Goal: Task Accomplishment & Management: Use online tool/utility

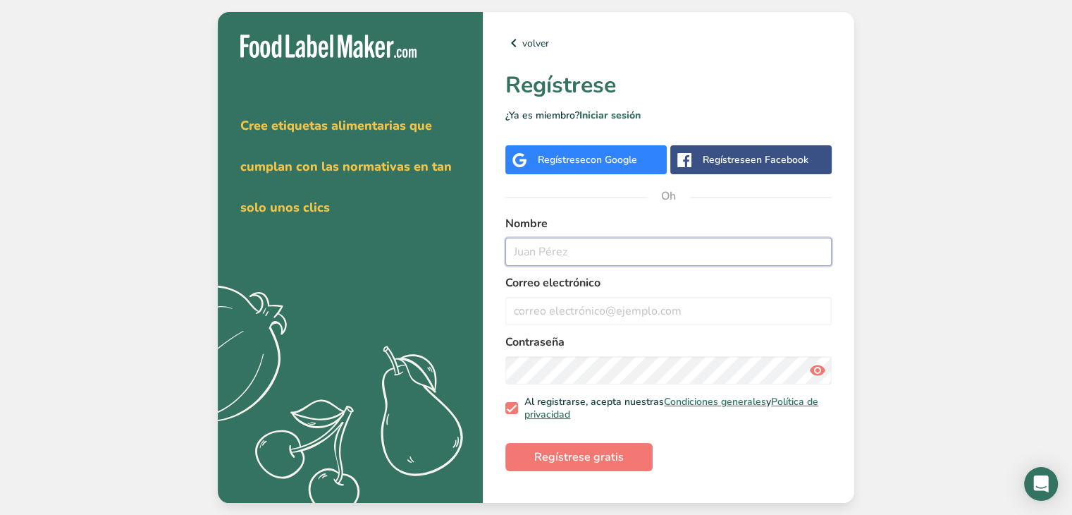
click at [618, 255] on input "text" at bounding box center [668, 252] width 326 height 28
type input "[PERSON_NAME]"
click at [606, 315] on input "email" at bounding box center [668, 311] width 326 height 28
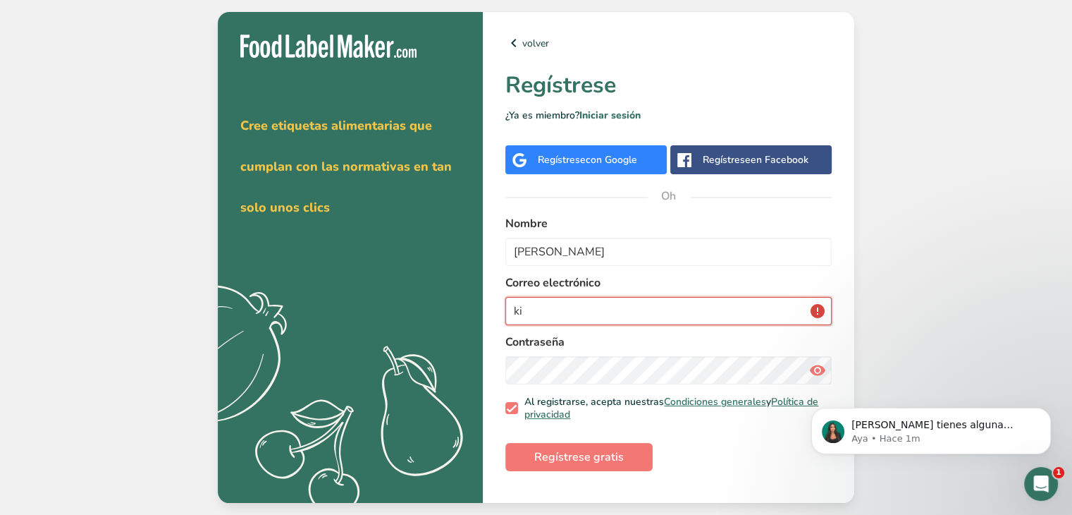
type input "k"
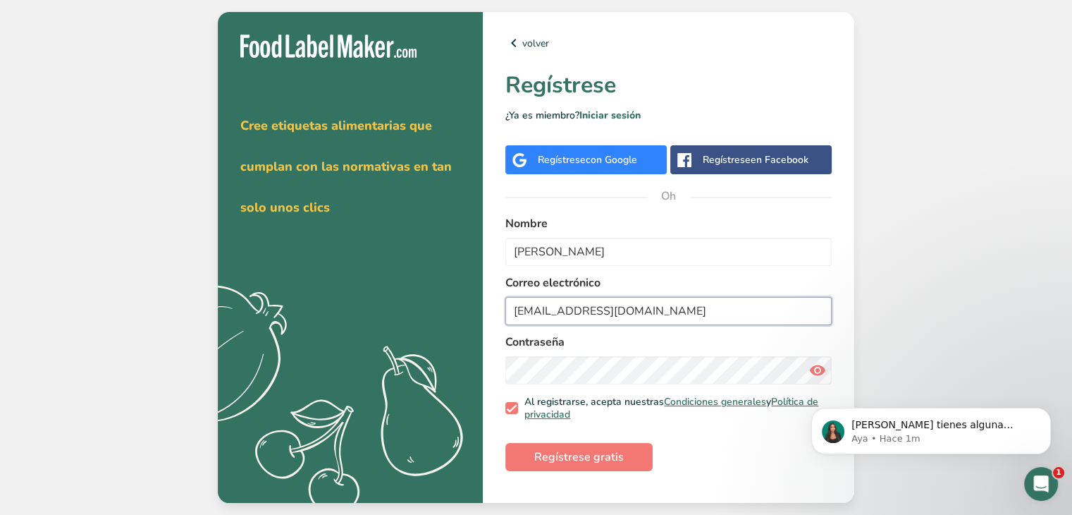
type input "[EMAIL_ADDRESS][DOMAIN_NAME]"
click at [560, 455] on font "Regístrese gratis" at bounding box center [579, 457] width 90 height 16
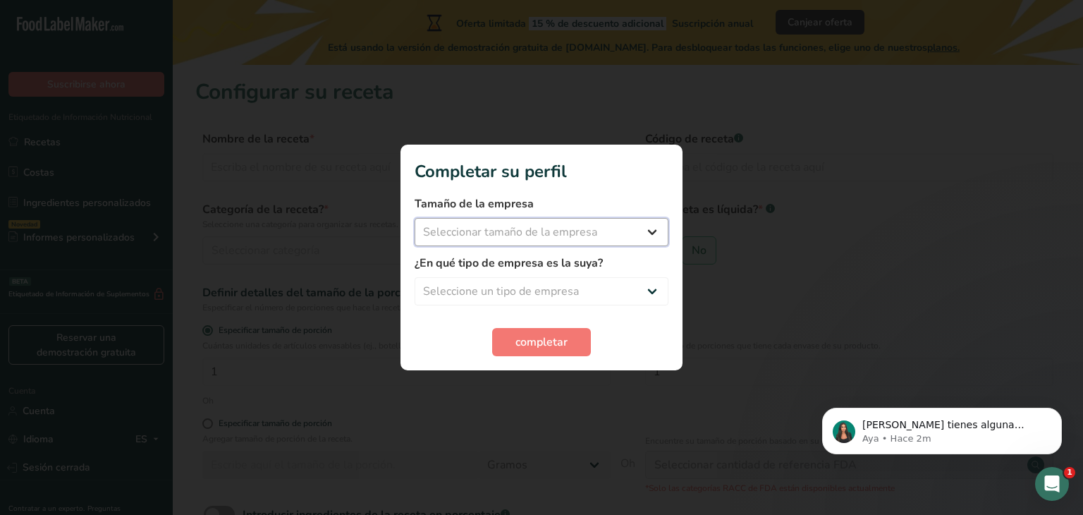
click at [646, 236] on select "Seleccionar tamaño de la empresa Menos de 10 empleados De 10 a 50 empleados De …" at bounding box center [542, 232] width 254 height 28
select select "1"
click at [415, 218] on select "Seleccionar tamaño de la empresa Menos de 10 empleados De 10 a 50 empleados De …" at bounding box center [542, 232] width 254 height 28
click at [630, 285] on select "Seleccione un tipo de empresa Fabricante de alimentos envasados Restaurante y c…" at bounding box center [542, 291] width 254 height 28
select select "3"
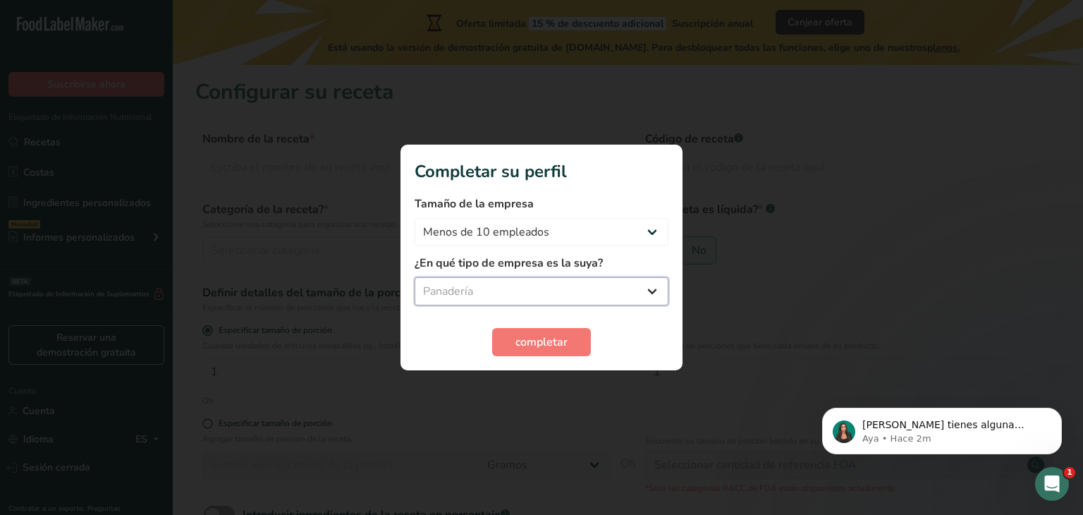
click at [415, 277] on select "Seleccione un tipo de empresa Fabricante de alimentos envasados Restaurante y c…" at bounding box center [542, 291] width 254 height 28
click at [513, 343] on button "completar" at bounding box center [541, 342] width 99 height 28
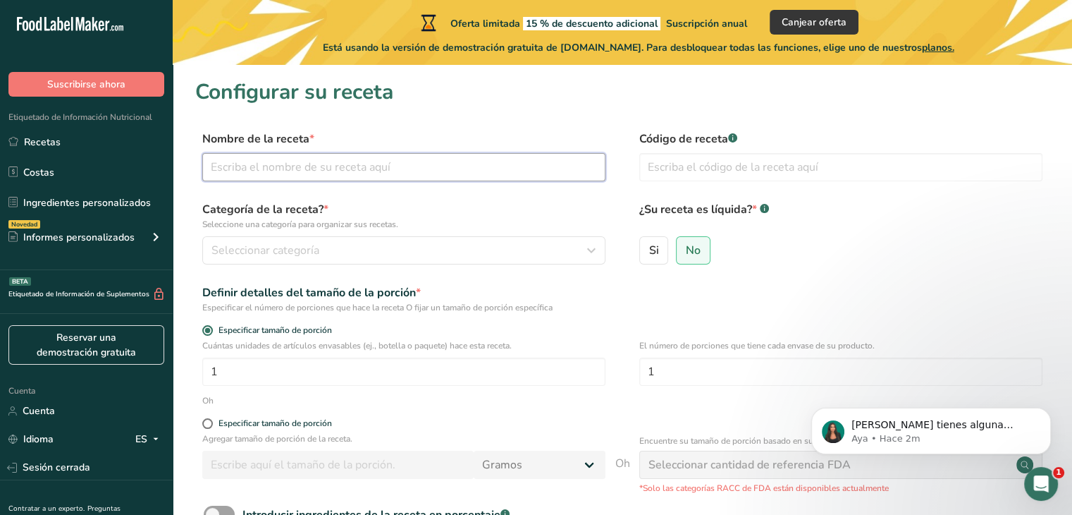
click at [359, 161] on input "text" at bounding box center [403, 167] width 403 height 28
type input "barra de granola"
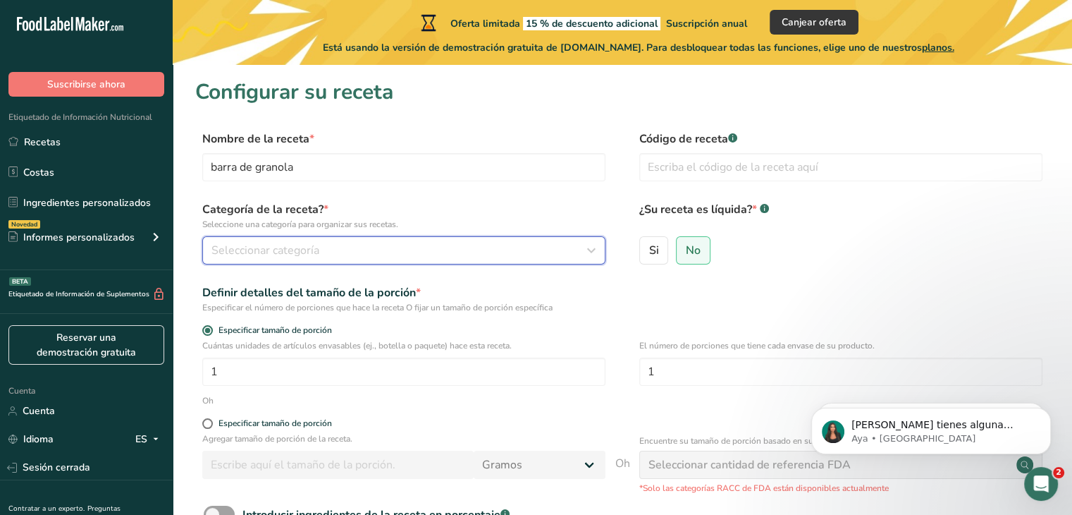
click at [250, 252] on font "Seleccionar categoría" at bounding box center [265, 251] width 108 height 16
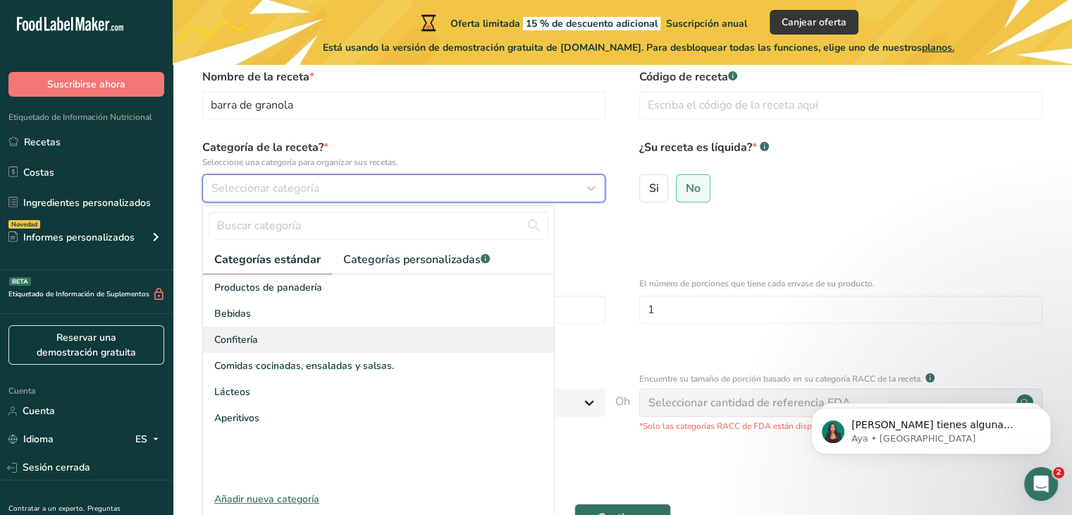
scroll to position [68, 0]
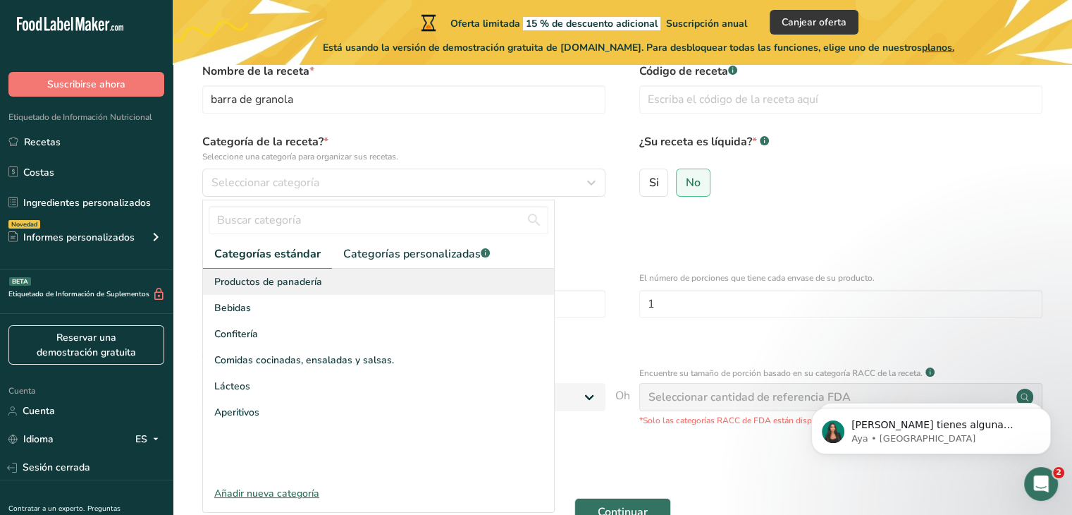
click at [332, 274] on div "Productos de panadería" at bounding box center [378, 282] width 351 height 26
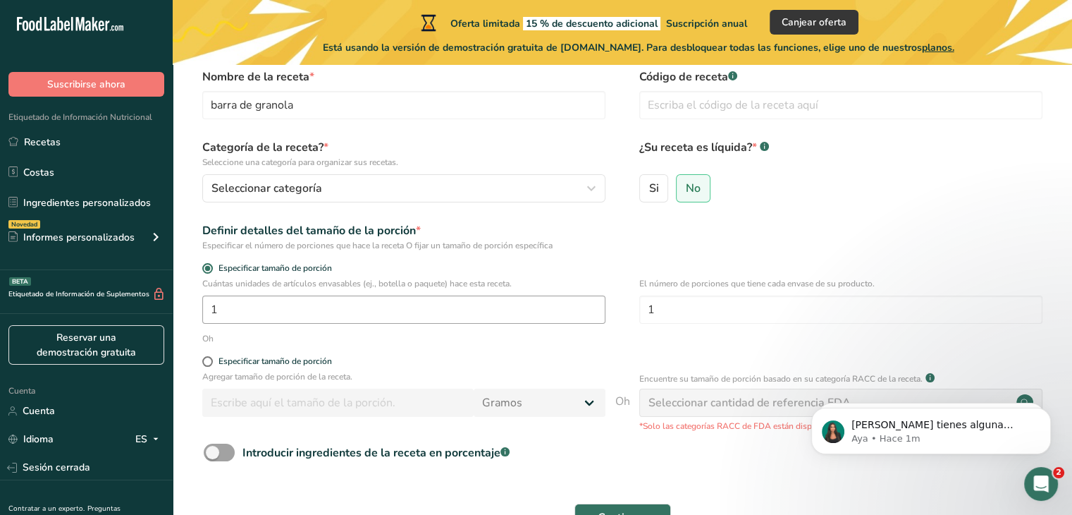
scroll to position [64, 0]
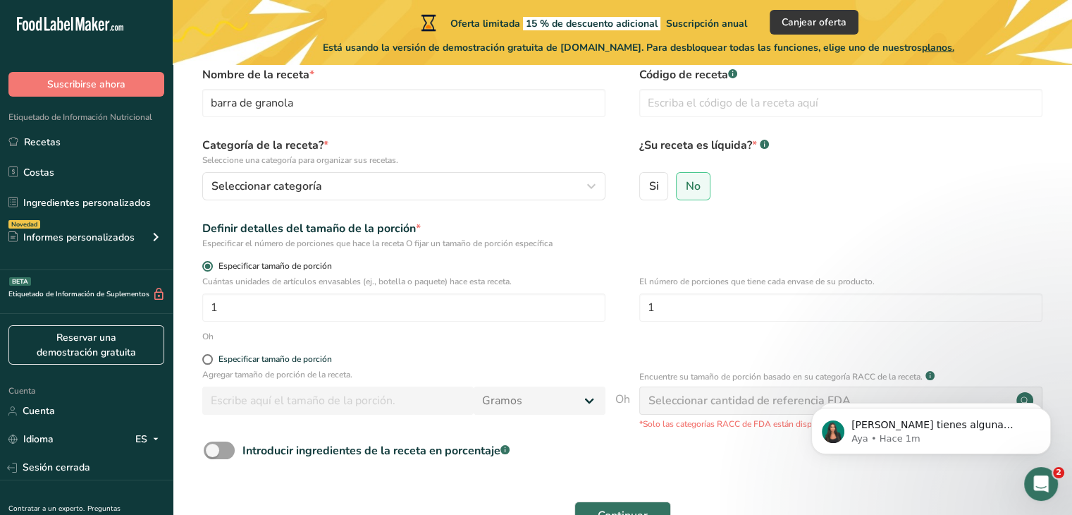
click at [209, 264] on span at bounding box center [207, 266] width 11 height 11
click at [209, 264] on input "Especificar tamaño de porción" at bounding box center [206, 266] width 9 height 9
click at [209, 266] on span at bounding box center [207, 266] width 11 height 11
click at [209, 266] on input "Especificar tamaño de porción" at bounding box center [206, 266] width 9 height 9
click at [240, 309] on input "1" at bounding box center [403, 307] width 403 height 28
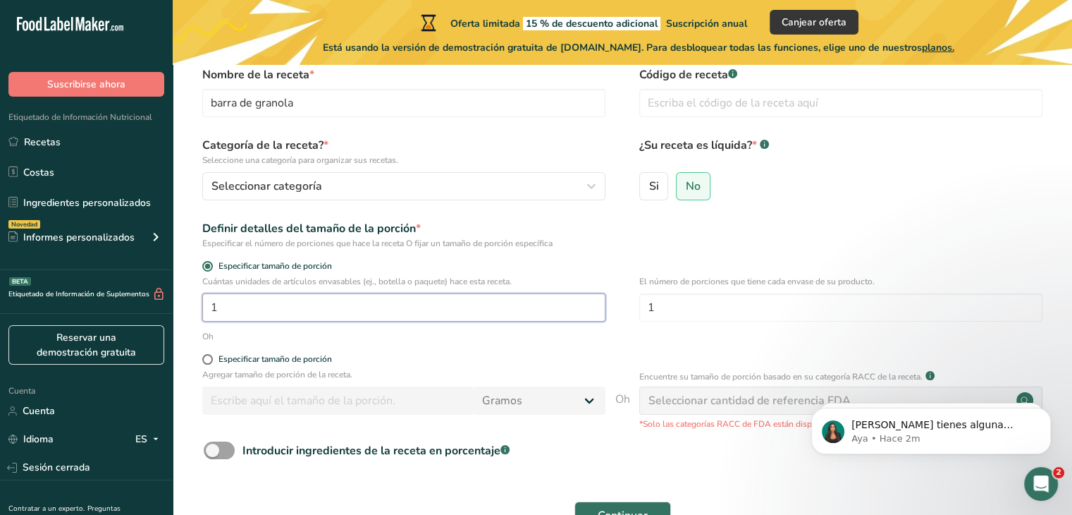
click at [257, 307] on input "1" at bounding box center [403, 307] width 403 height 28
type input "27"
click at [208, 360] on span at bounding box center [207, 359] width 11 height 11
click at [208, 360] on input "Especificar tamaño de porción" at bounding box center [206, 359] width 9 height 9
radio input "true"
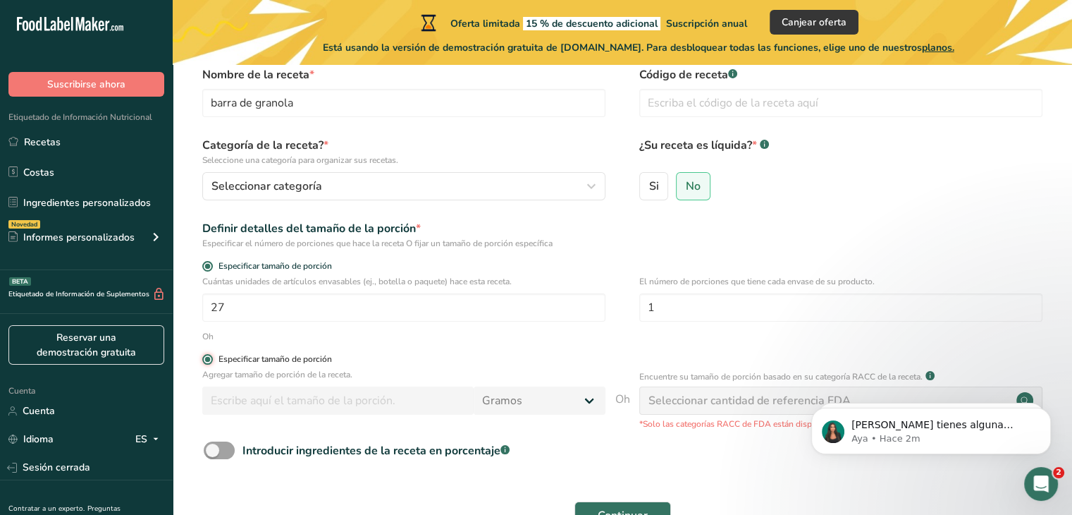
radio input "false"
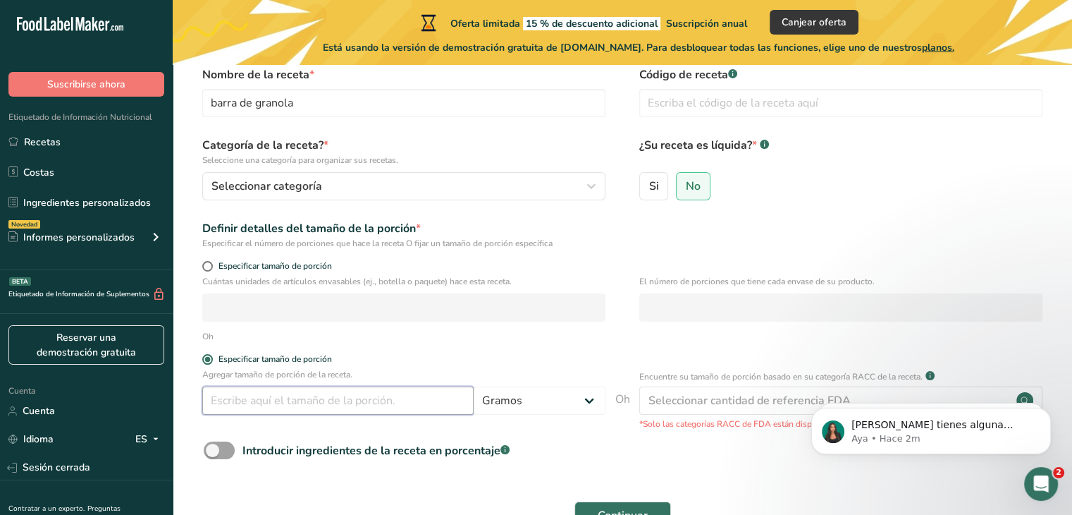
click at [404, 408] on input "number" at bounding box center [337, 400] width 271 height 28
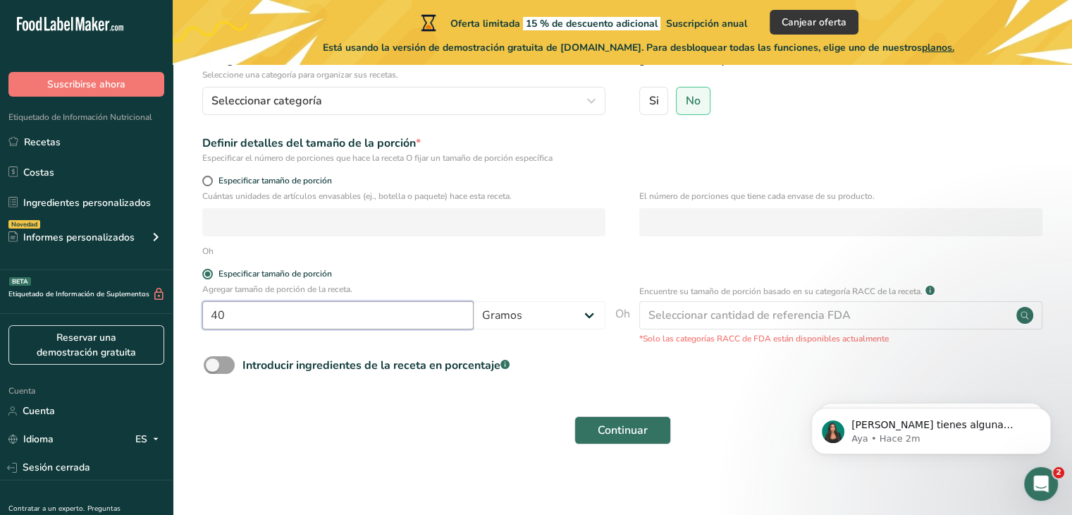
scroll to position [155, 0]
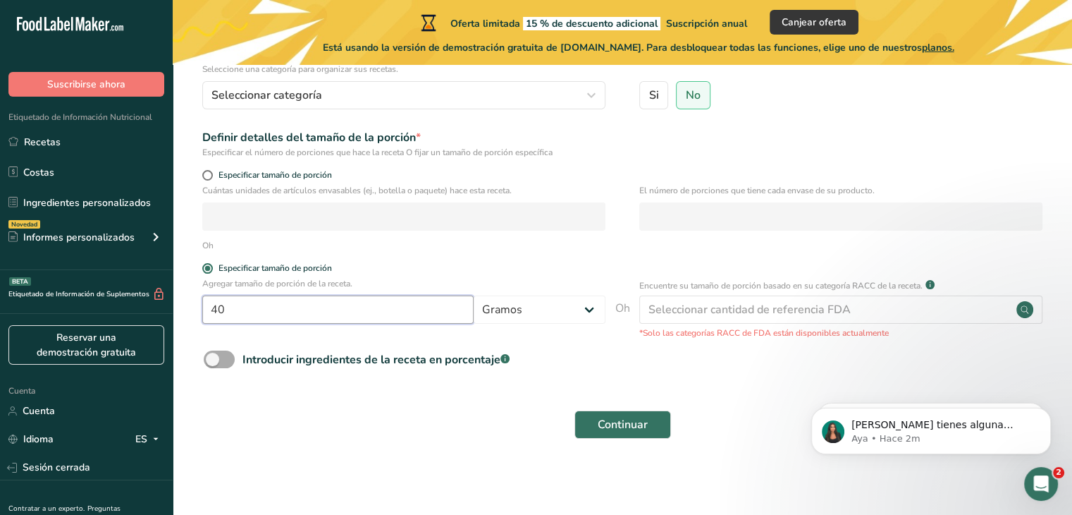
type input "40"
click at [219, 361] on span at bounding box center [219, 359] width 31 height 18
click at [213, 361] on input "Introducir ingredientes de la receta en porcentaje .a-a{fill:#347362;}.b-a{fill…" at bounding box center [208, 359] width 9 height 9
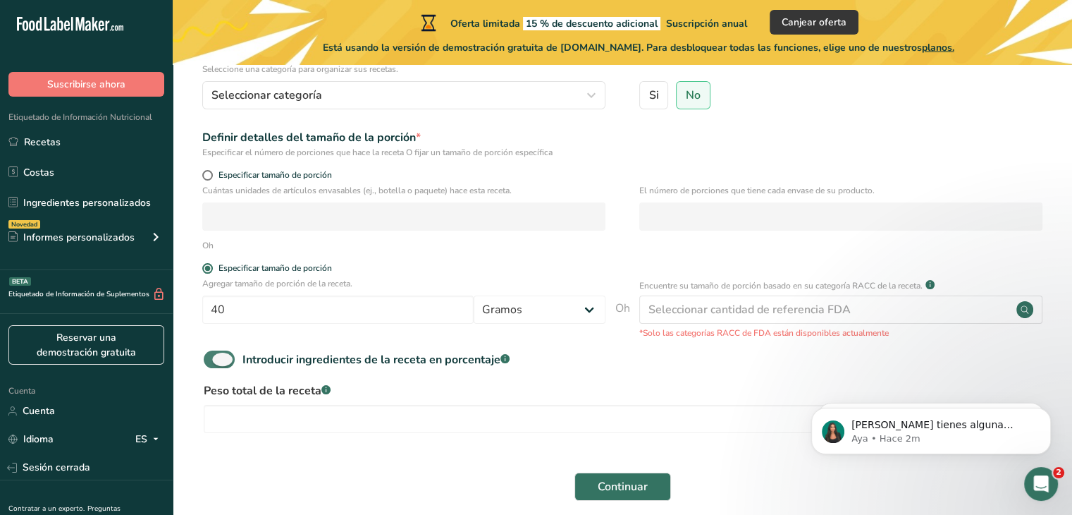
click at [221, 362] on span at bounding box center [219, 359] width 31 height 18
click at [213, 362] on input "Introducir ingredientes de la receta en porcentaje .a-a{fill:#347362;}.b-a{fill…" at bounding box center [208, 359] width 9 height 9
checkbox input "false"
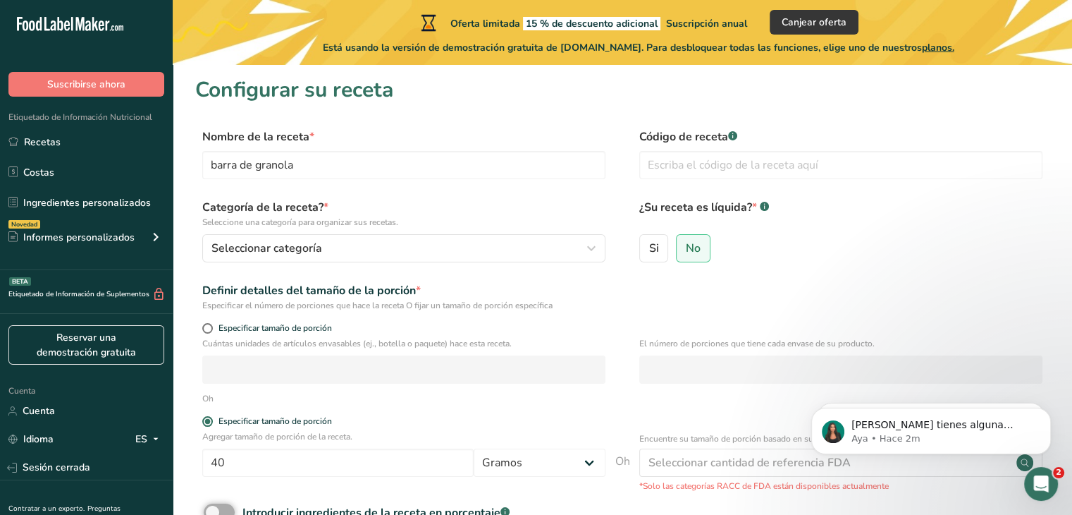
scroll to position [0, 0]
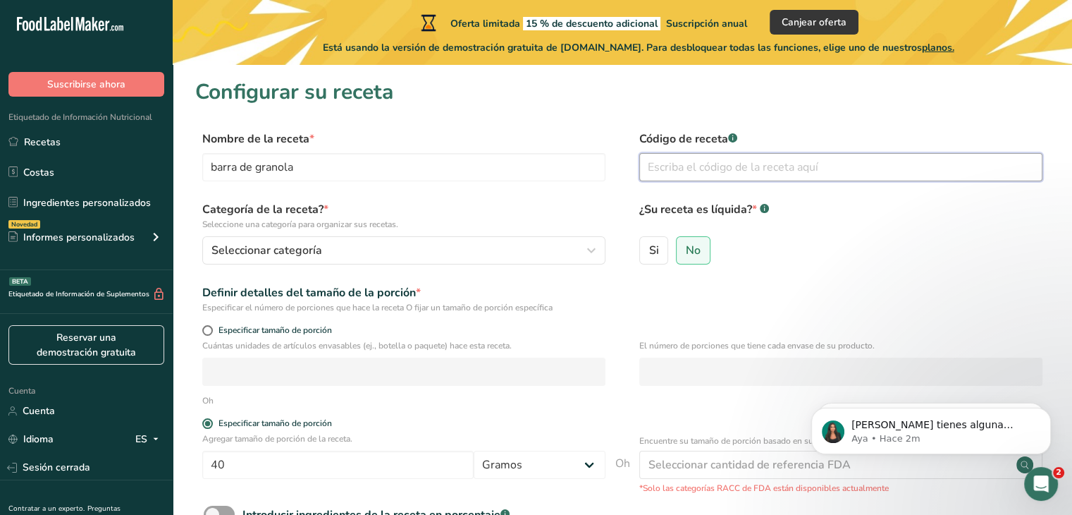
click at [690, 170] on input "text" at bounding box center [840, 167] width 403 height 28
click at [700, 248] on label "No" at bounding box center [693, 250] width 35 height 28
click at [686, 248] on input "No" at bounding box center [681, 249] width 9 height 9
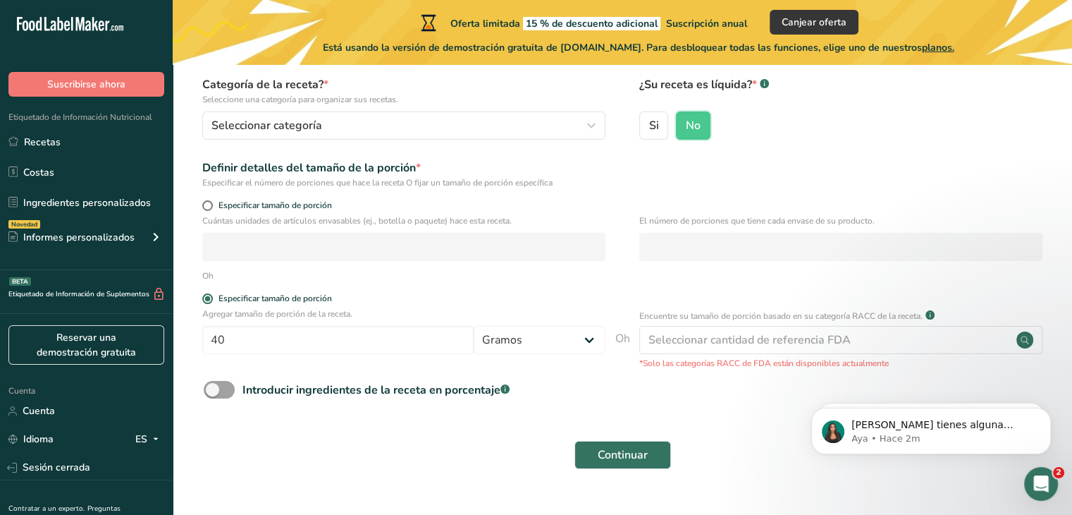
scroll to position [124, 0]
click at [207, 203] on span at bounding box center [207, 206] width 11 height 11
click at [207, 203] on input "Especificar tamaño de porción" at bounding box center [206, 206] width 9 height 9
radio input "true"
radio input "false"
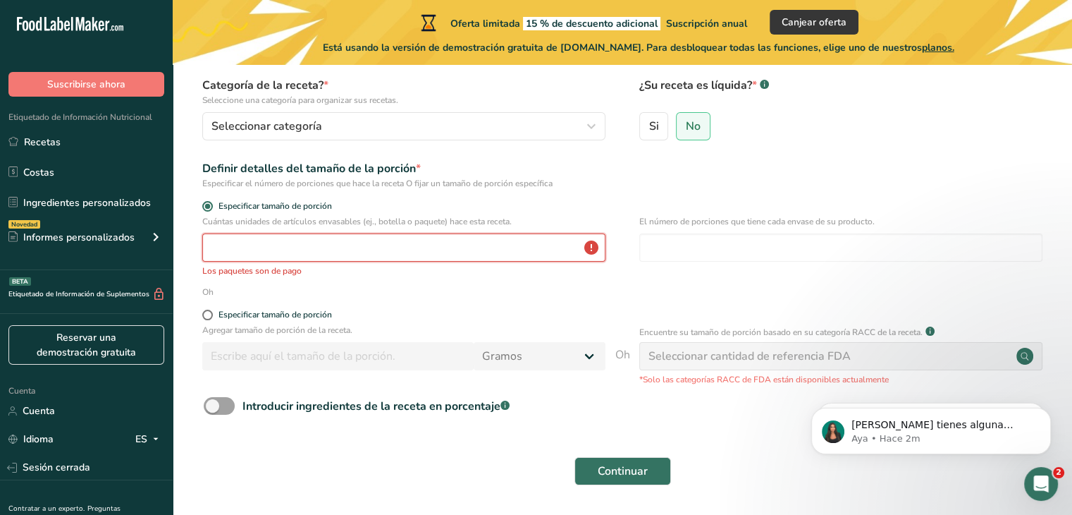
click at [267, 246] on input "number" at bounding box center [403, 247] width 403 height 28
click at [204, 317] on span at bounding box center [207, 314] width 11 height 11
click at [204, 317] on input "Especificar tamaño de porción" at bounding box center [206, 314] width 9 height 9
radio input "true"
radio input "false"
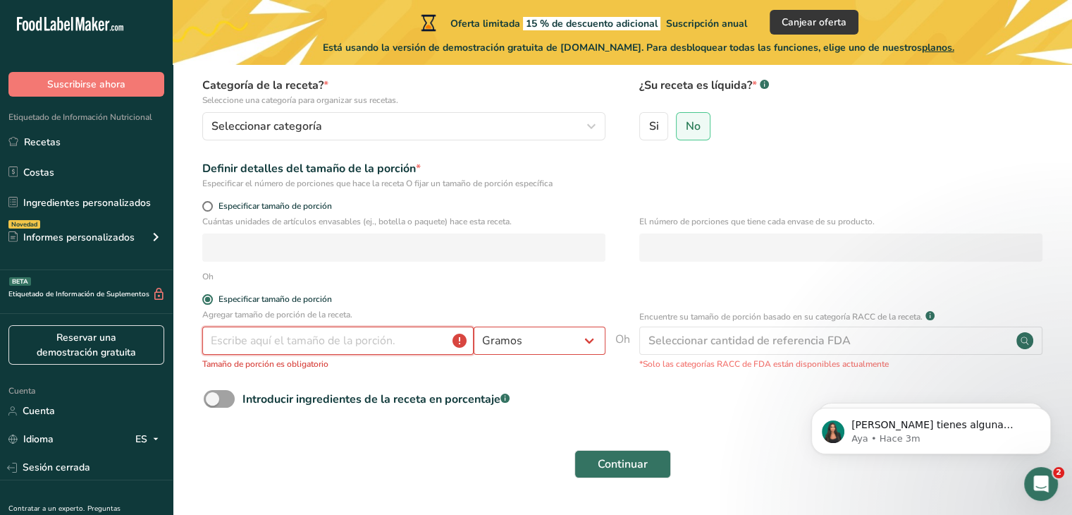
click at [387, 337] on input "number" at bounding box center [337, 340] width 271 height 28
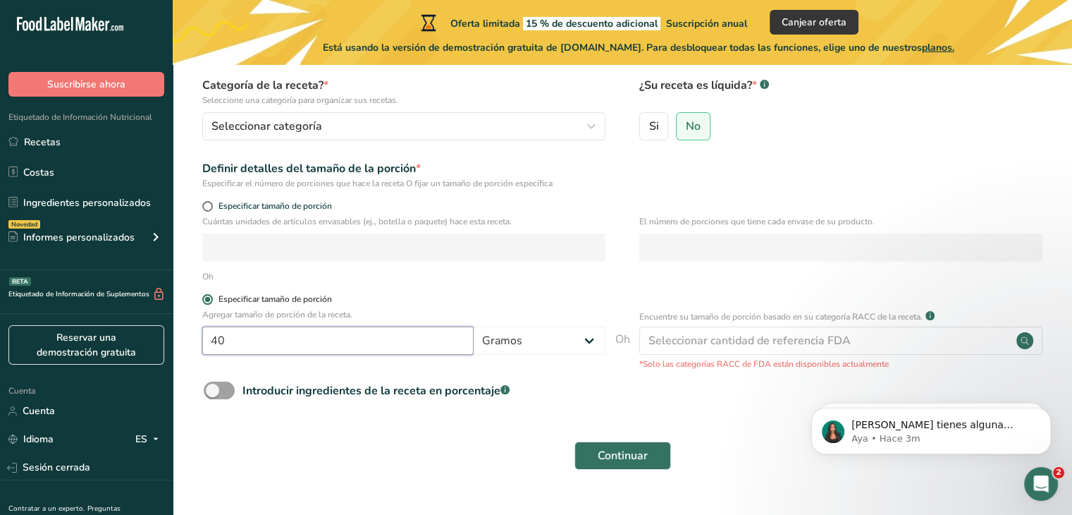
type input "40"
click at [496, 294] on label "Especificar tamaño de porción" at bounding box center [403, 299] width 403 height 11
click at [211, 295] on input "Especificar tamaño de porción" at bounding box center [206, 299] width 9 height 9
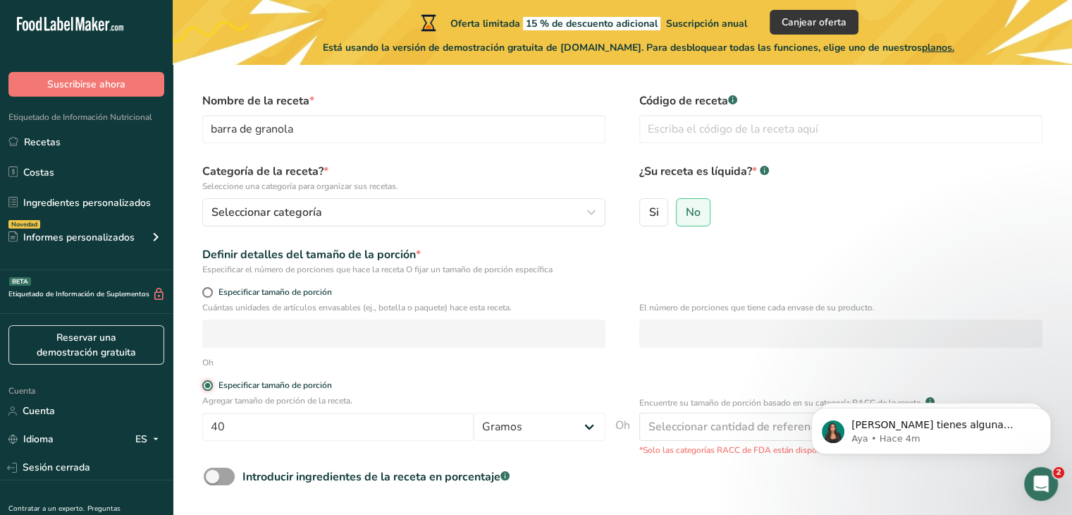
scroll to position [39, 0]
click at [204, 280] on form "Nombre de la receta * barra de granola Código de receta .a-a{fill:#347362;}.b-a…" at bounding box center [622, 328] width 854 height 472
click at [203, 297] on div "Especificar tamaño de porción" at bounding box center [403, 293] width 403 height 14
click at [209, 300] on div "Especificar tamaño de porción" at bounding box center [403, 293] width 403 height 14
click at [209, 288] on span at bounding box center [207, 291] width 11 height 11
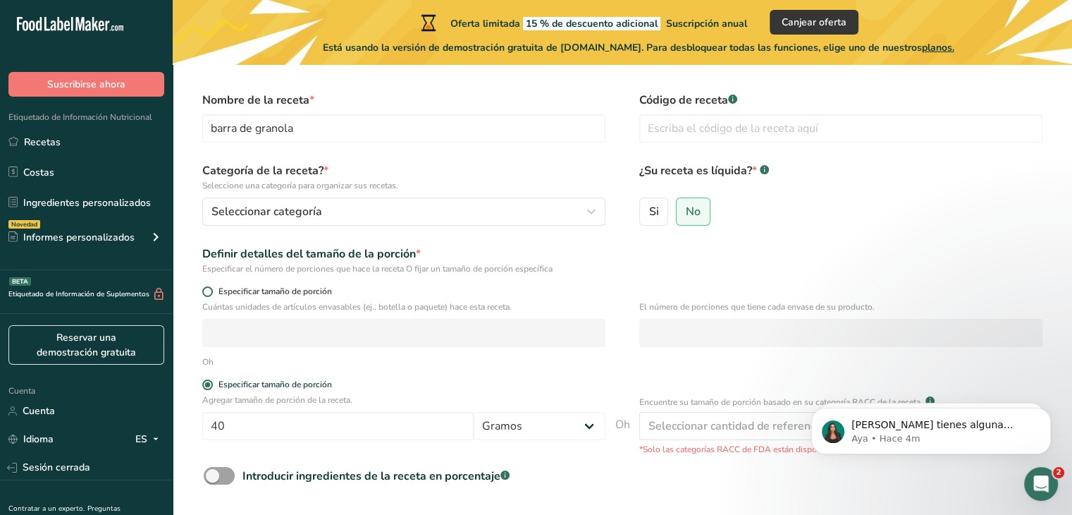
click at [209, 288] on input "Especificar tamaño de porción" at bounding box center [206, 291] width 9 height 9
radio input "true"
radio input "false"
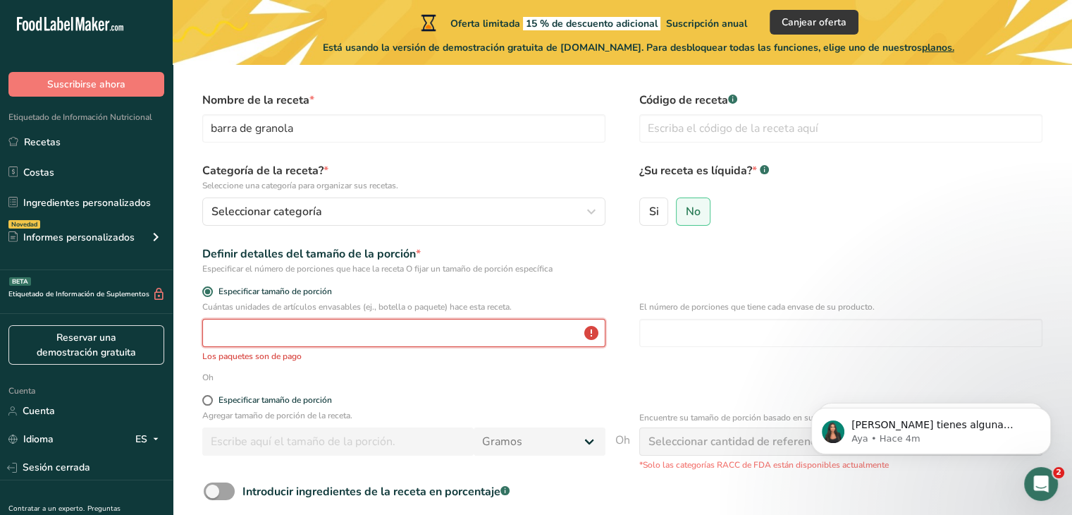
click at [256, 328] on input "number" at bounding box center [403, 333] width 403 height 28
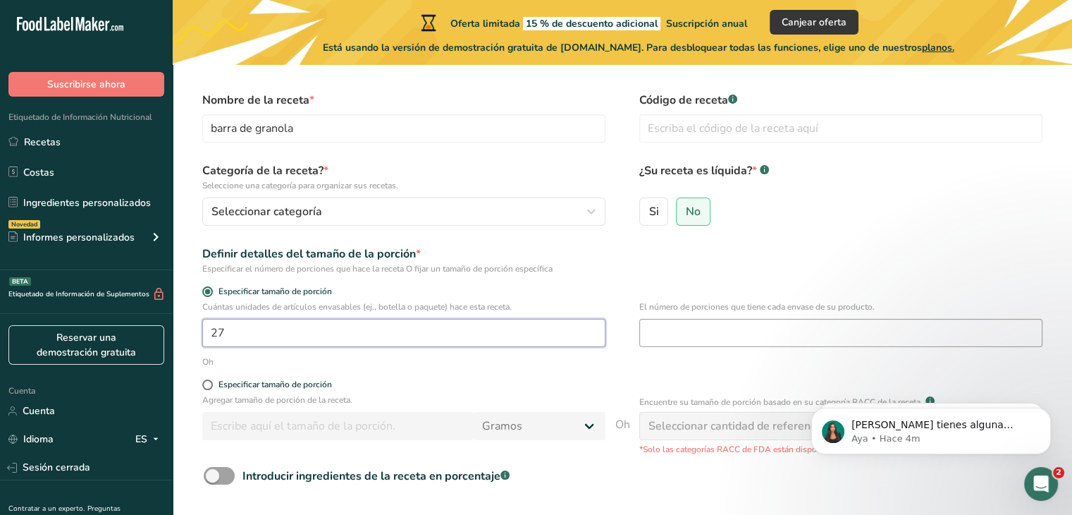
type input "27"
click at [674, 345] on input "number" at bounding box center [840, 333] width 403 height 28
type input "2"
click at [515, 390] on div "Especificar tamaño de porción" at bounding box center [403, 386] width 403 height 14
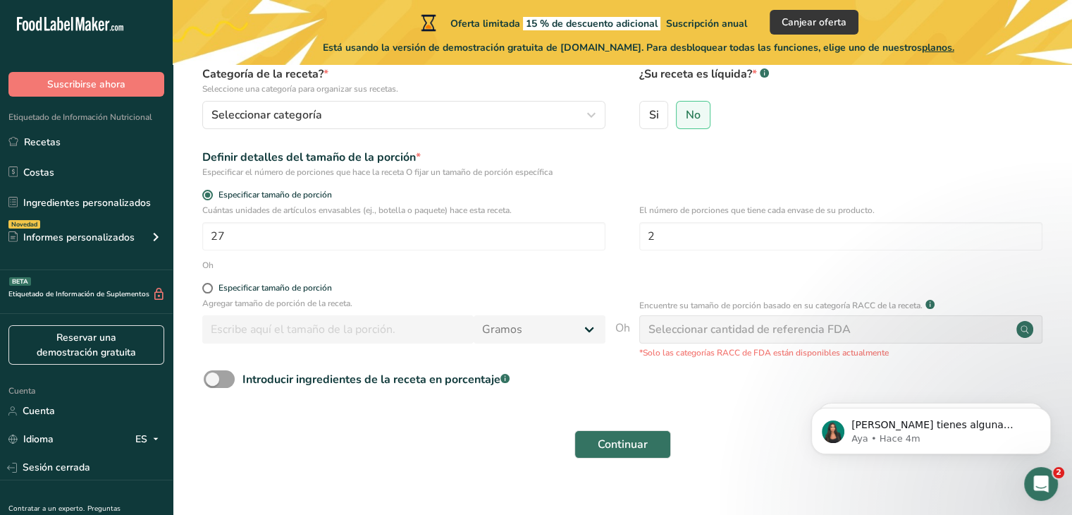
scroll to position [155, 0]
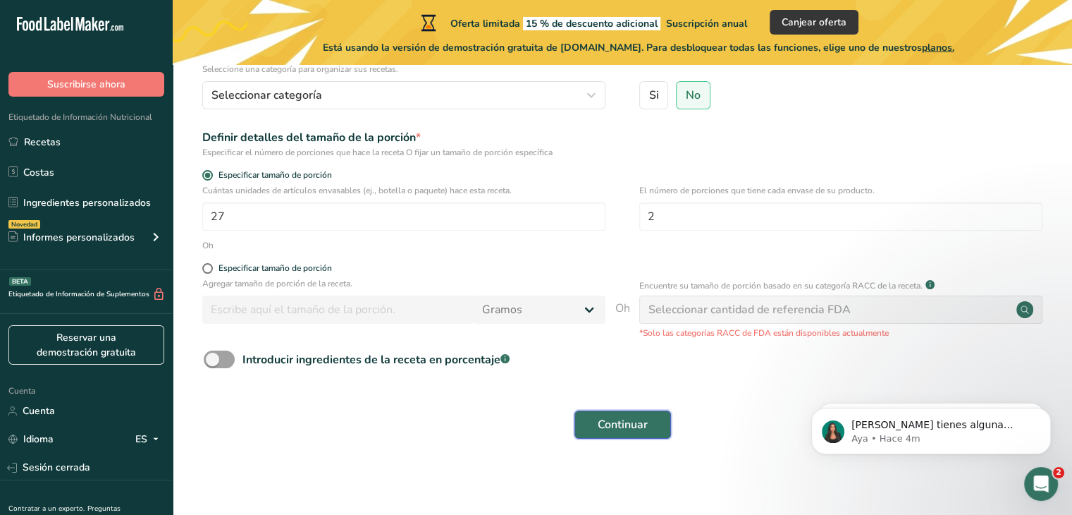
click at [641, 422] on font "Continuar" at bounding box center [623, 425] width 50 height 16
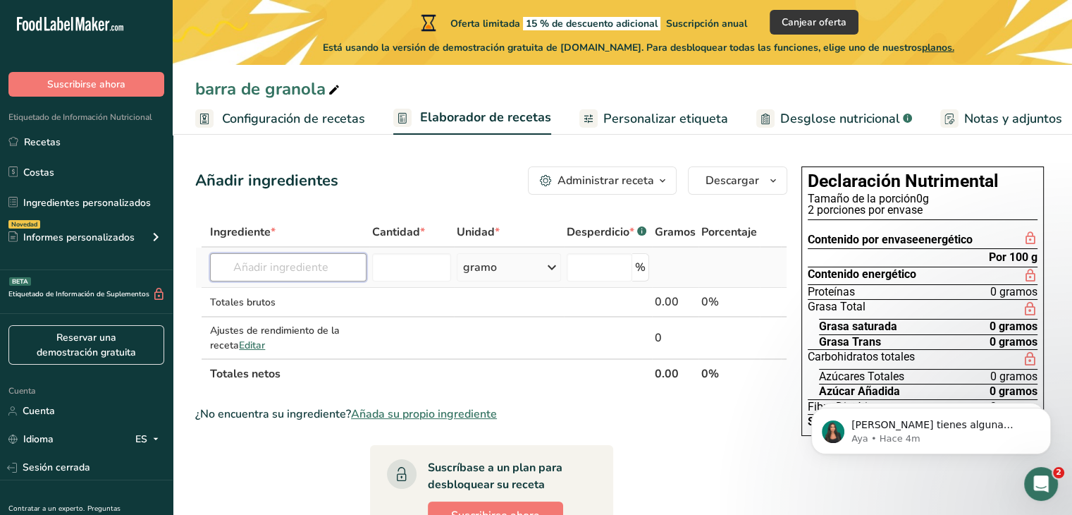
click at [270, 267] on input "text" at bounding box center [288, 267] width 157 height 28
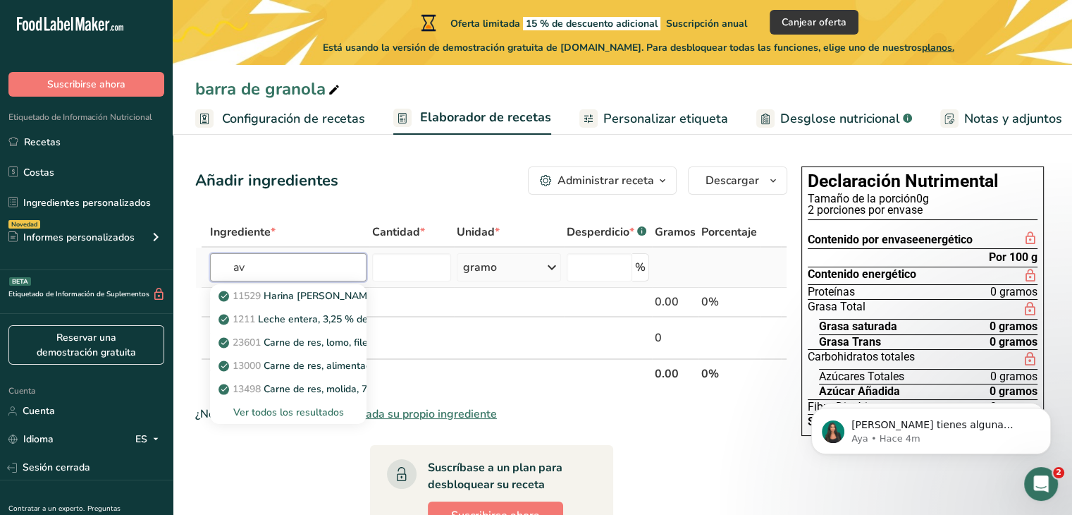
type input "a"
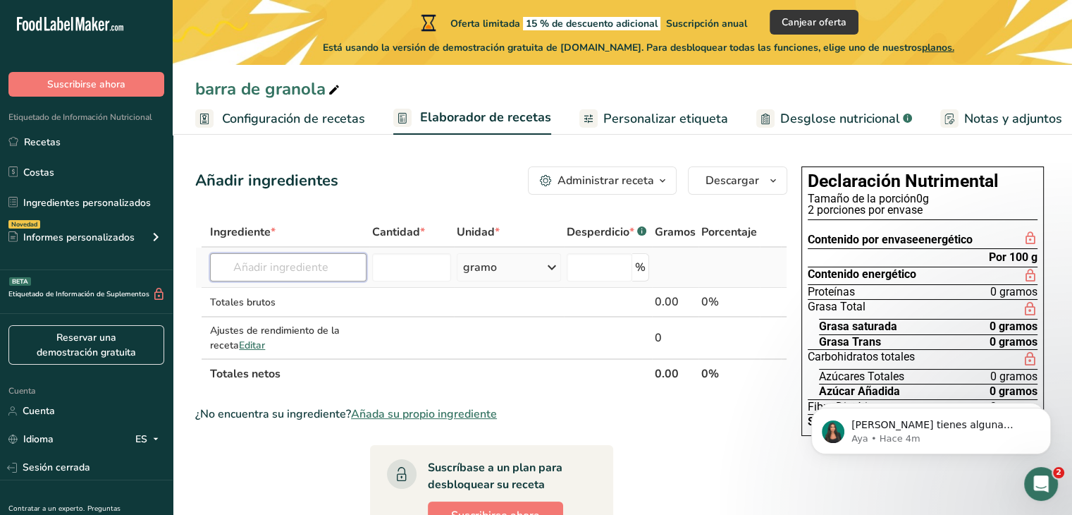
type input "o"
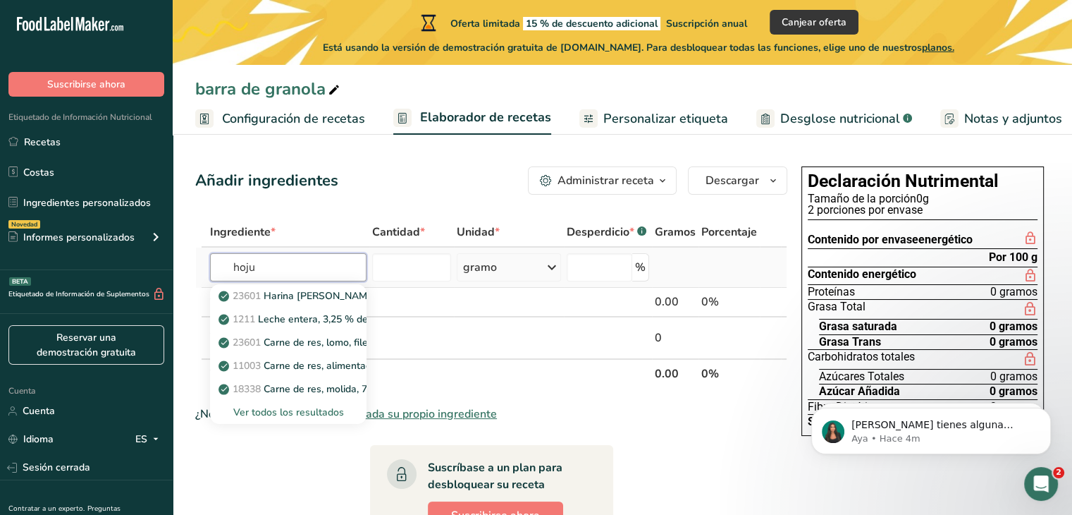
type input "hoju"
click at [284, 412] on font "Ver todos los resultados" at bounding box center [288, 411] width 111 height 13
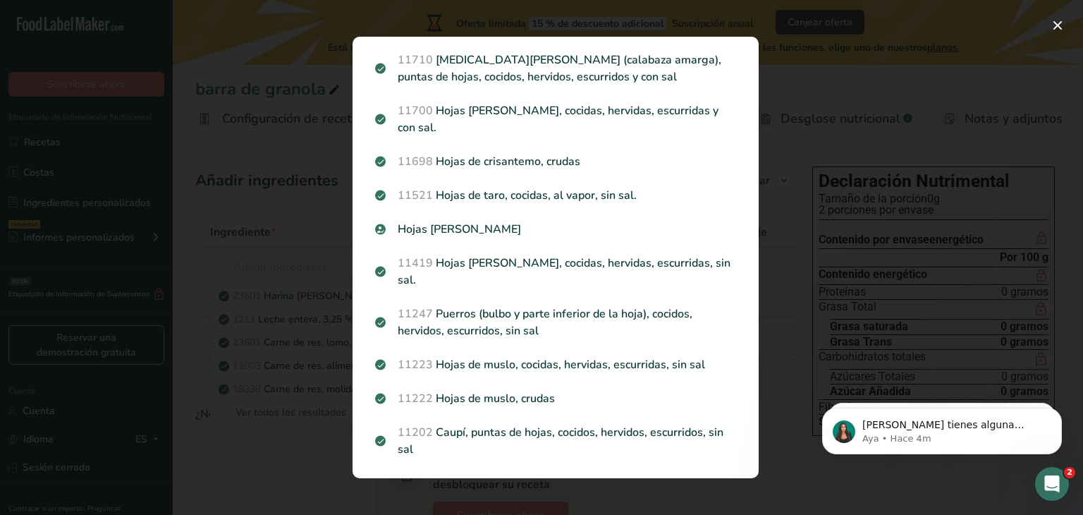
scroll to position [1373, 0]
click at [248, 330] on div "Resultados de búsqueda modal" at bounding box center [541, 257] width 1083 height 515
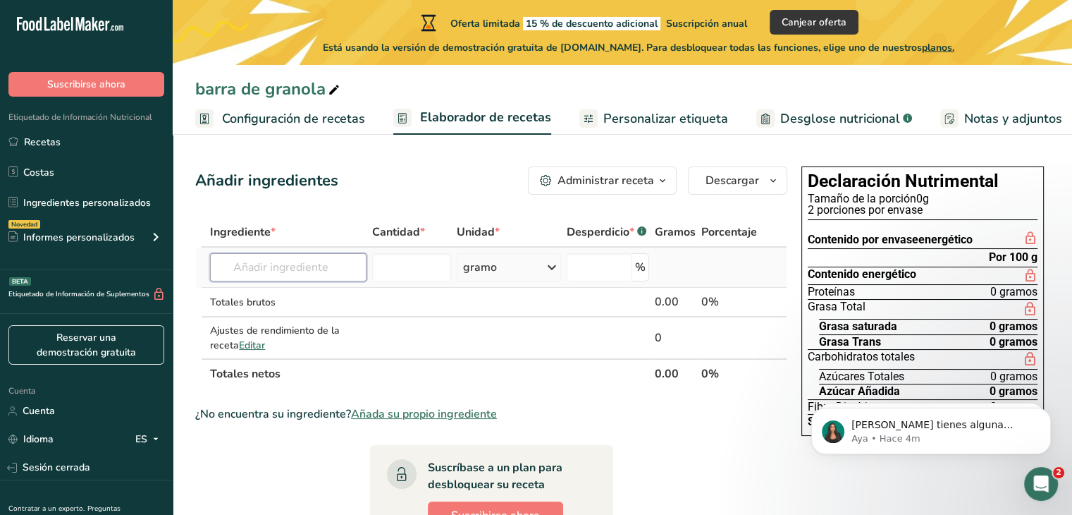
click at [286, 269] on input "text" at bounding box center [288, 267] width 157 height 28
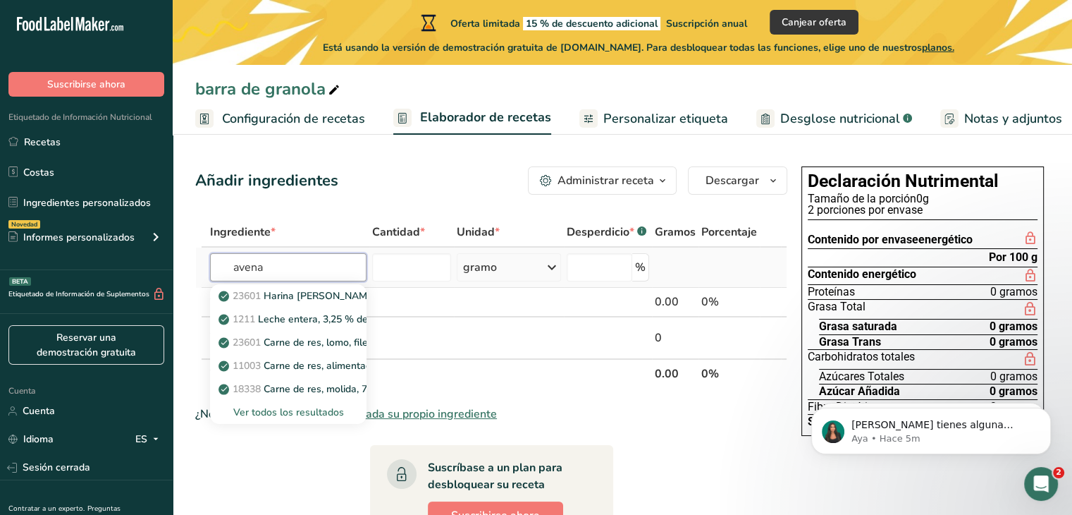
type input "avena"
click at [312, 416] on font "Ver todos los resultados" at bounding box center [288, 411] width 111 height 13
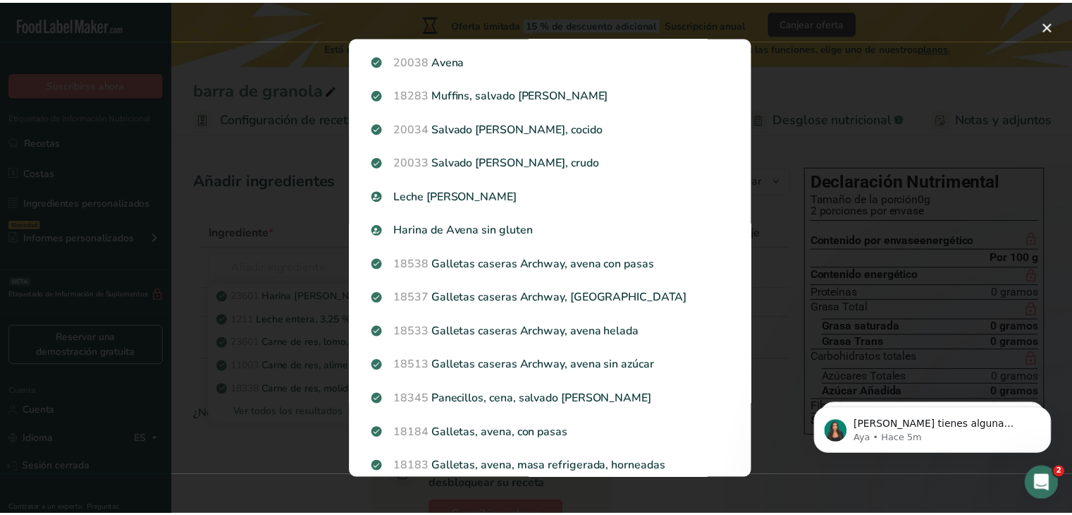
scroll to position [352, 0]
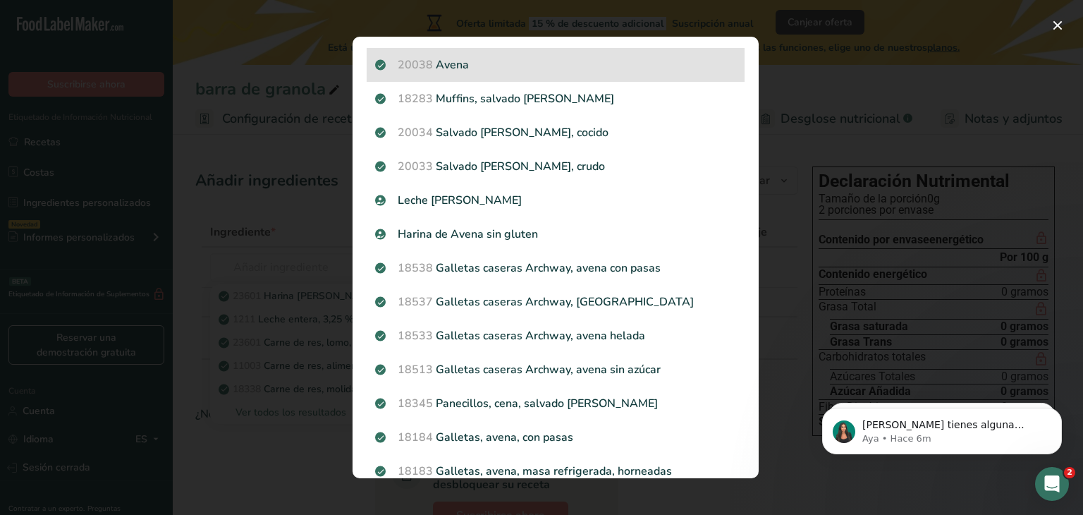
click at [438, 57] on p "20038 [GEOGRAPHIC_DATA]" at bounding box center [555, 64] width 361 height 17
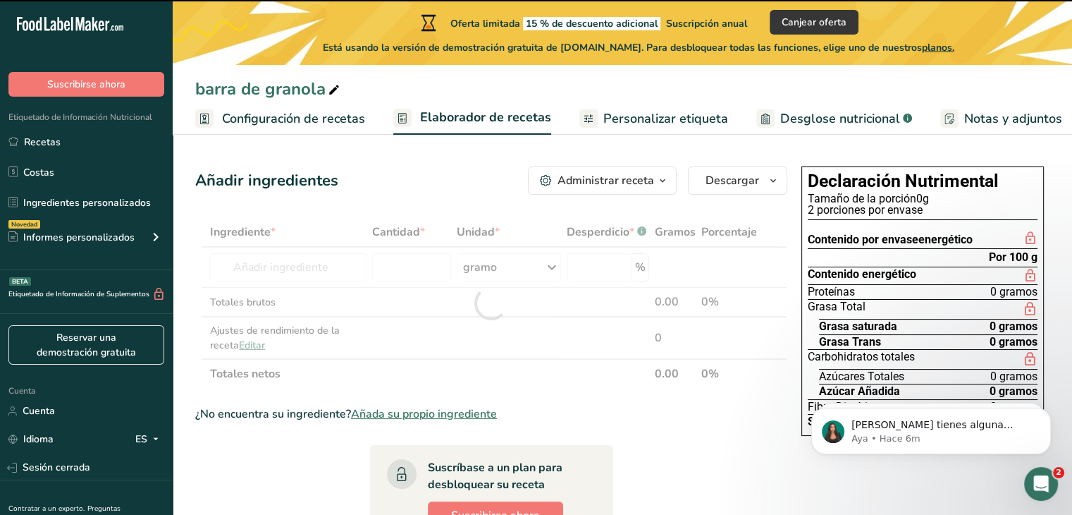
type input "0"
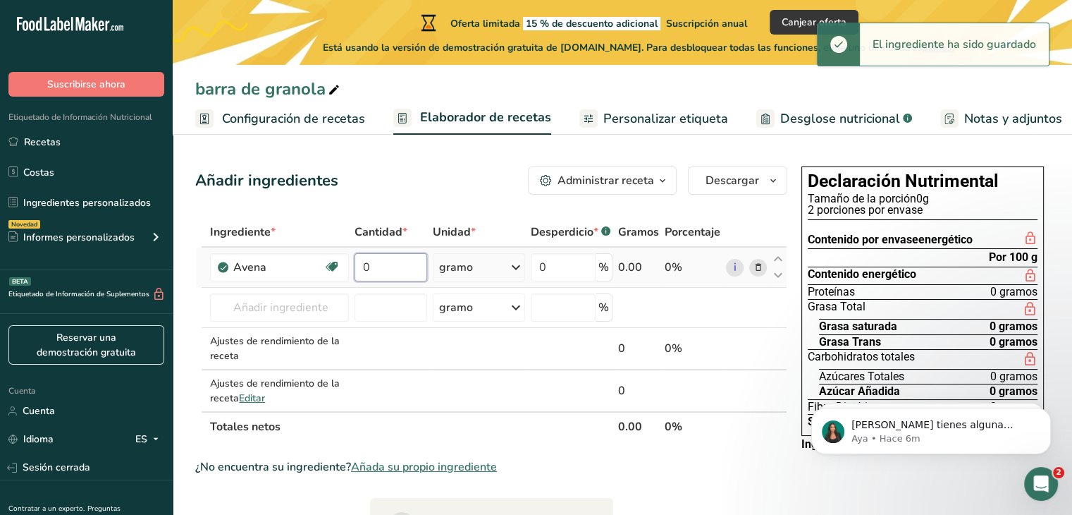
click at [402, 260] on input "0" at bounding box center [391, 267] width 72 height 28
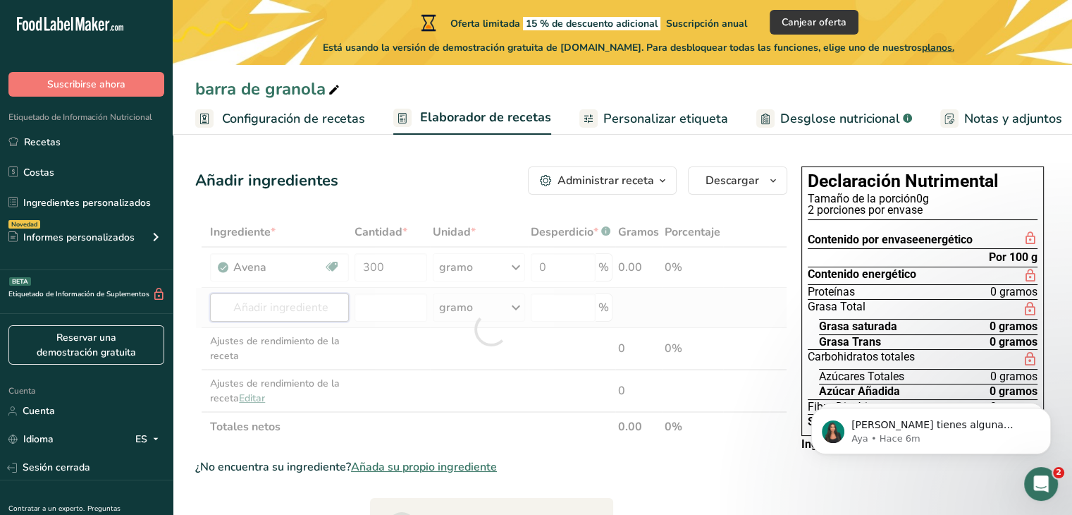
click at [319, 311] on div "Ingrediente * Cantidad * Unidad * Desperdicio * .a-a{fill:#347362;}.b-a{fill:#f…" at bounding box center [491, 329] width 592 height 224
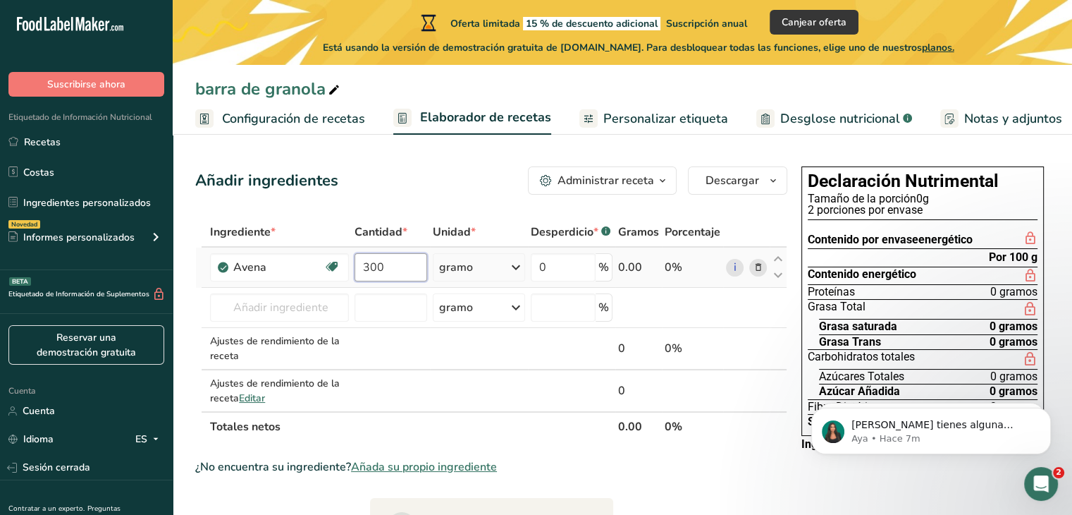
click at [388, 259] on input "300" at bounding box center [391, 267] width 72 height 28
type input "3"
type input "600"
click at [386, 324] on div "Ingrediente * Cantidad * Unidad * Desperdicio * .a-a{fill:#347362;}.b-a{fill:#f…" at bounding box center [491, 329] width 592 height 224
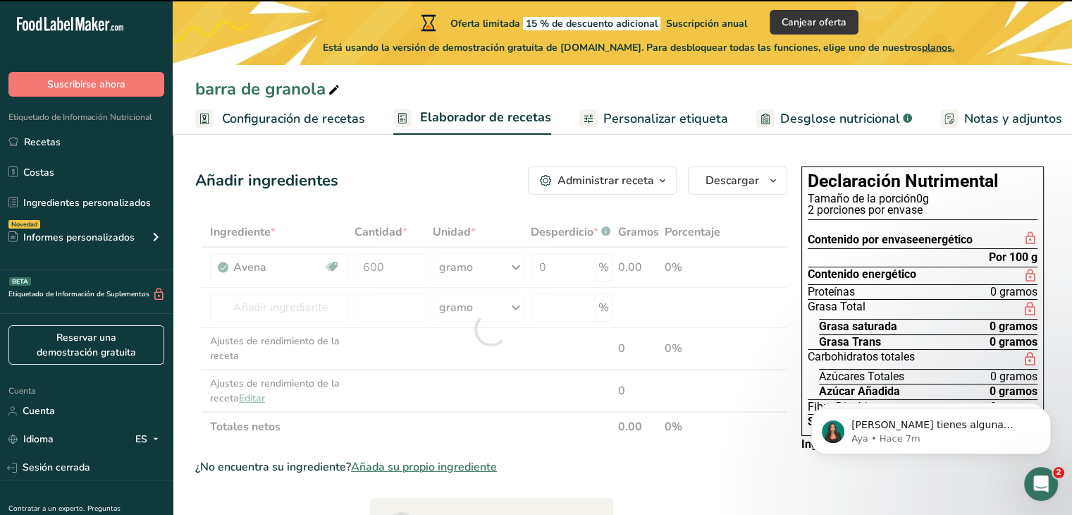
click at [290, 307] on div at bounding box center [491, 329] width 592 height 224
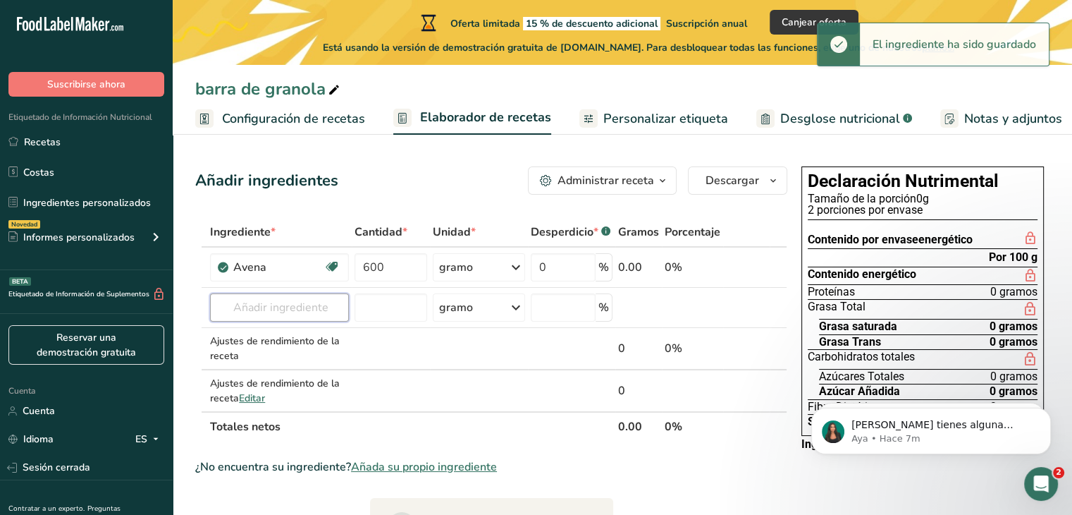
click at [290, 307] on input "text" at bounding box center [279, 307] width 139 height 28
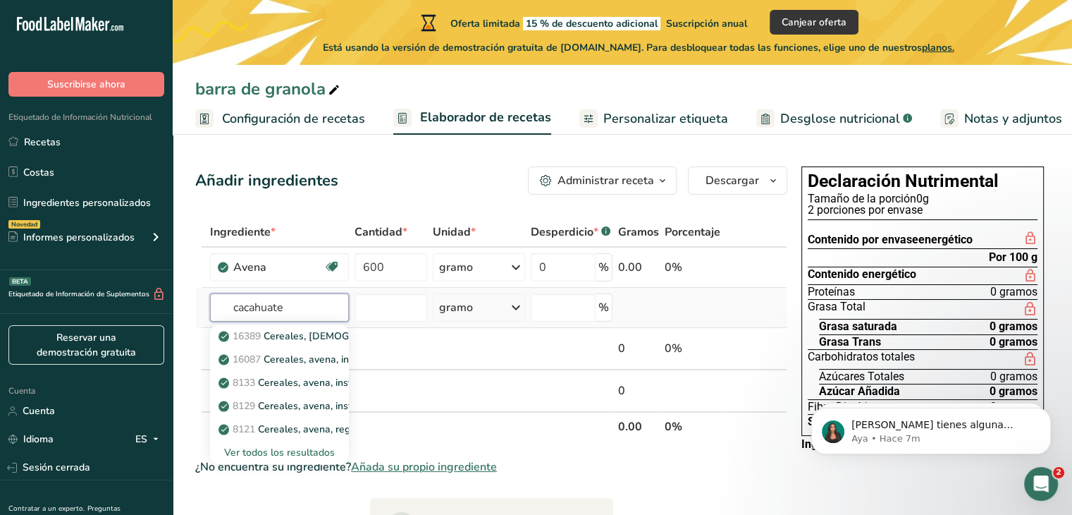
type input "cacahuate"
click at [291, 452] on font "Ver todos los resultados" at bounding box center [279, 452] width 111 height 13
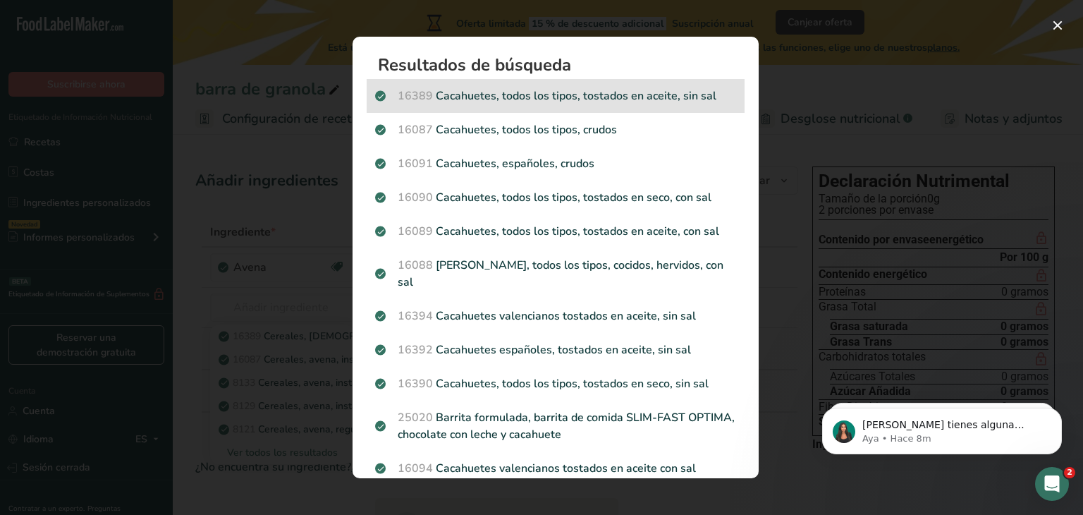
click at [465, 88] on p "16389 Cacahuetes, todos los tipos, tostados en aceite, sin sal" at bounding box center [555, 95] width 361 height 17
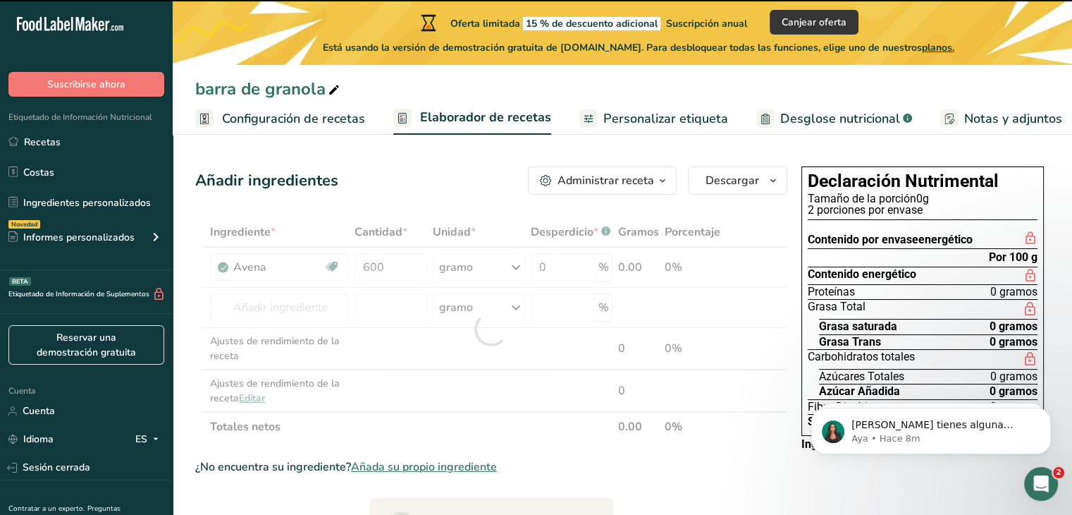
type input "0"
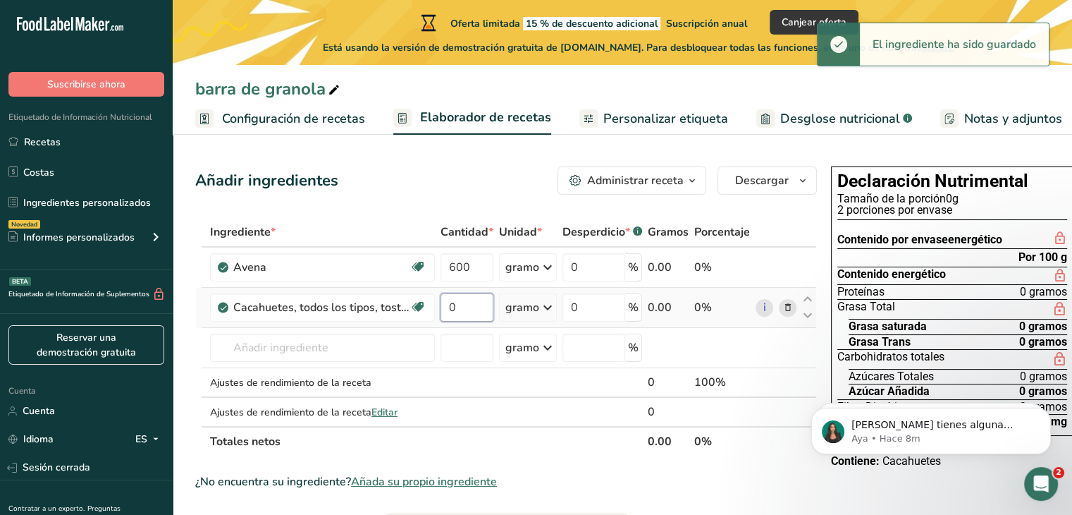
click at [473, 314] on input "0" at bounding box center [467, 307] width 53 height 28
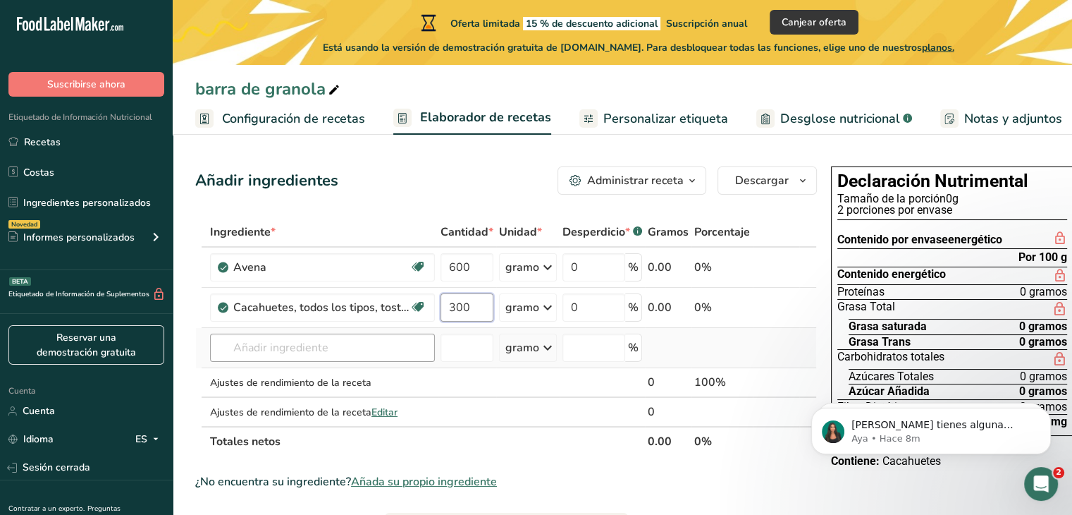
type input "300"
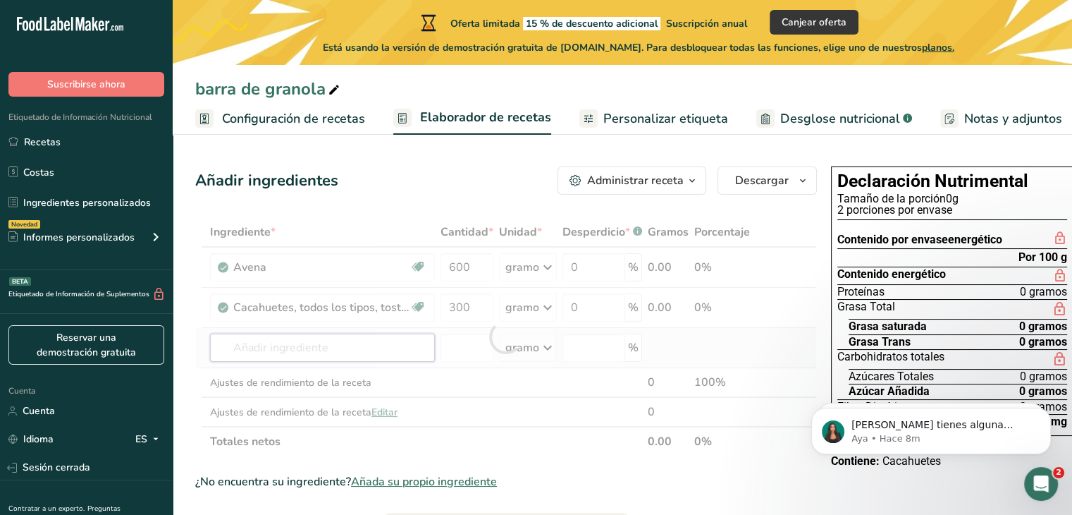
click at [391, 357] on div "Ingrediente * Cantidad * Unidad * Desperdicio * .a-a{fill:#347362;}.b-a{fill:#f…" at bounding box center [506, 336] width 622 height 239
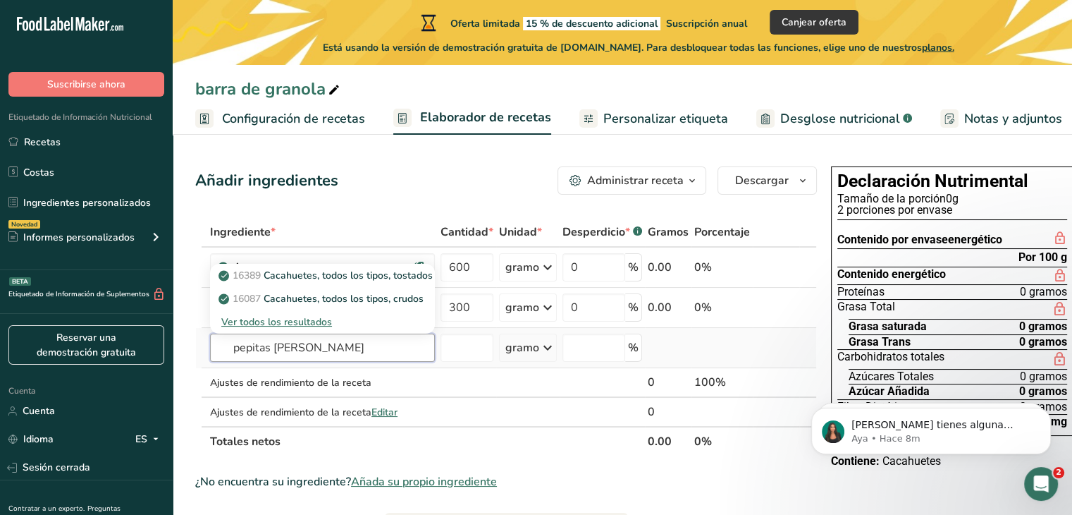
type input "pepitas [PERSON_NAME]"
click at [290, 329] on font "Ver todos los resultados" at bounding box center [276, 321] width 111 height 13
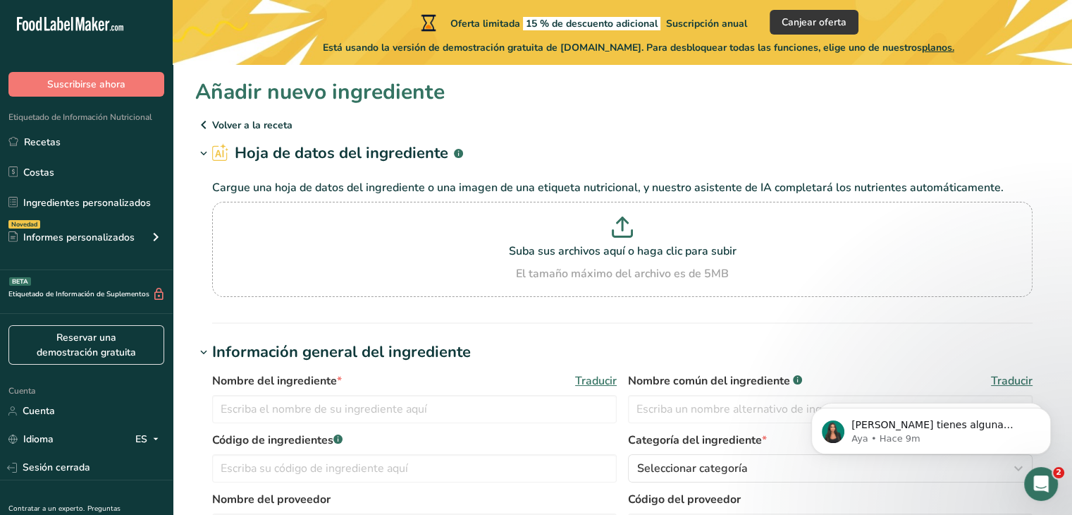
click at [205, 123] on icon at bounding box center [203, 124] width 17 height 25
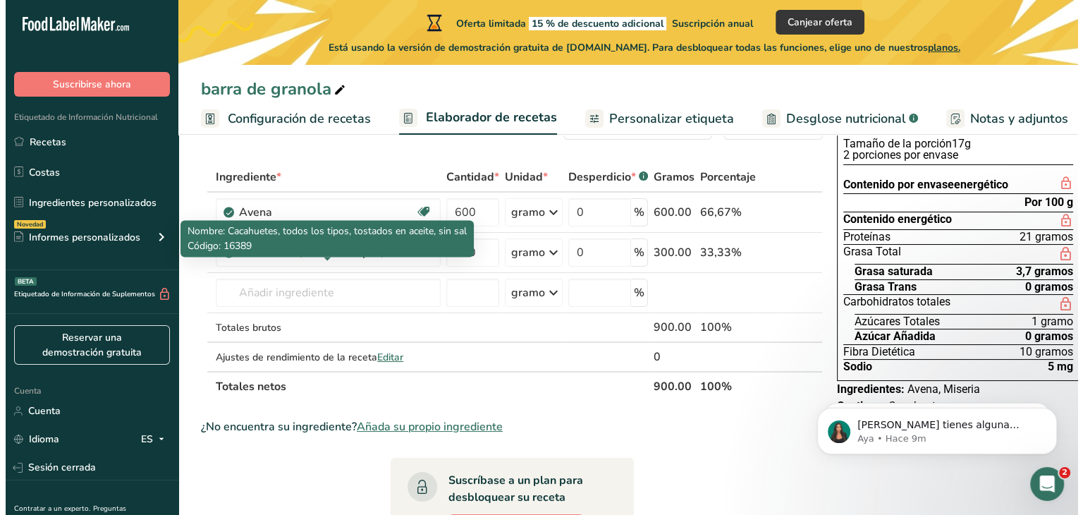
scroll to position [56, 0]
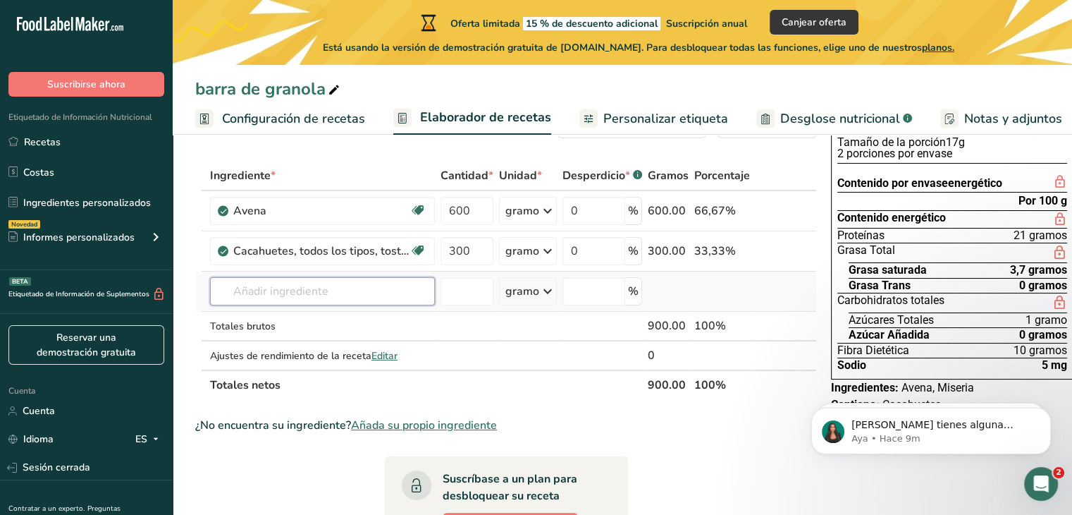
drag, startPoint x: 326, startPoint y: 310, endPoint x: 279, endPoint y: 305, distance: 47.6
click at [279, 305] on input "text" at bounding box center [322, 291] width 225 height 28
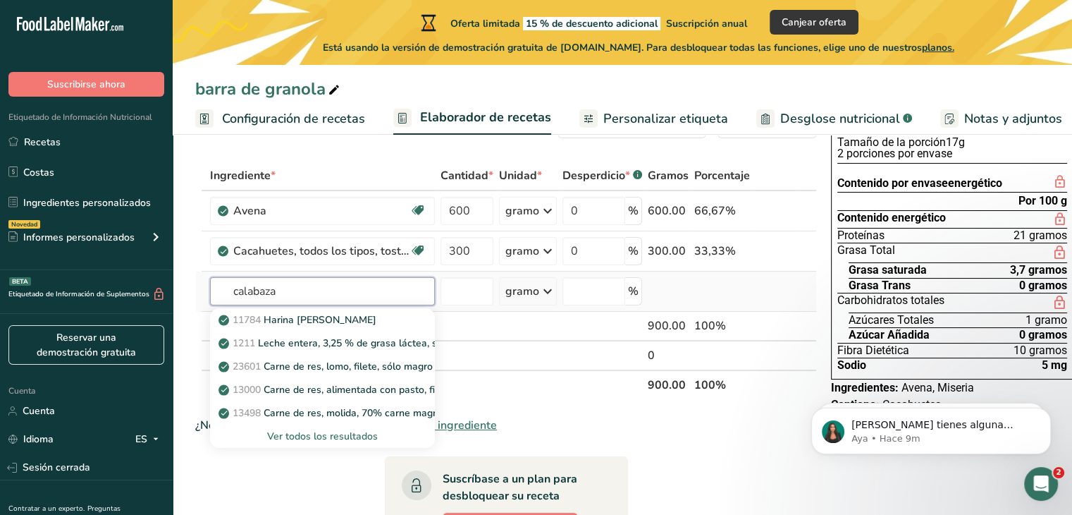
type input "calabaza"
click at [264, 443] on div "Ver todos los resultados" at bounding box center [322, 436] width 202 height 15
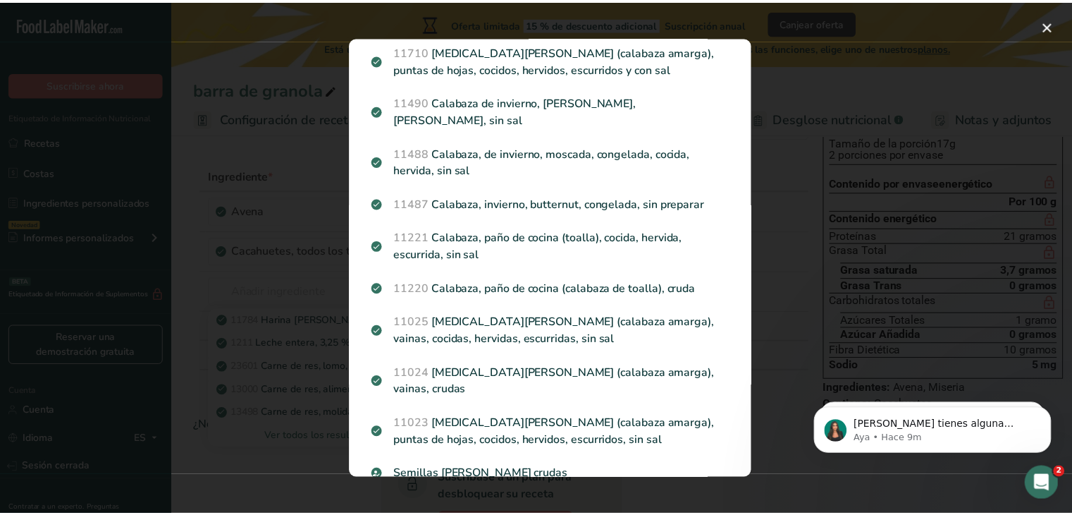
scroll to position [1286, 0]
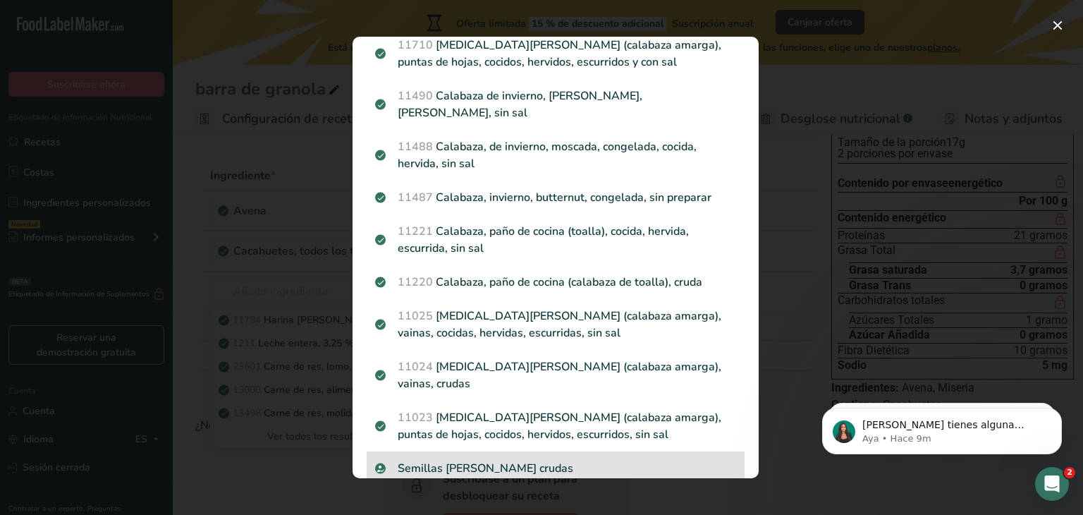
click at [477, 451] on div "Semillas [PERSON_NAME] crudas" at bounding box center [556, 468] width 378 height 34
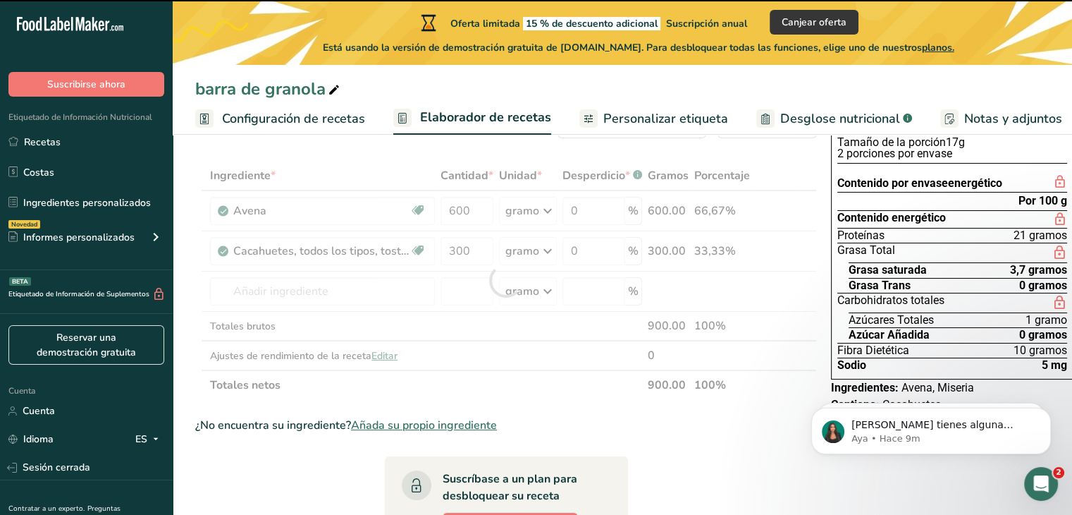
type input "0"
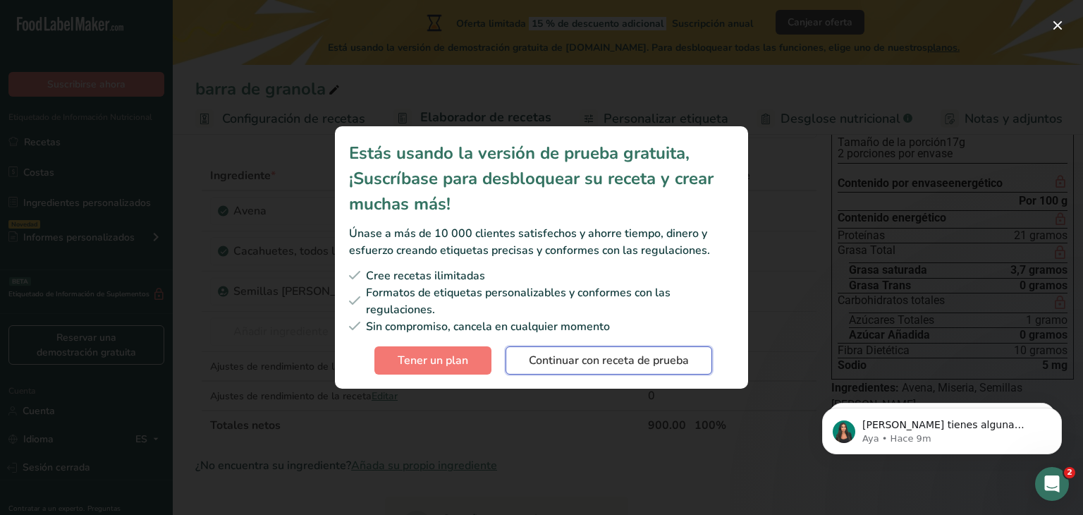
click at [565, 356] on font "Continuar con receta de prueba" at bounding box center [609, 360] width 160 height 16
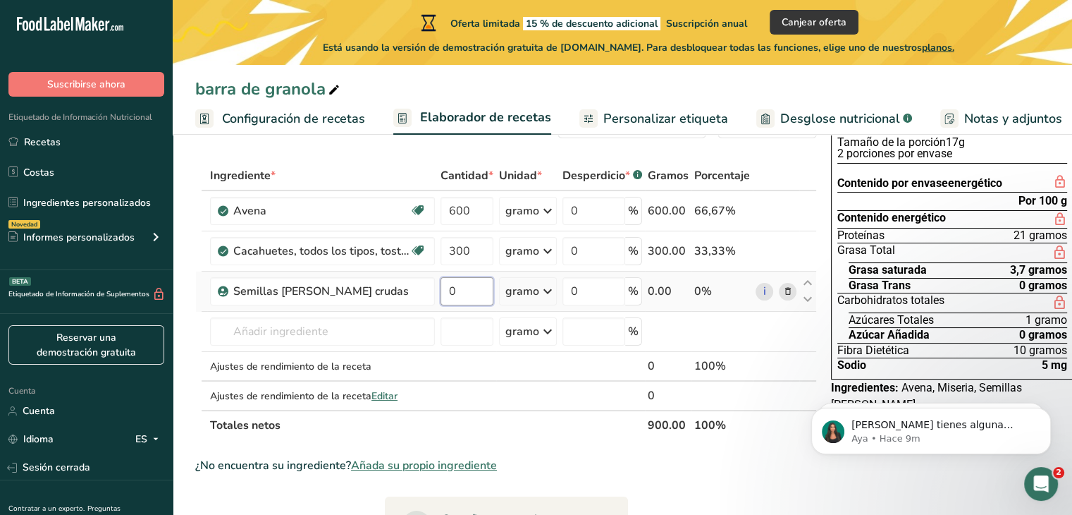
click at [475, 305] on input "0" at bounding box center [467, 291] width 53 height 28
type input "100"
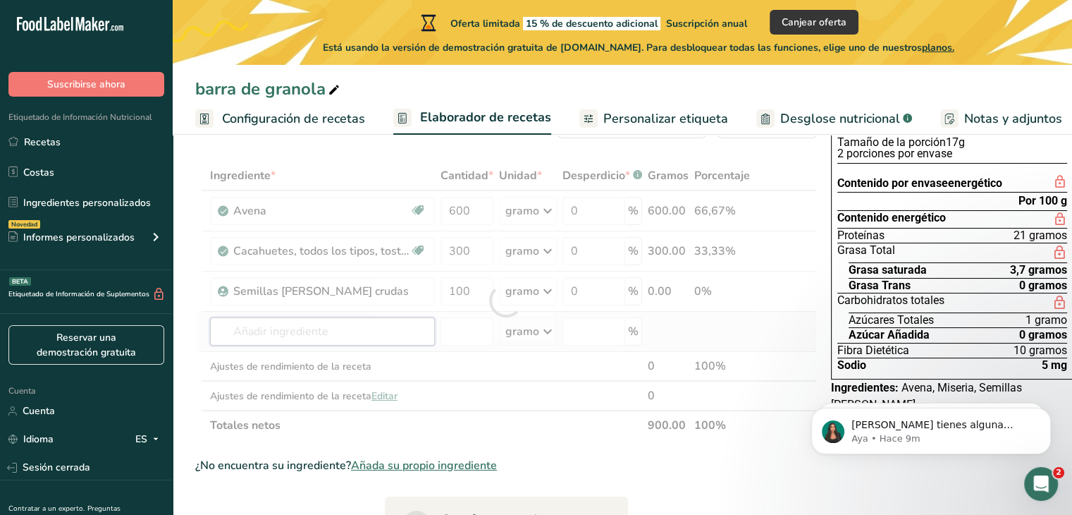
click at [308, 357] on div "Ingrediente * Cantidad * Unidad * Desperdicio * .a-a{fill:#347362;}.b-a{fill:#f…" at bounding box center [506, 300] width 622 height 279
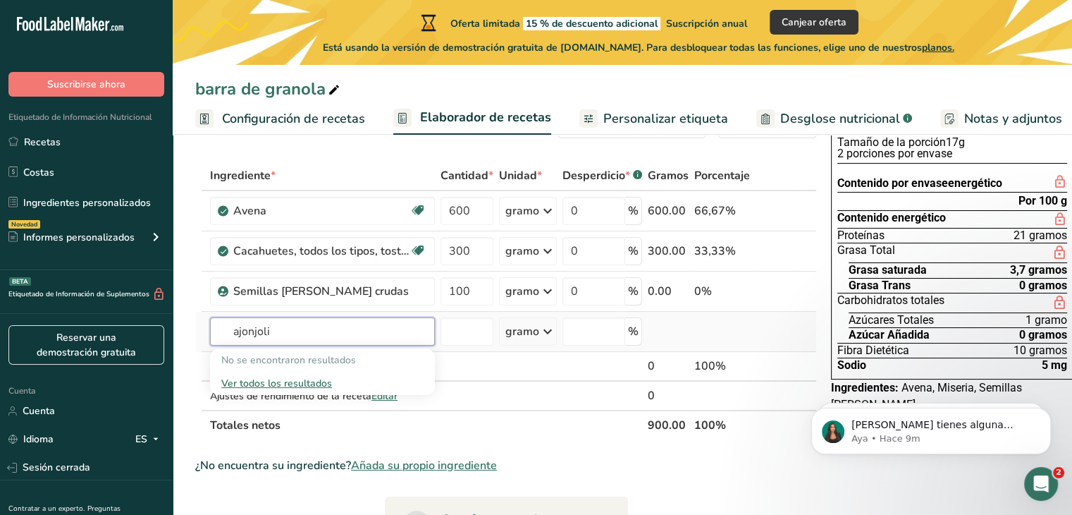
type input "ajonjoli"
click at [274, 390] on font "Ver todos los resultados" at bounding box center [276, 382] width 111 height 13
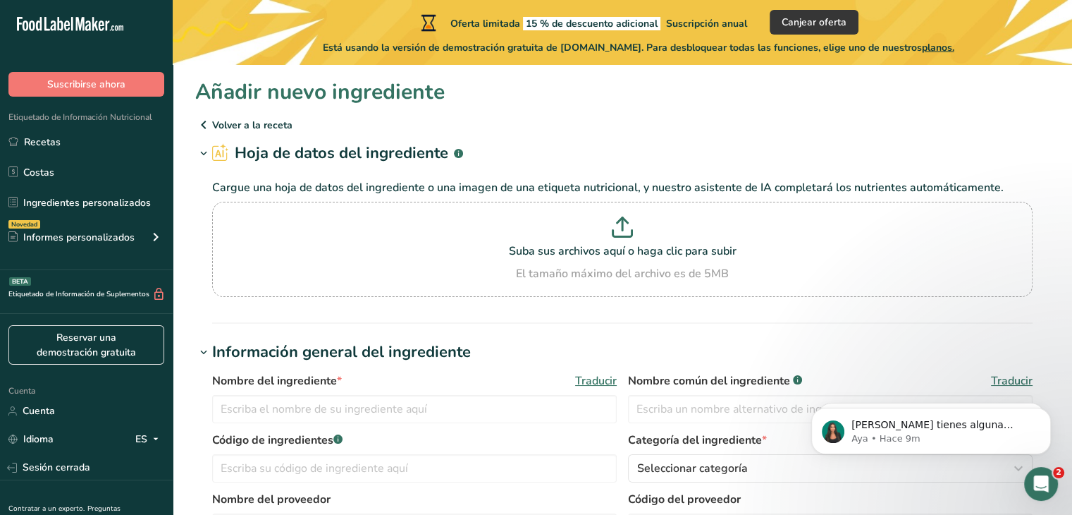
click at [212, 125] on font "Volver a la receta" at bounding box center [252, 124] width 80 height 13
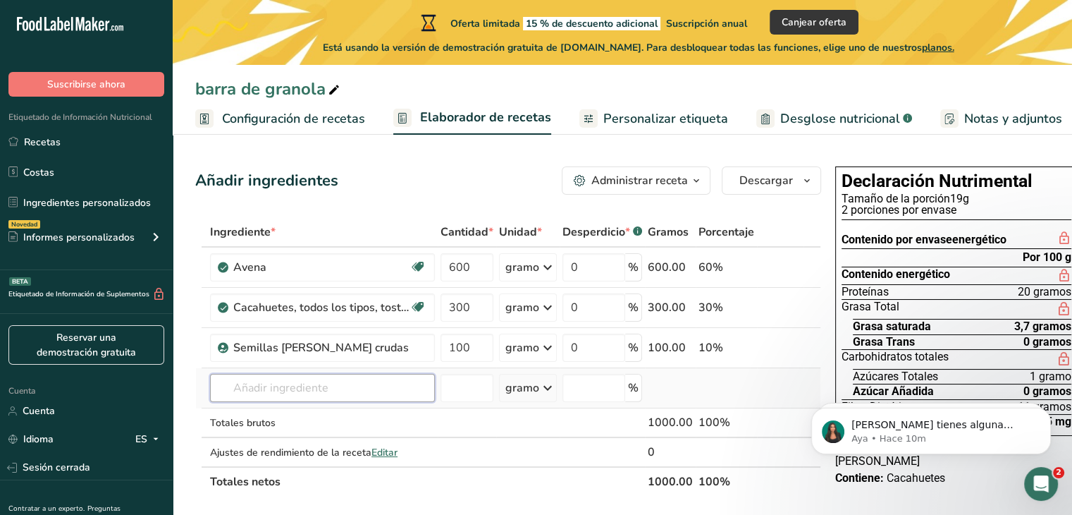
click at [362, 400] on input "text" at bounding box center [322, 388] width 225 height 28
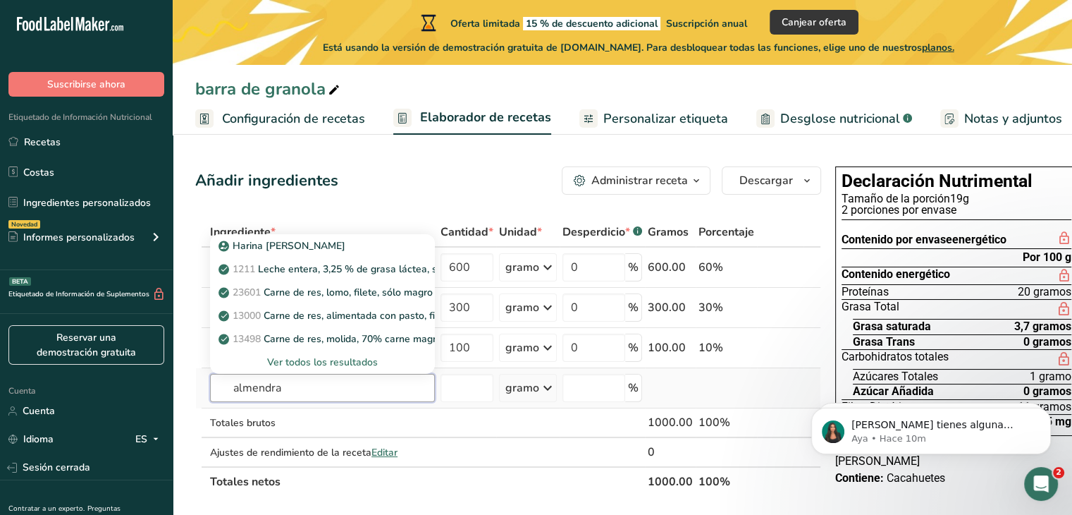
type input "almendra"
click at [383, 369] on div "Ver todos los resultados" at bounding box center [322, 362] width 202 height 15
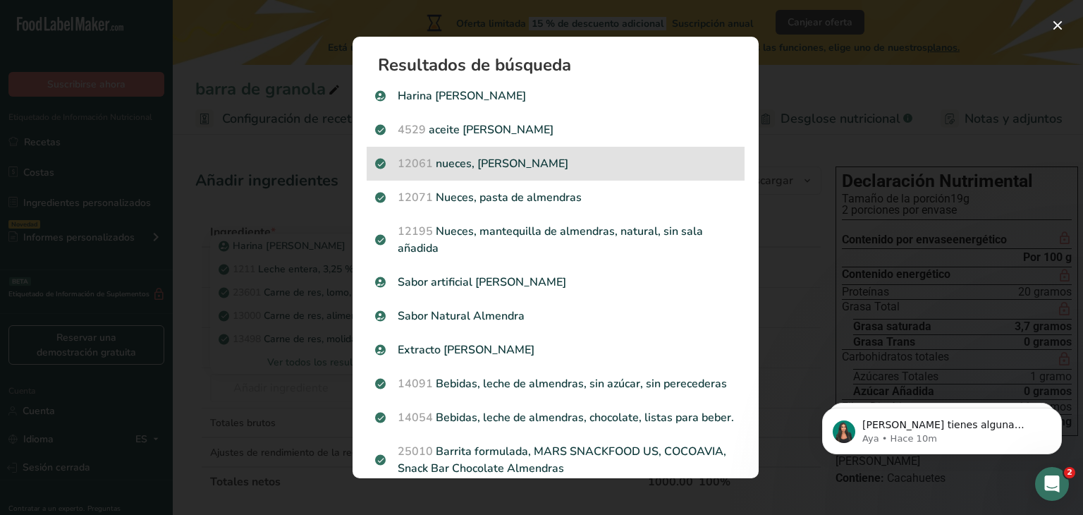
click at [511, 161] on font "nueces, [PERSON_NAME]" at bounding box center [502, 164] width 133 height 16
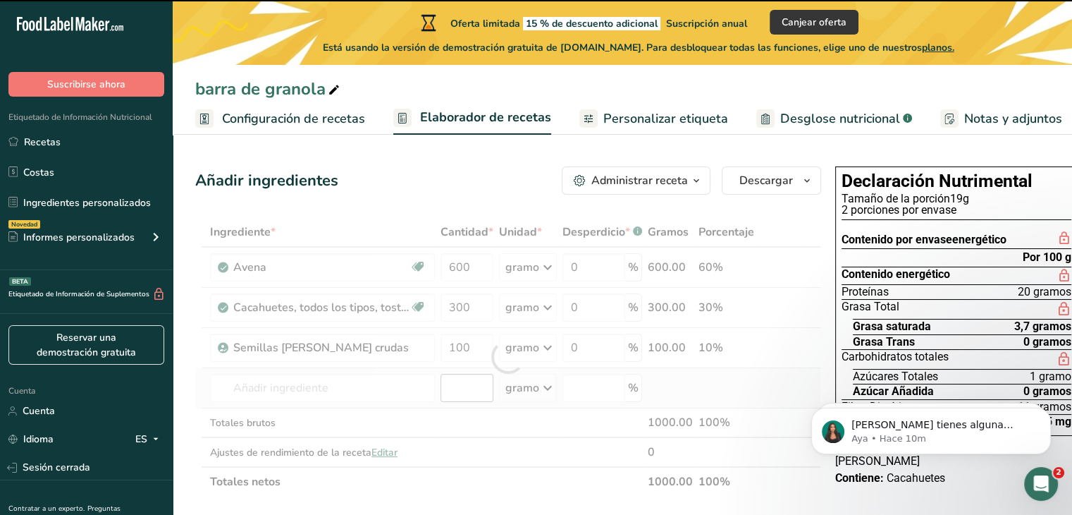
type input "0"
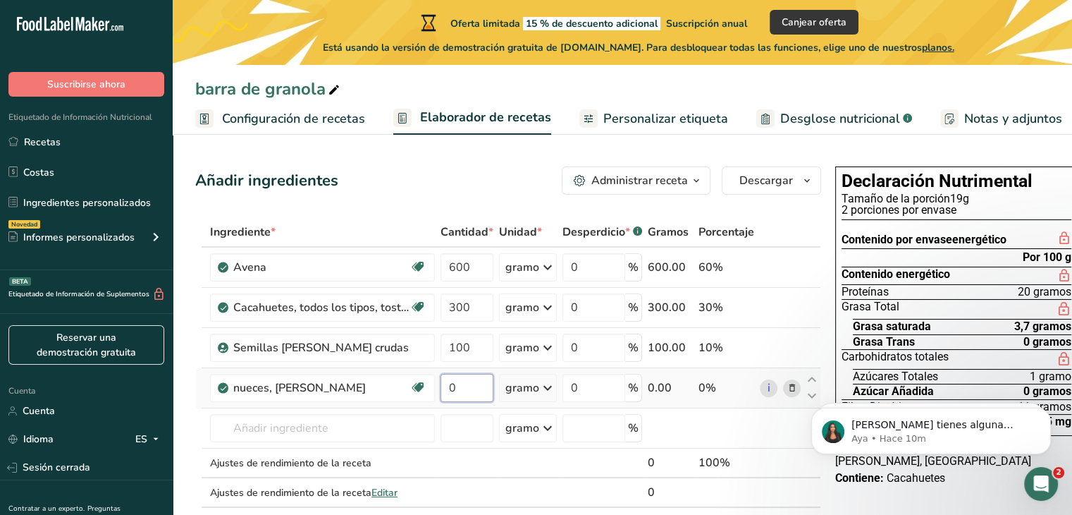
click at [462, 402] on input "0" at bounding box center [467, 388] width 53 height 28
type input "100"
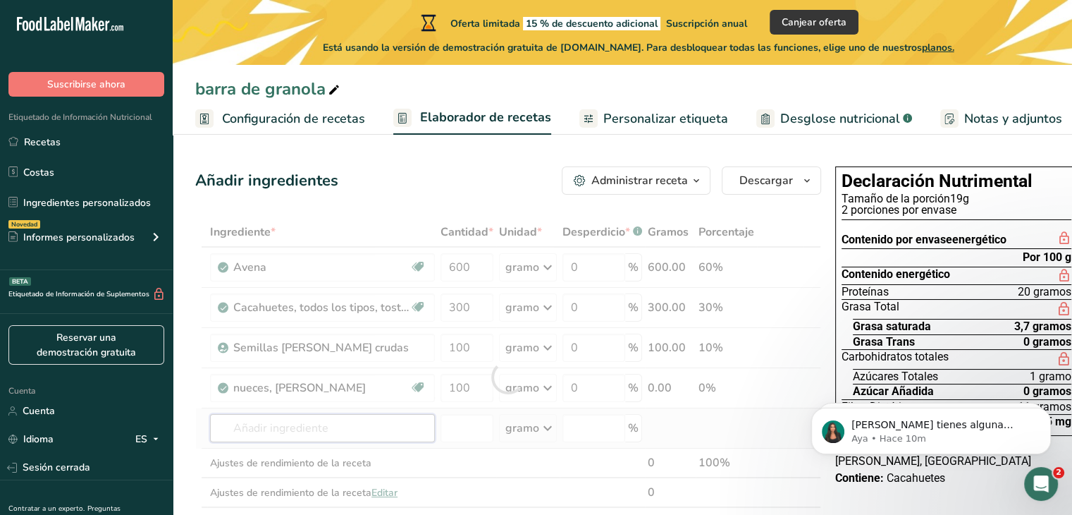
click at [263, 443] on div "Ingrediente * Cantidad * Unidad * Desperdicio * .a-a{fill:#347362;}.b-a{fill:#f…" at bounding box center [508, 376] width 626 height 319
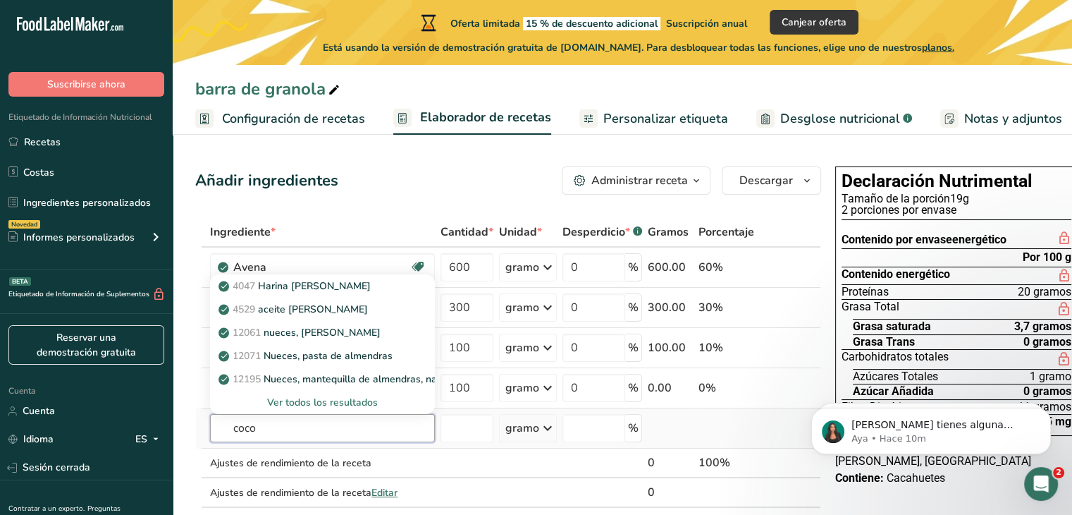
type input "coco"
click at [307, 409] on font "Ver todos los resultados" at bounding box center [322, 401] width 111 height 13
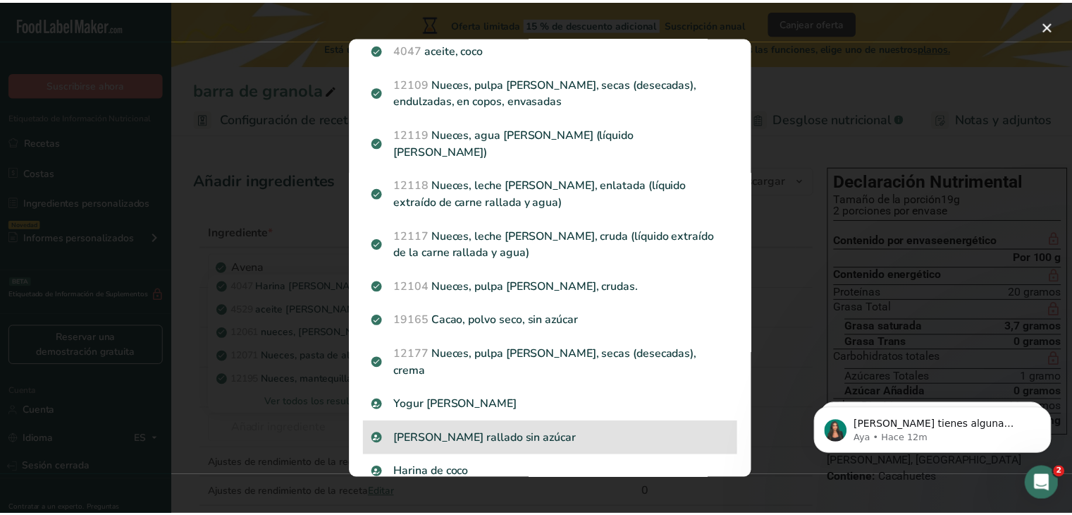
scroll to position [45, 0]
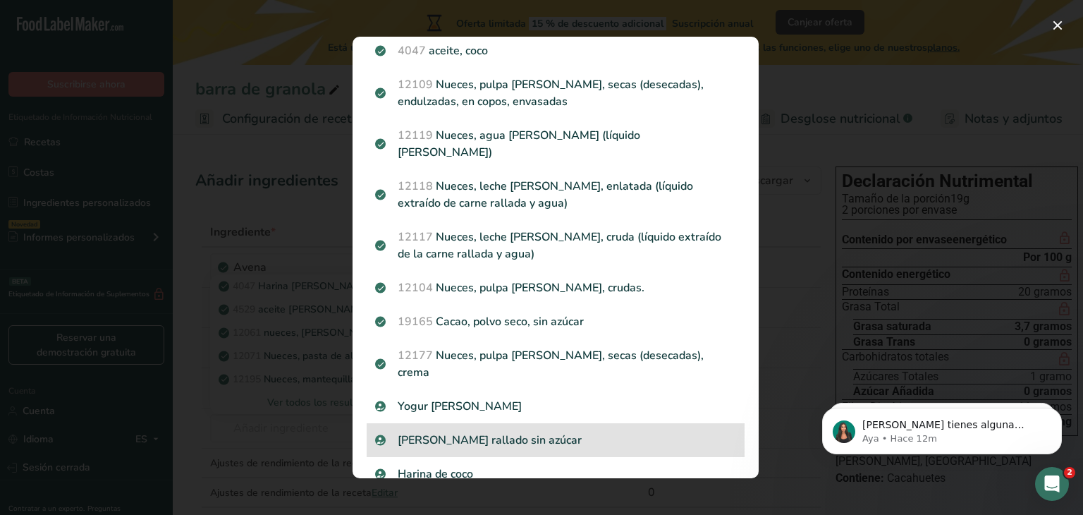
drag, startPoint x: 498, startPoint y: 409, endPoint x: 467, endPoint y: 405, distance: 31.3
click at [467, 431] on p "[PERSON_NAME] rallado sin azúcar" at bounding box center [555, 439] width 361 height 17
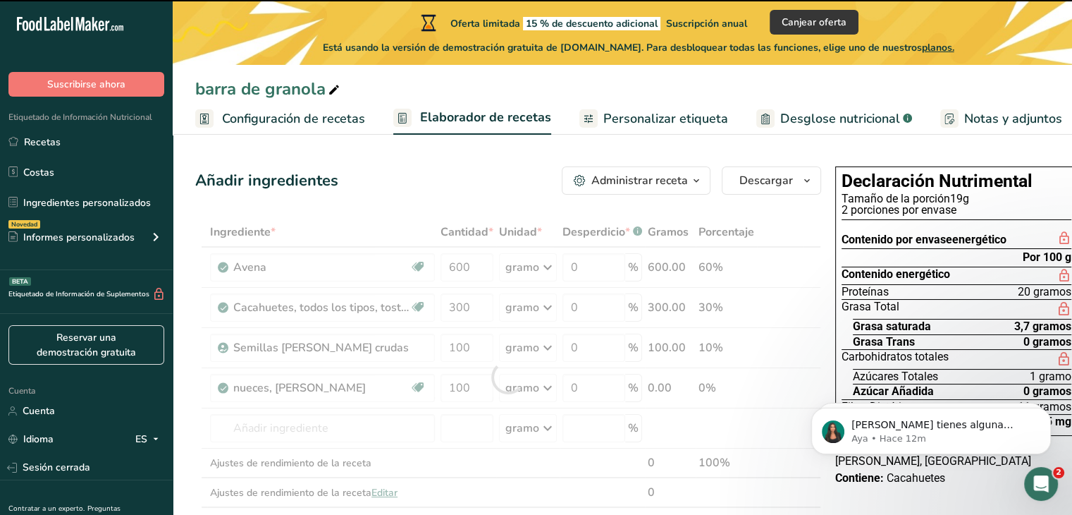
type input "0"
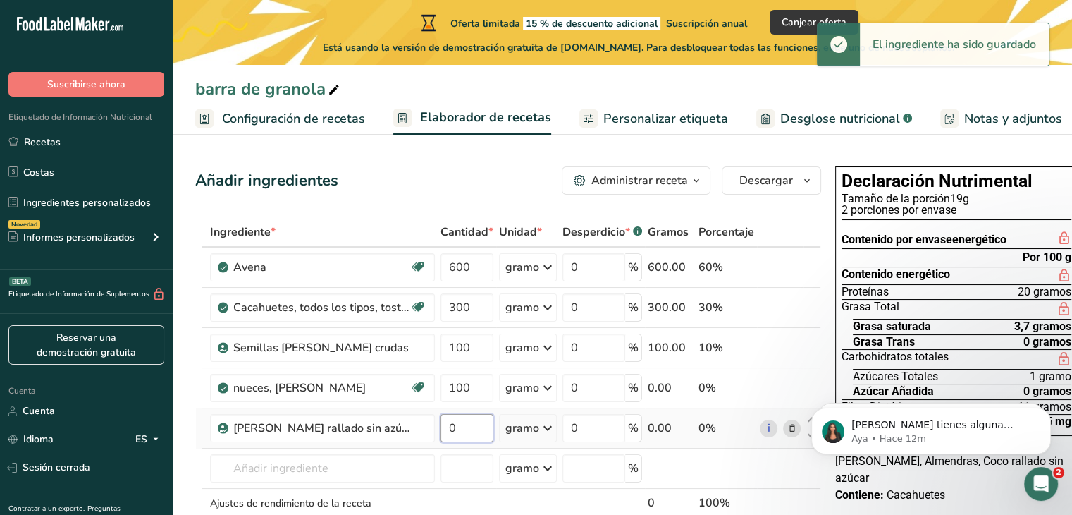
click at [459, 442] on input "0" at bounding box center [467, 428] width 53 height 28
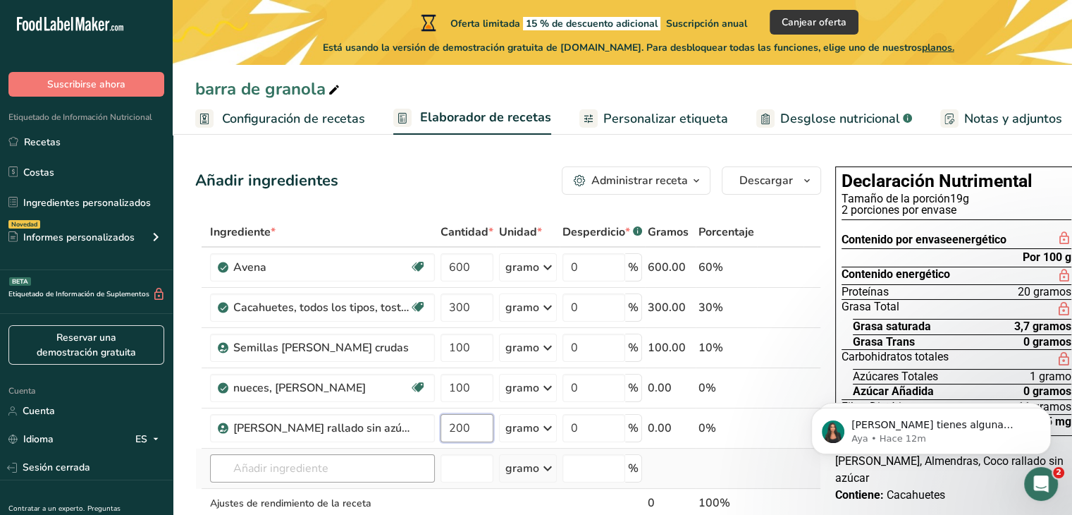
type input "200"
click at [355, 477] on div "Ingrediente * Cantidad * Unidad * Desperdicio * .a-a{fill:#347362;}.b-a{fill:#f…" at bounding box center [508, 397] width 626 height 360
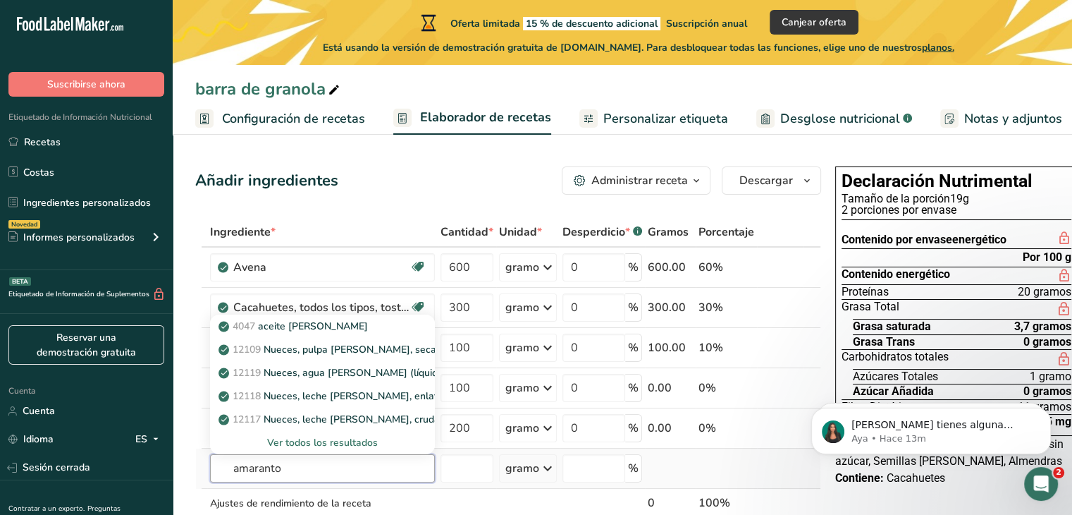
type input "amaranto"
click at [342, 449] on font "Ver todos los resultados" at bounding box center [322, 442] width 111 height 13
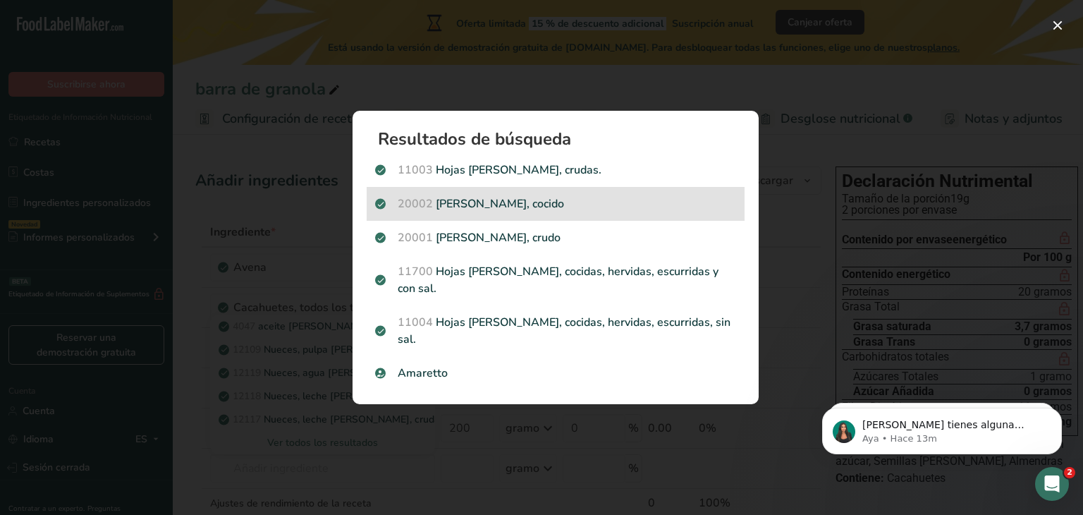
click at [497, 211] on p "20002 [PERSON_NAME], cocido" at bounding box center [555, 203] width 361 height 17
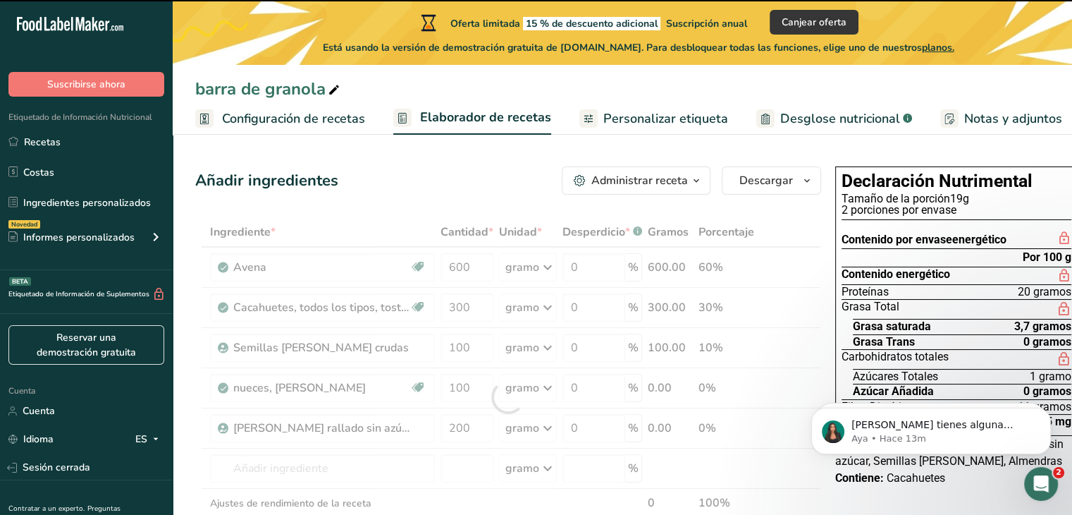
type input "0"
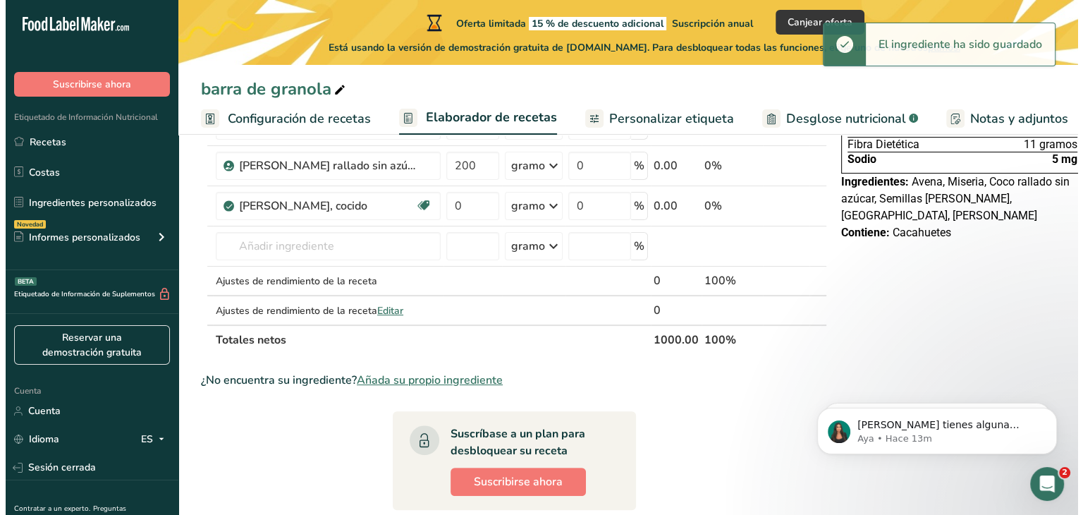
scroll to position [264, 0]
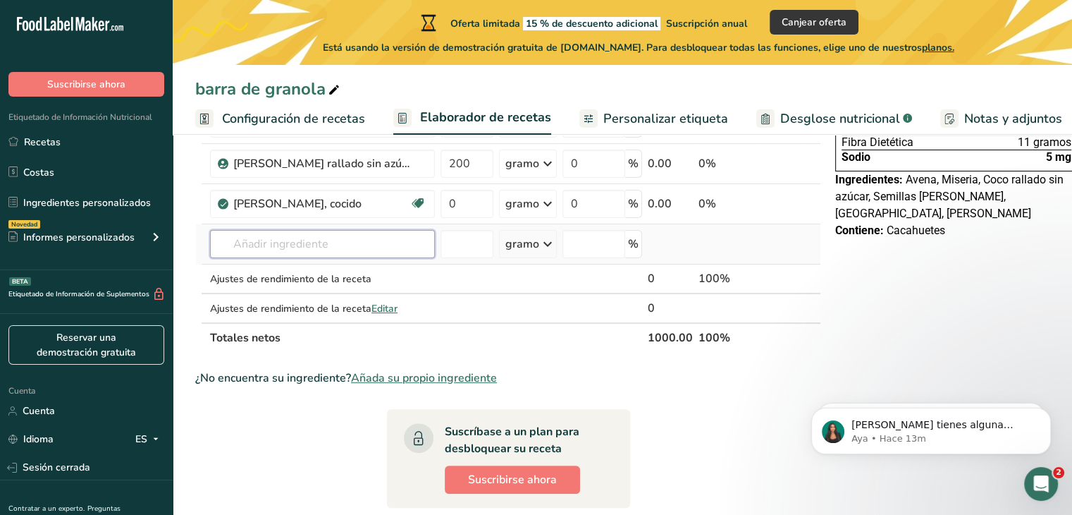
click at [294, 256] on input "text" at bounding box center [322, 244] width 225 height 28
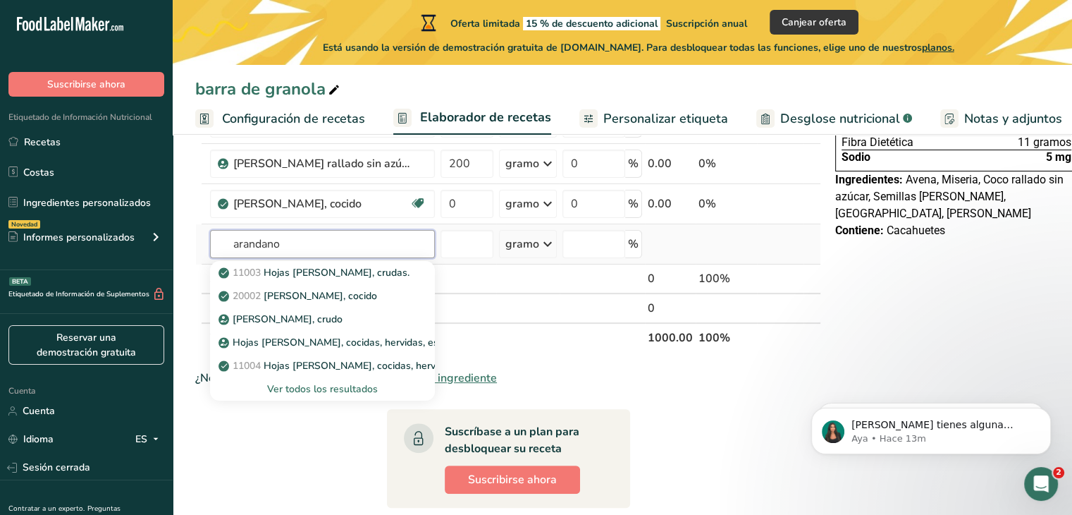
type input "arandano"
click at [329, 395] on font "Ver todos los resultados" at bounding box center [322, 388] width 111 height 13
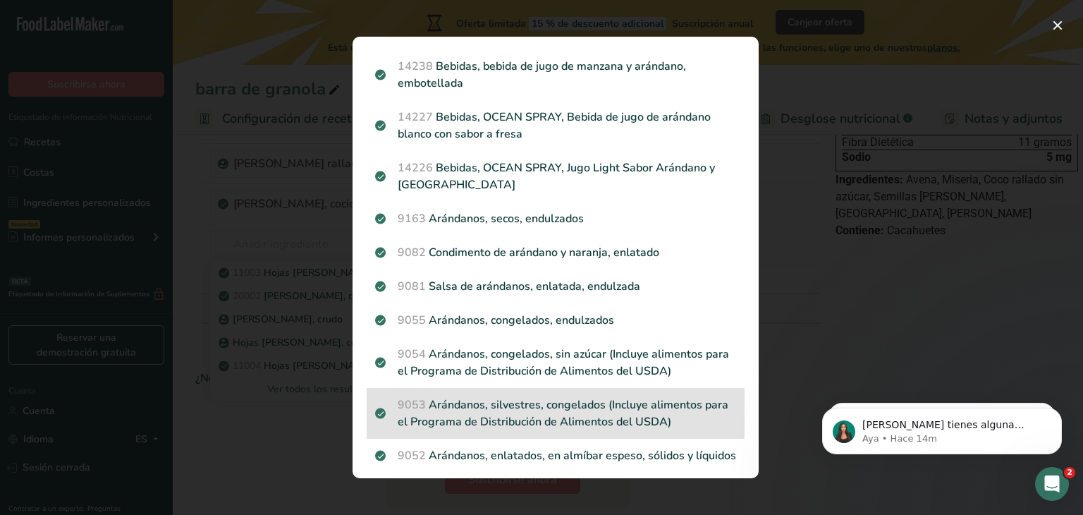
scroll to position [822, 0]
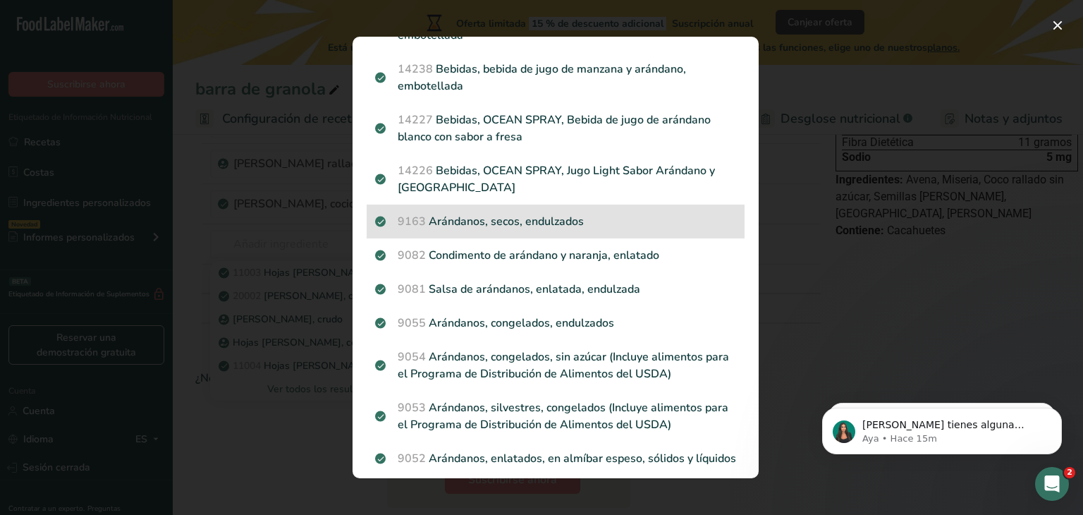
click at [484, 204] on div "9163 Arándanos, secos, endulzados" at bounding box center [556, 221] width 378 height 34
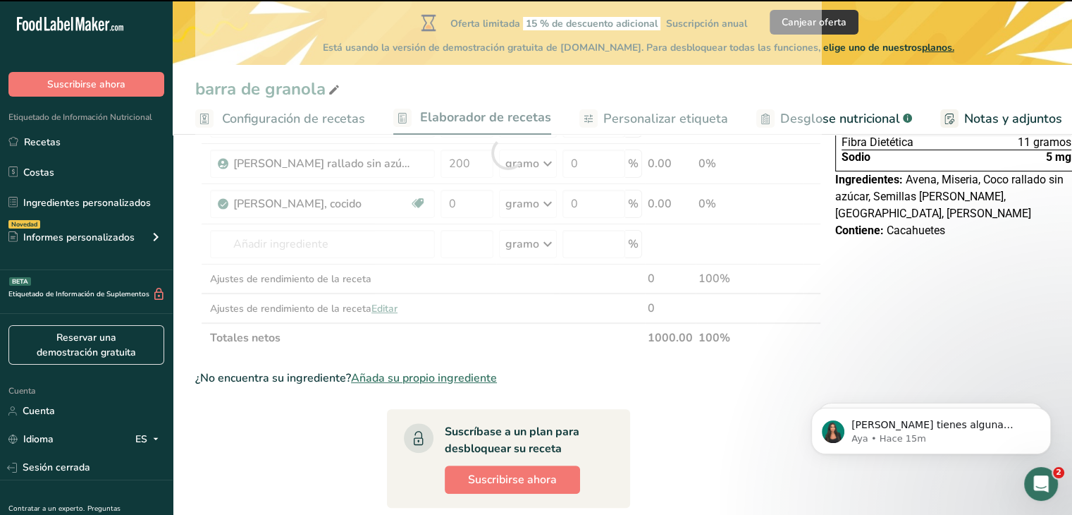
type input "0"
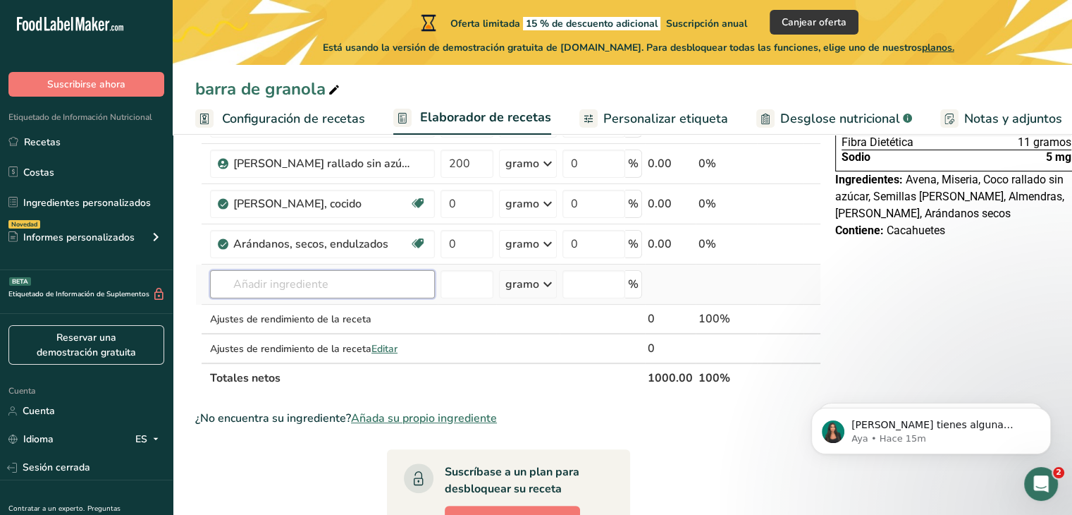
click at [342, 298] on input "text" at bounding box center [322, 284] width 225 height 28
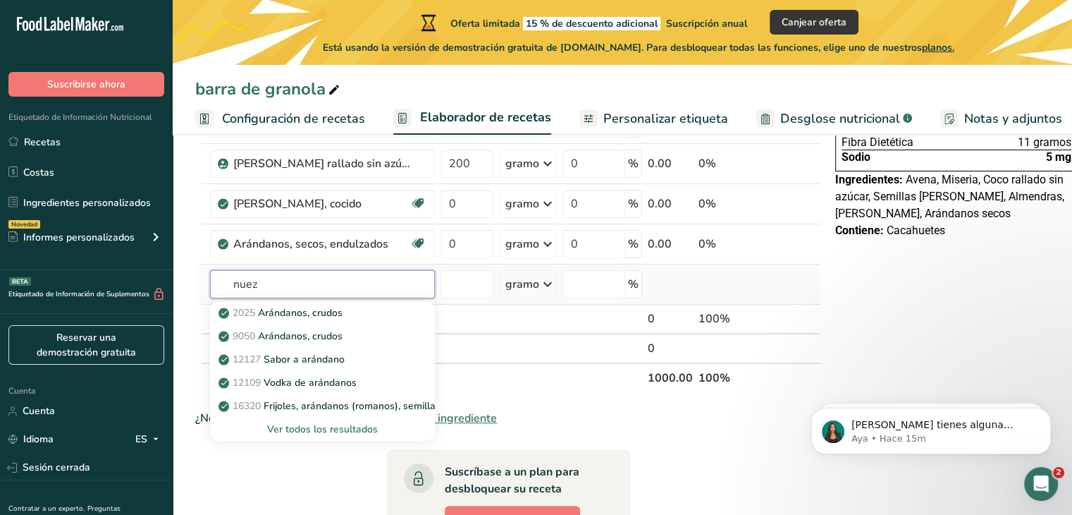
type input "nuez"
click at [325, 436] on font "Ver todos los resultados" at bounding box center [322, 428] width 111 height 13
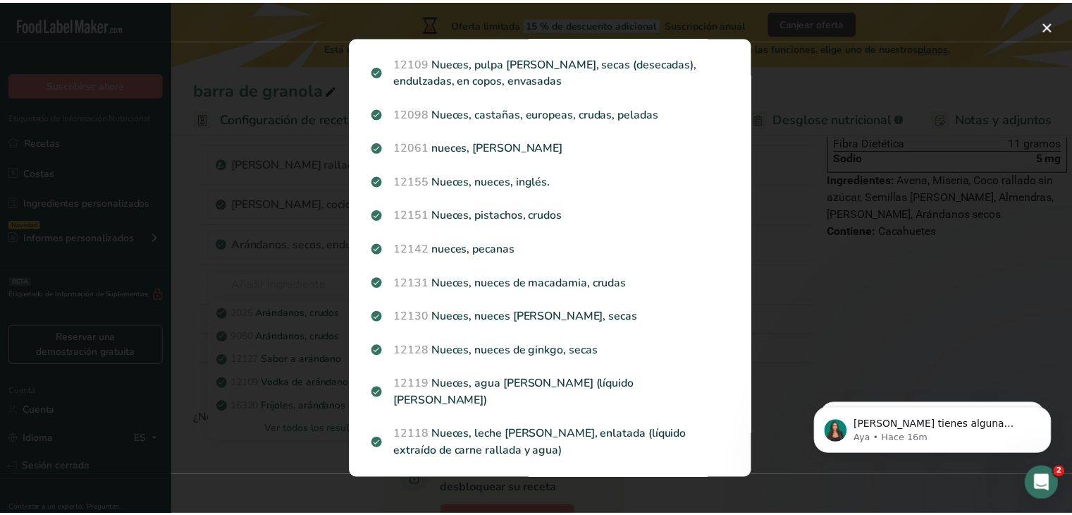
scroll to position [507, 0]
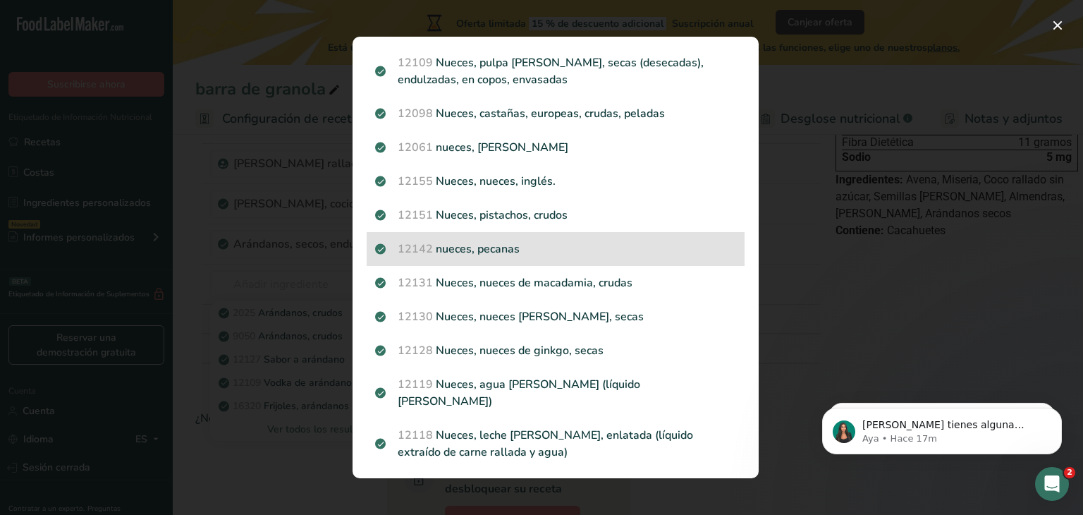
click at [615, 249] on p "12142 nueces, pecanas" at bounding box center [555, 248] width 361 height 17
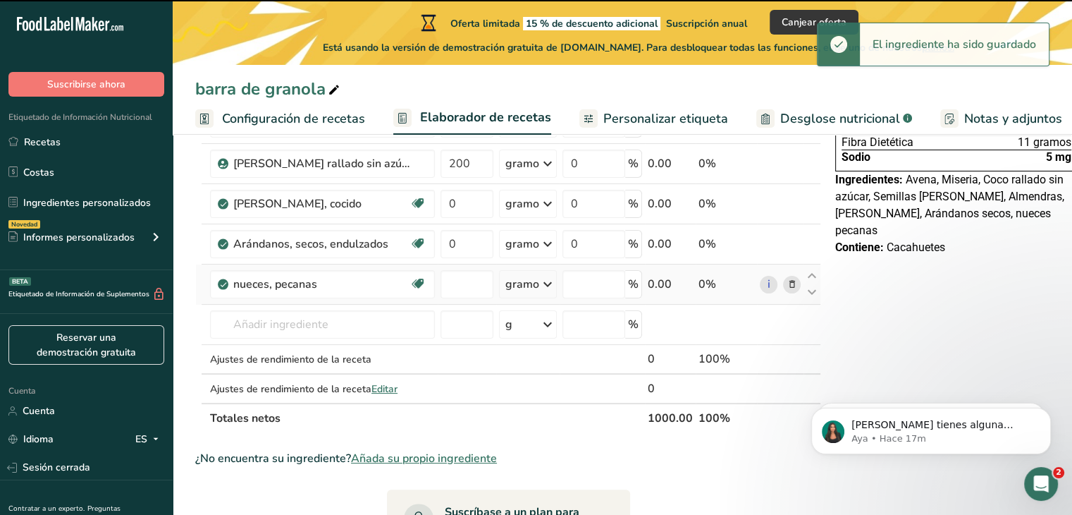
type input "0"
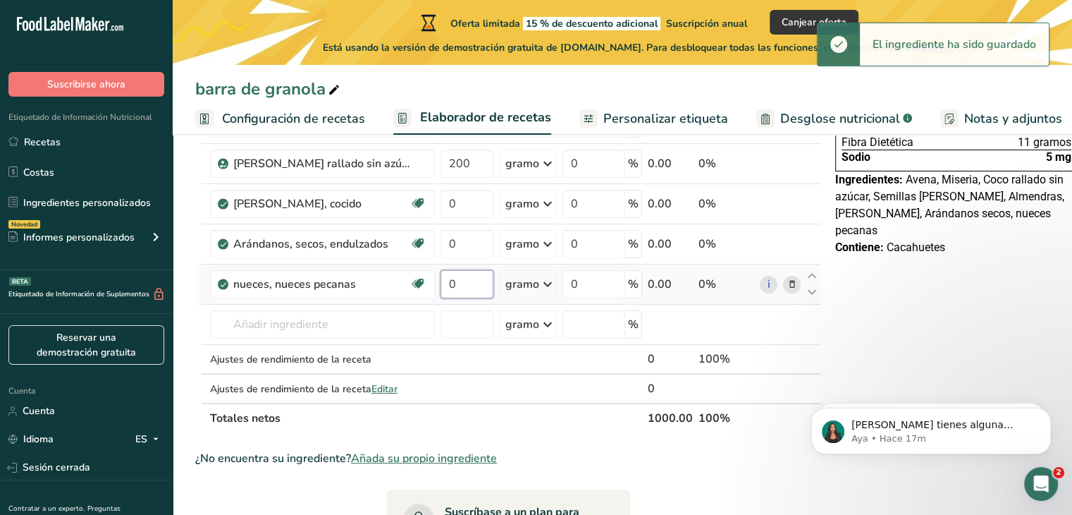
click at [467, 292] on input "0" at bounding box center [467, 284] width 53 height 28
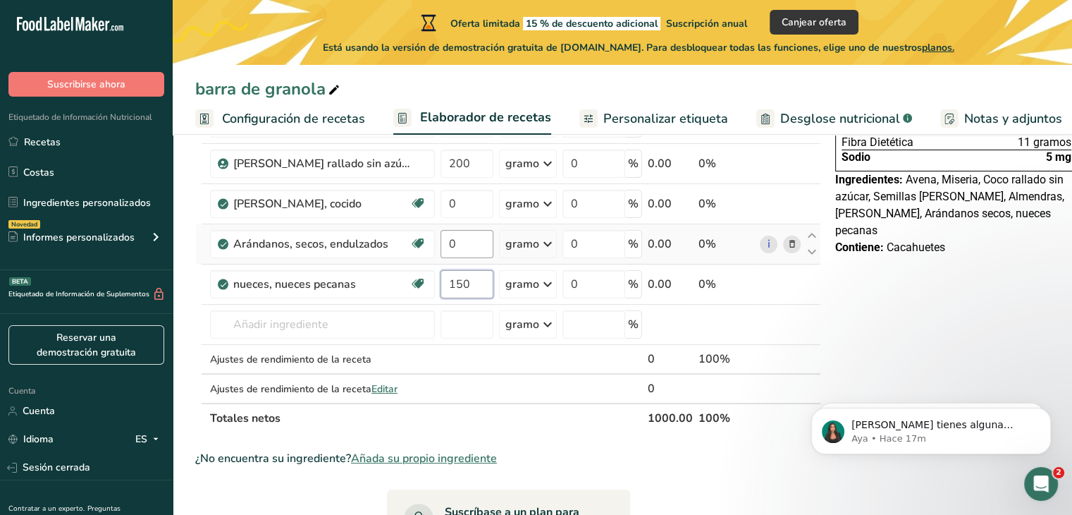
type input "150"
click at [462, 257] on div "Ingrediente * Cantidad * Unidad * Desperdicio * .a-a{fill:#347362;}.b-a{fill:#f…" at bounding box center [508, 193] width 626 height 480
type input "150"
click at [473, 220] on div "Ingrediente * Cantidad * Unidad * Desperdicio * .a-a{fill:#347362;}.b-a{fill:#f…" at bounding box center [508, 193] width 626 height 480
type input "50"
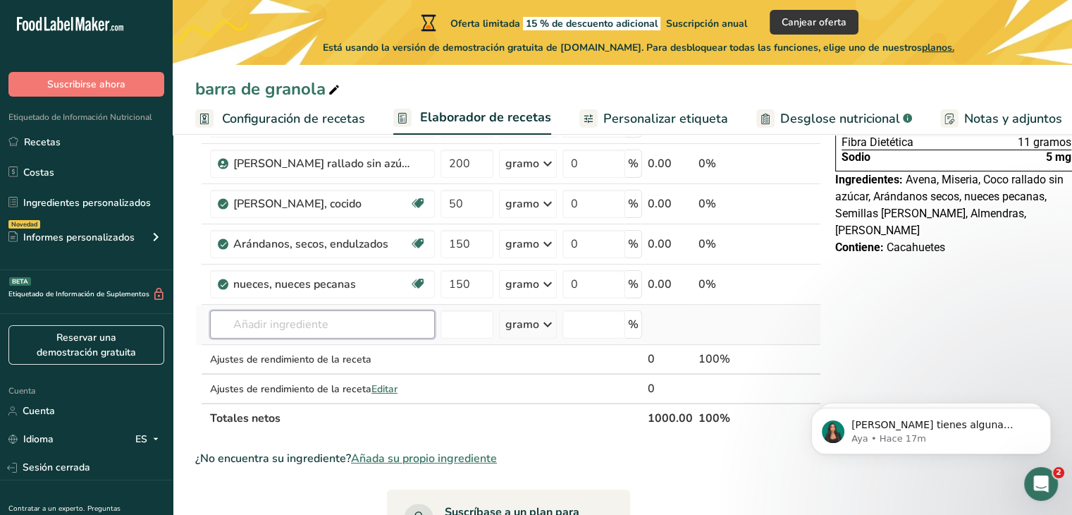
click at [364, 342] on div "Ingrediente * Cantidad * Unidad * Desperdicio * .a-a{fill:#347362;}.b-a{fill:#f…" at bounding box center [508, 193] width 626 height 480
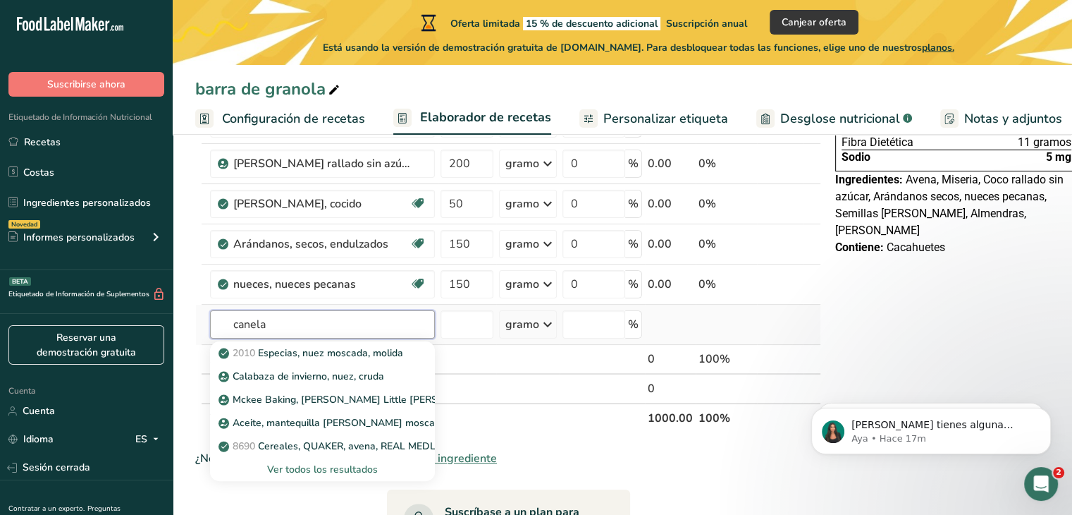
type input "canela"
click at [319, 476] on font "Ver todos los resultados" at bounding box center [322, 468] width 111 height 13
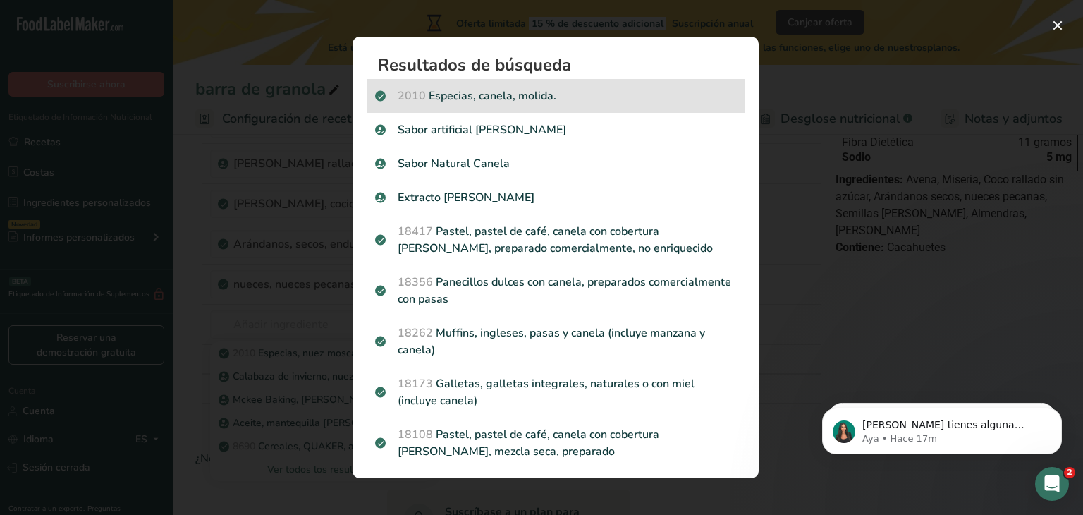
click at [508, 87] on p "2010 Especias, canela, molida." at bounding box center [555, 95] width 361 height 17
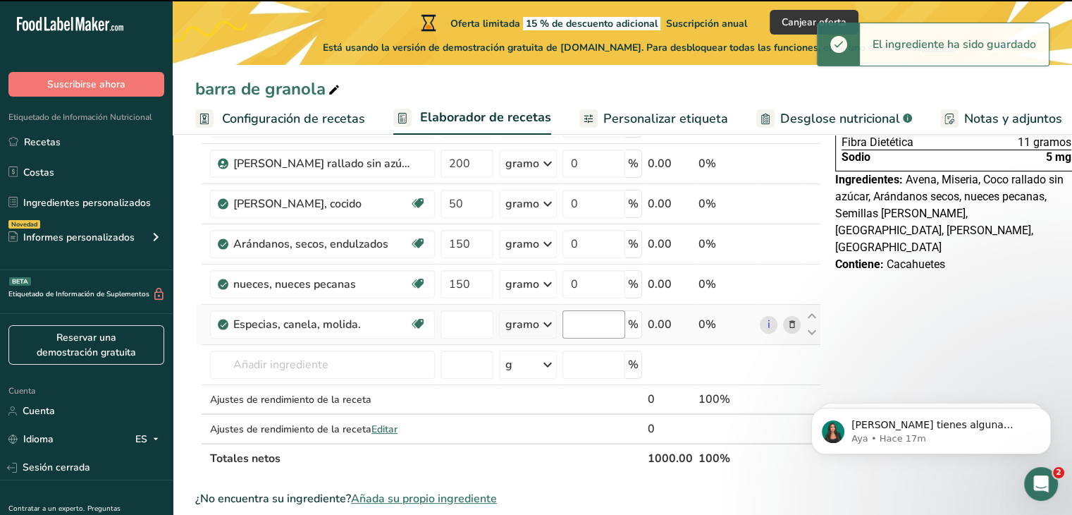
type input "0"
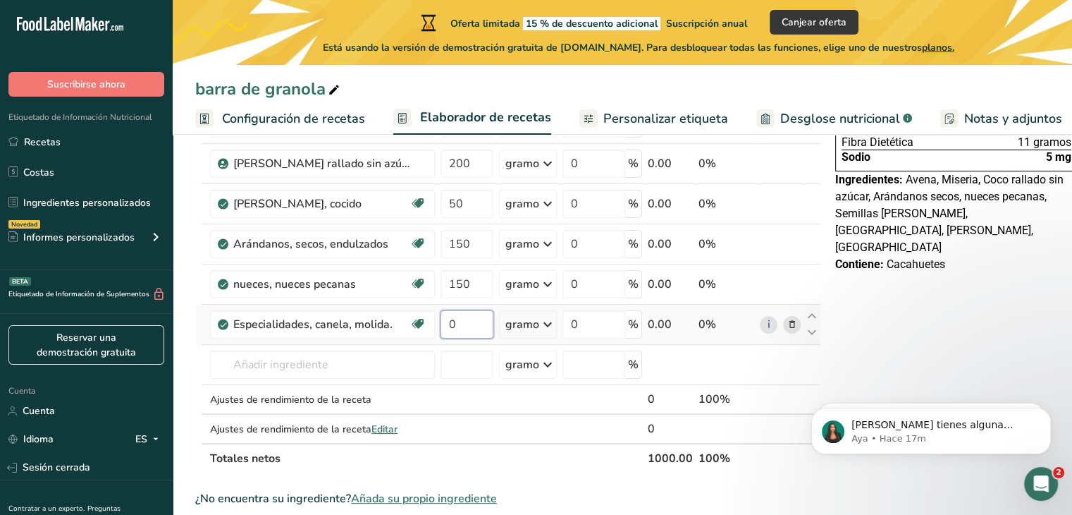
click at [484, 338] on input "0" at bounding box center [467, 324] width 53 height 28
type input "20"
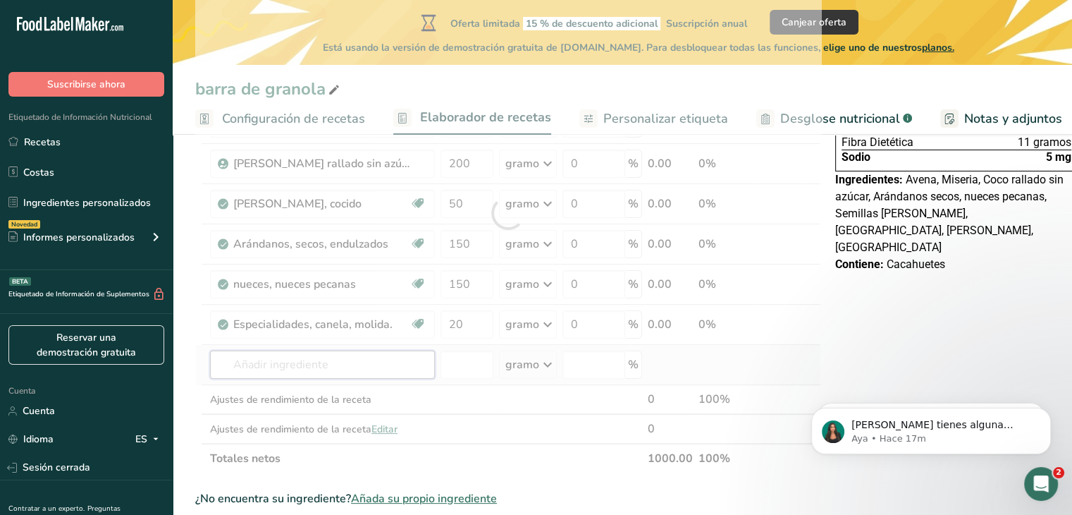
click at [293, 379] on div "Ingrediente * Cantidad * Unidad * Desperdicio * .a-a{fill:#347362;}.b-a{fill:#f…" at bounding box center [508, 213] width 626 height 520
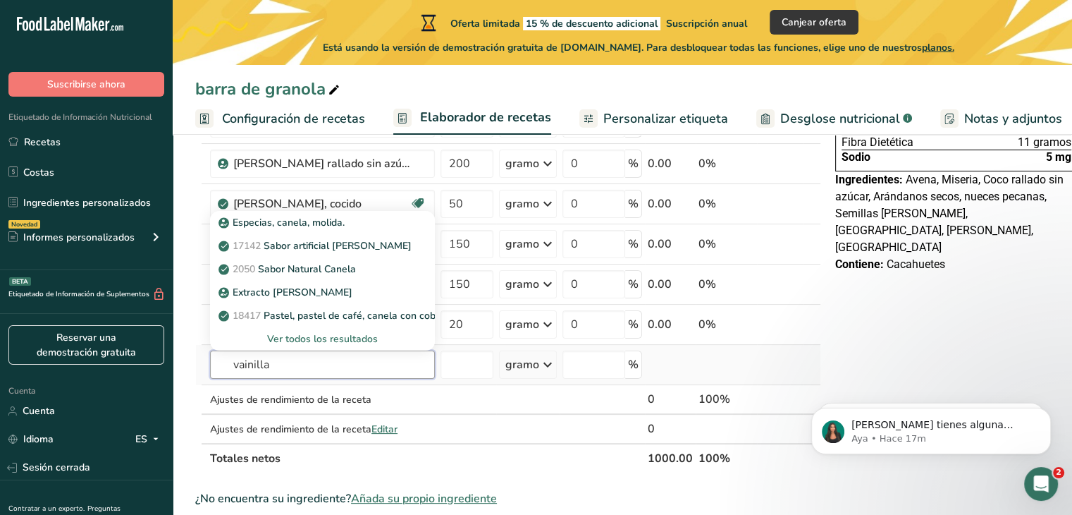
type input "vainilla"
click at [375, 345] on font "Ver todos los resultados" at bounding box center [322, 338] width 111 height 13
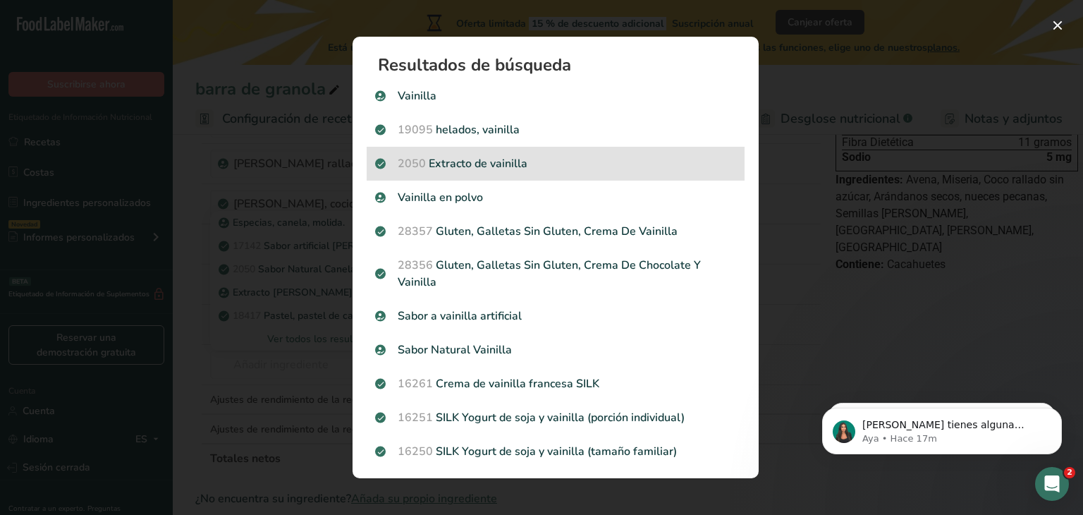
click at [493, 164] on p "2050 Extracto de vainilla" at bounding box center [555, 163] width 361 height 17
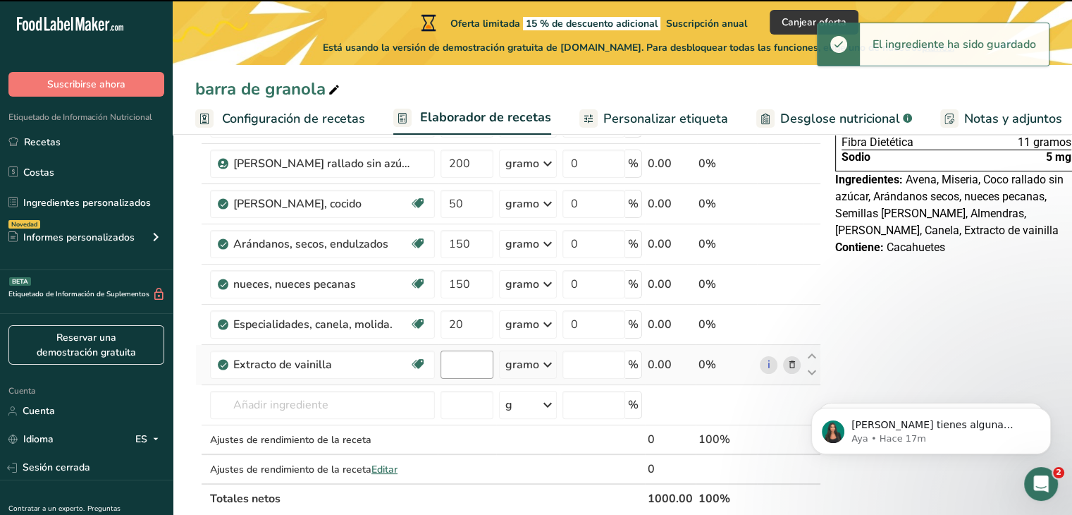
type input "0"
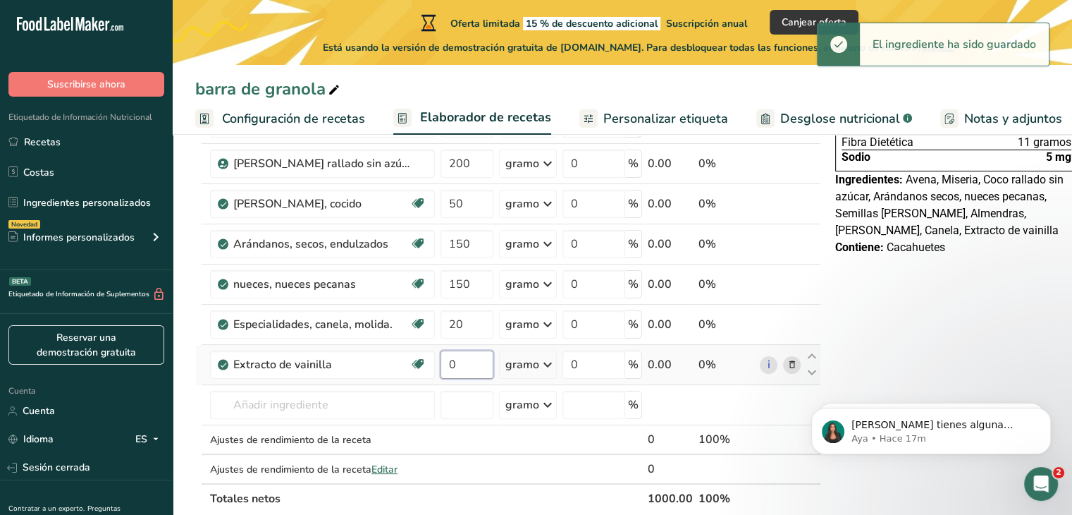
click at [471, 370] on input "0" at bounding box center [467, 364] width 53 height 28
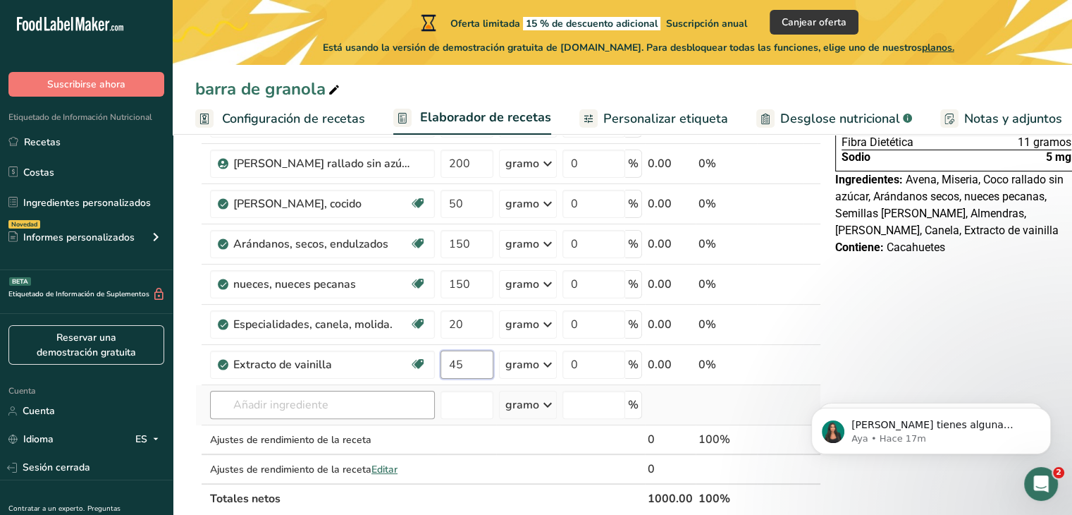
type input "45"
click at [384, 425] on div "Ingrediente * Cantidad * Unidad * Desperdicio * .a-a{fill:#347362;}.b-a{fill:#f…" at bounding box center [508, 233] width 626 height 560
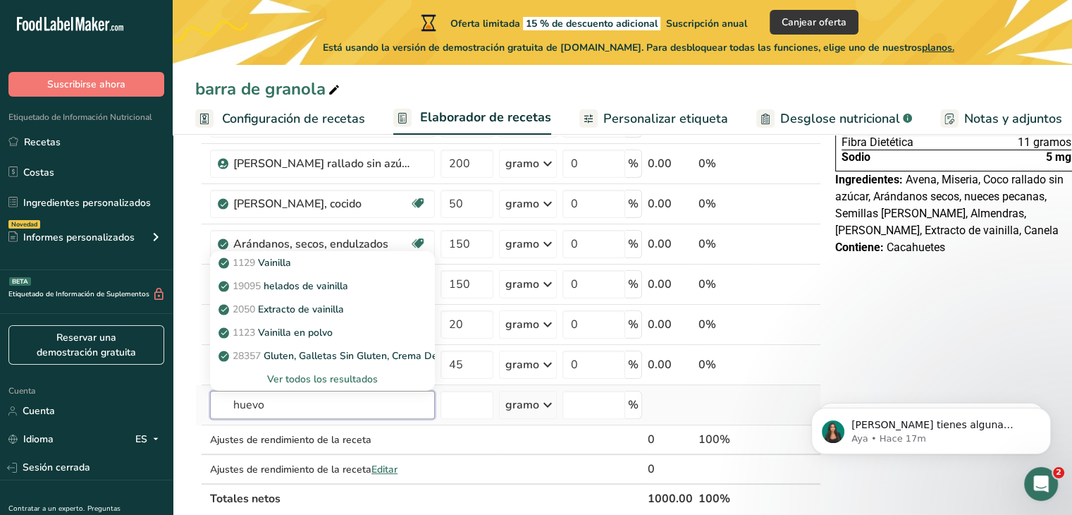
type input "huevo"
click at [344, 386] on font "Ver todos los resultados" at bounding box center [322, 378] width 111 height 13
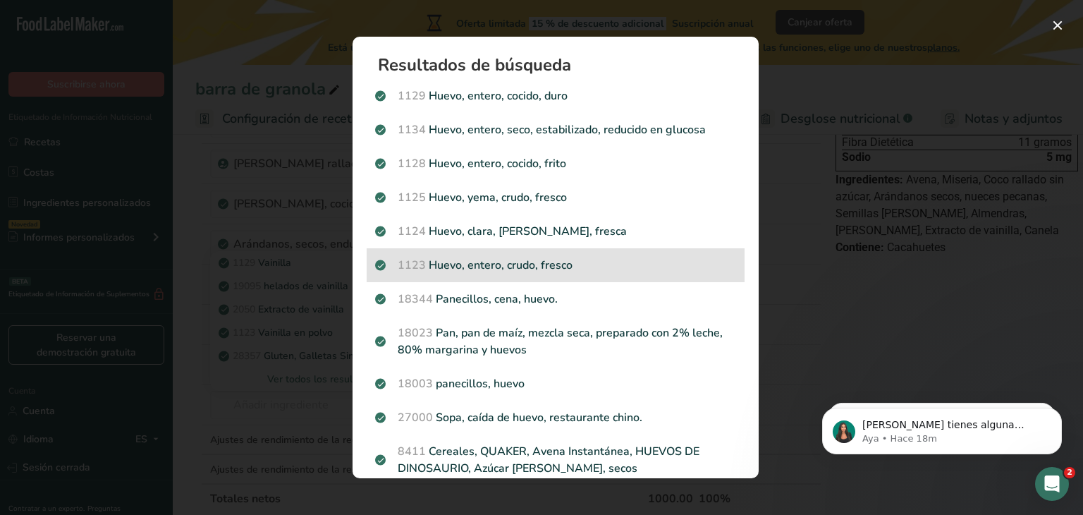
click at [543, 274] on div "1123 Huevo, entero, crudo, fresco" at bounding box center [556, 265] width 378 height 34
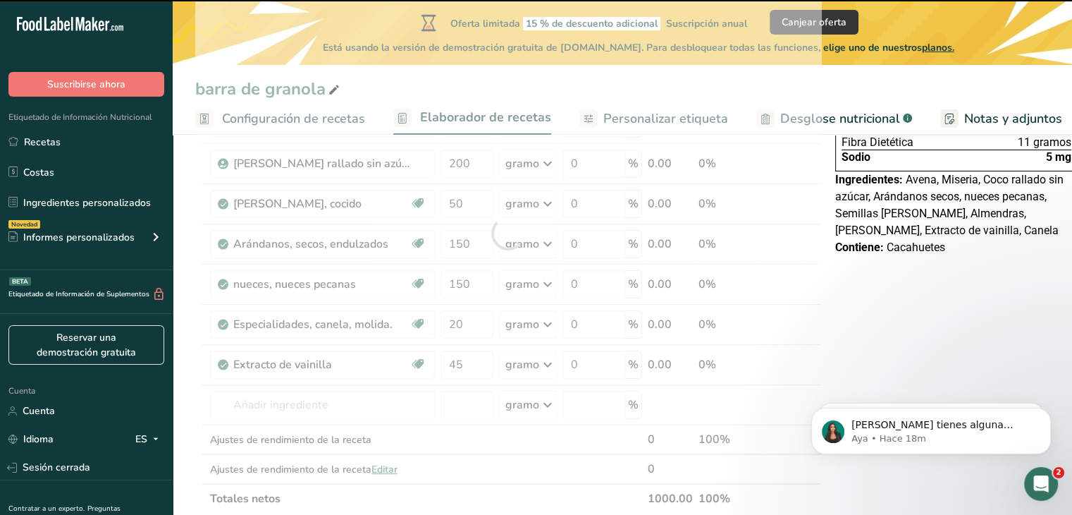
type input "0"
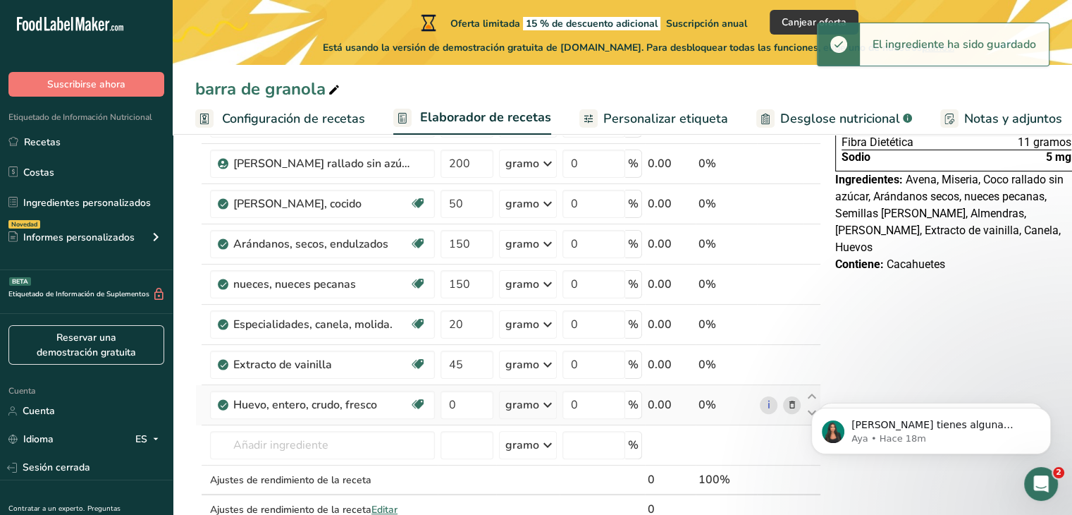
click at [548, 417] on icon at bounding box center [547, 404] width 17 height 25
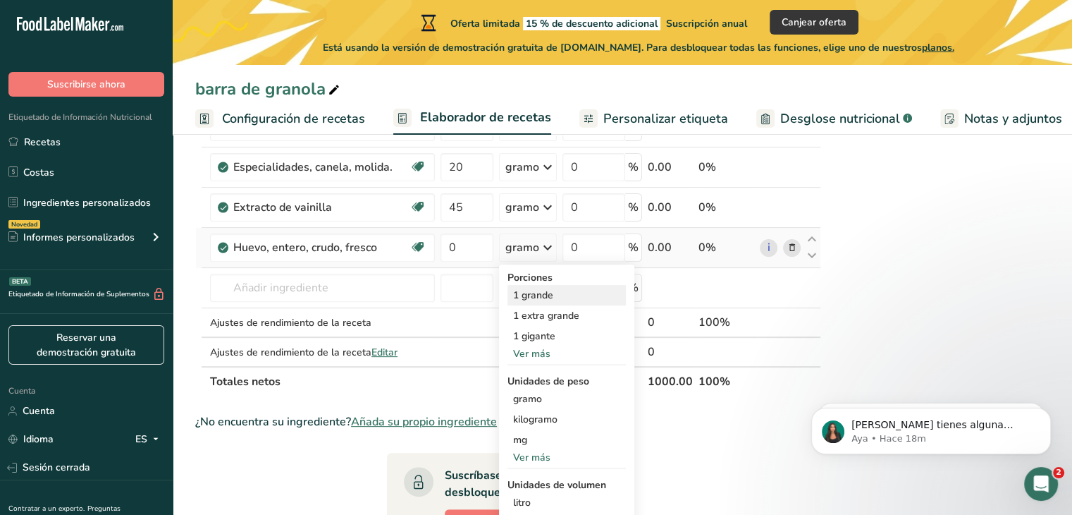
scroll to position [422, 0]
click at [553, 305] on div "1 grande" at bounding box center [567, 294] width 118 height 20
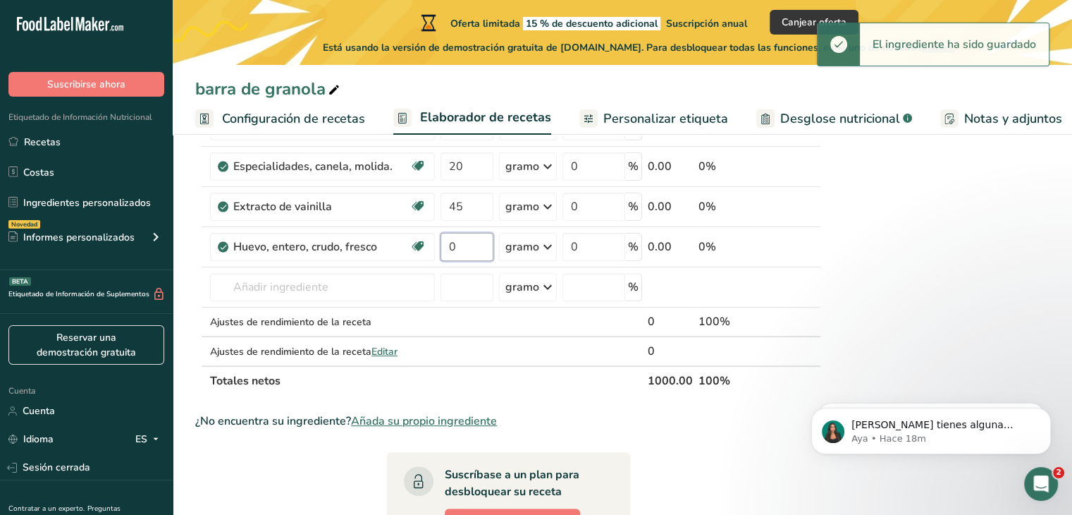
click at [478, 261] on input "0" at bounding box center [467, 247] width 53 height 28
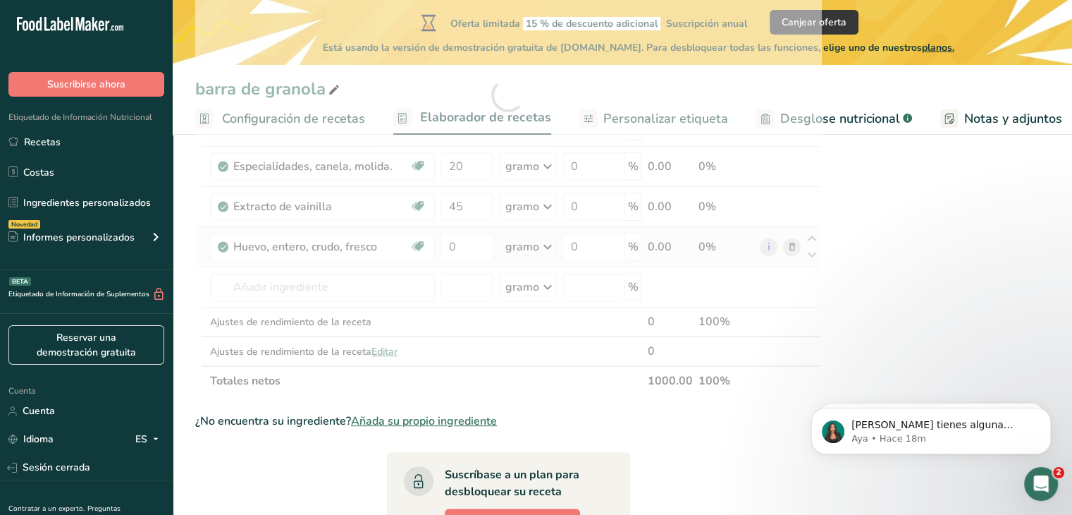
click at [534, 265] on div "Ingrediente * Cantidad * Unidad * Desperdicio * .a-a{fill:#347362;}.b-a{fill:#f…" at bounding box center [508, 95] width 626 height 601
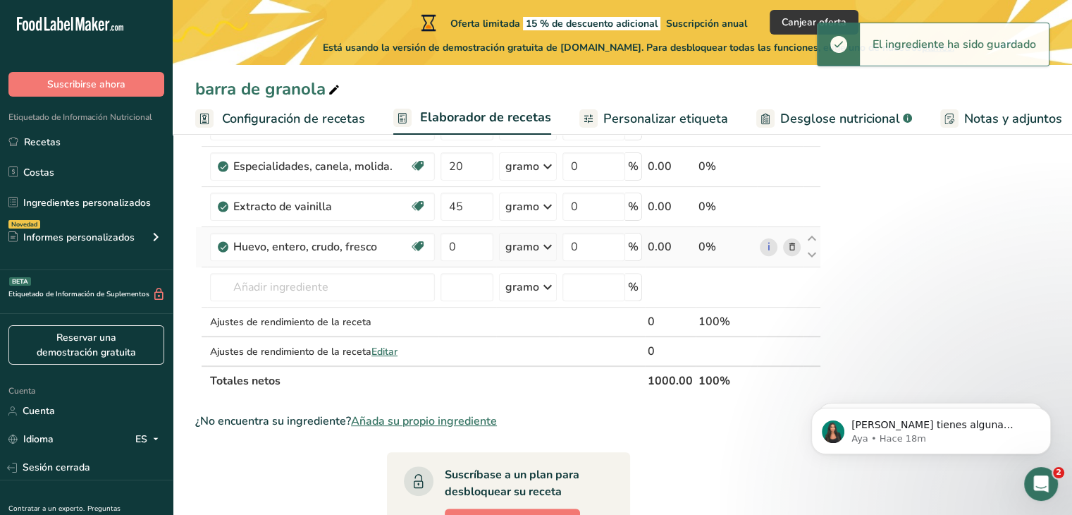
click at [541, 259] on icon at bounding box center [547, 246] width 17 height 25
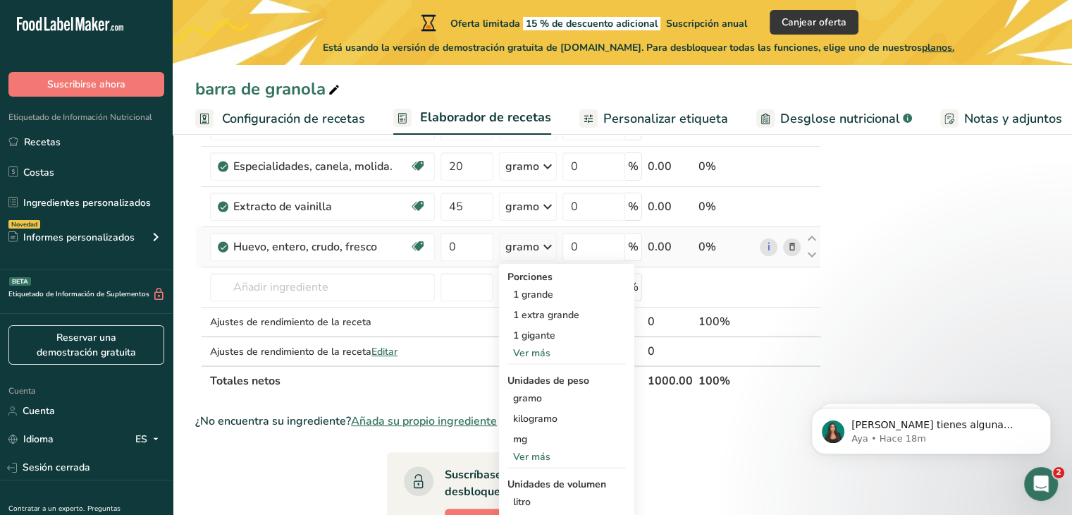
click at [549, 464] on div "Ver más" at bounding box center [567, 456] width 118 height 15
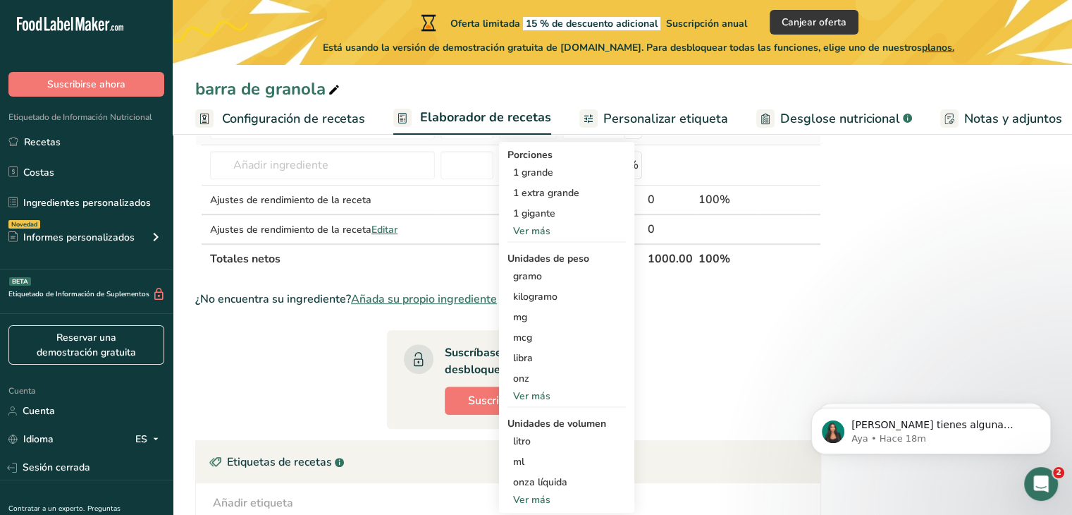
scroll to position [543, 0]
click at [540, 404] on font "Ver más" at bounding box center [531, 397] width 37 height 13
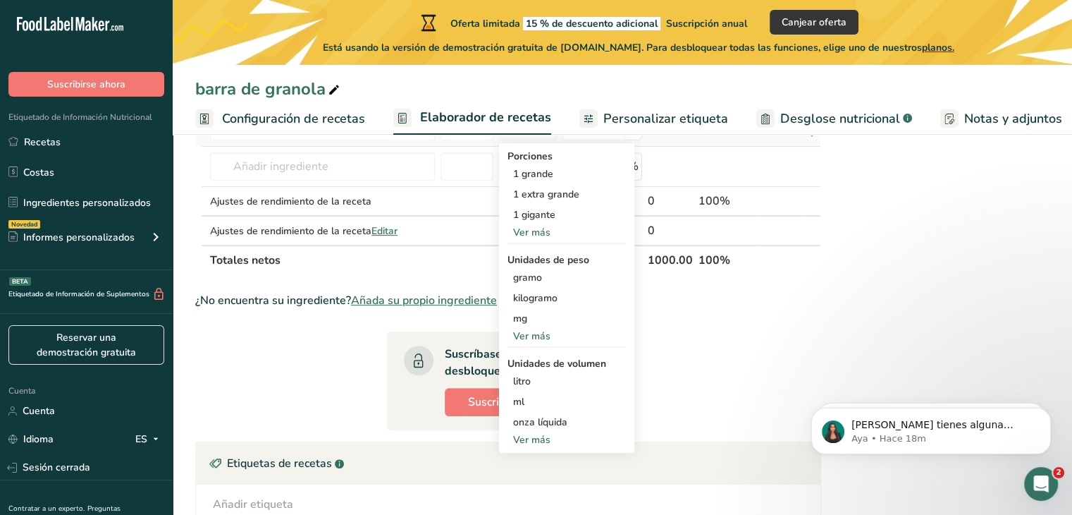
click at [530, 239] on font "Ver más" at bounding box center [531, 232] width 37 height 13
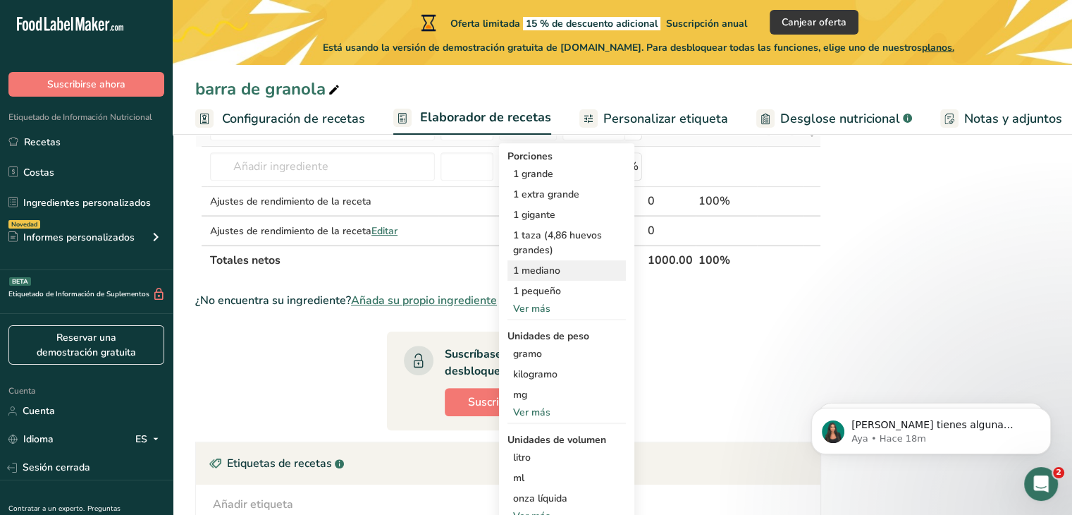
click at [551, 277] on font "1 mediano" at bounding box center [536, 270] width 47 height 13
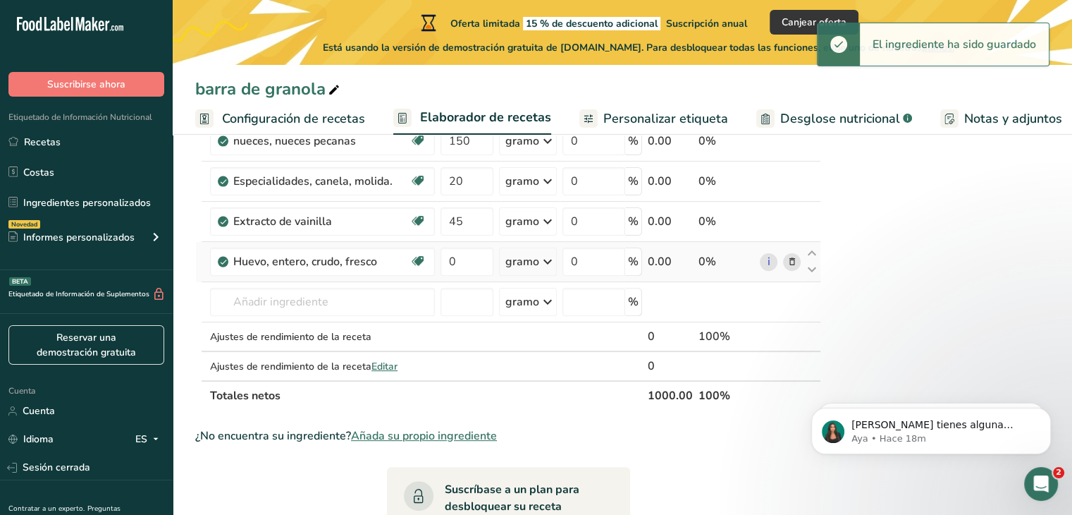
scroll to position [0, 1]
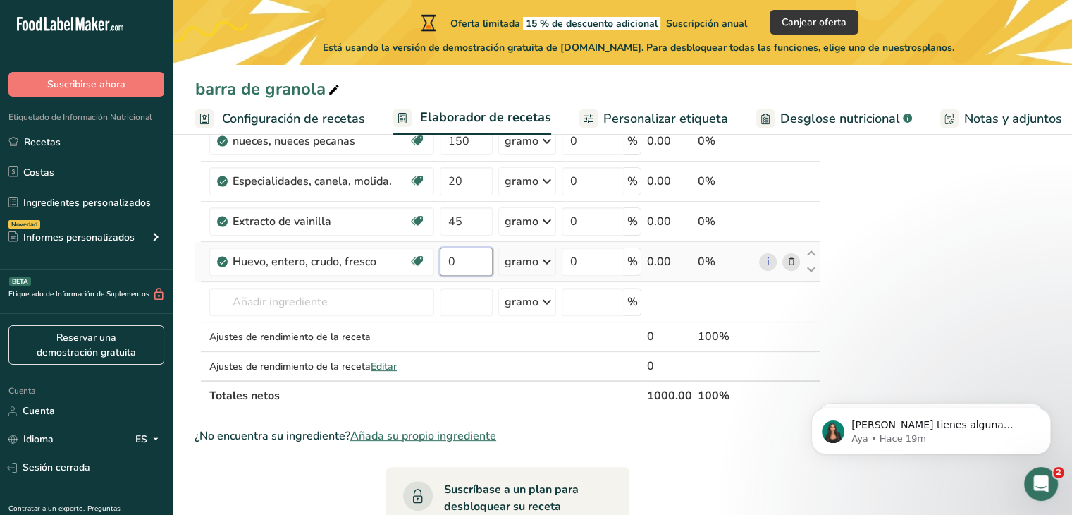
click at [474, 276] on input "0" at bounding box center [466, 261] width 53 height 28
type input "6"
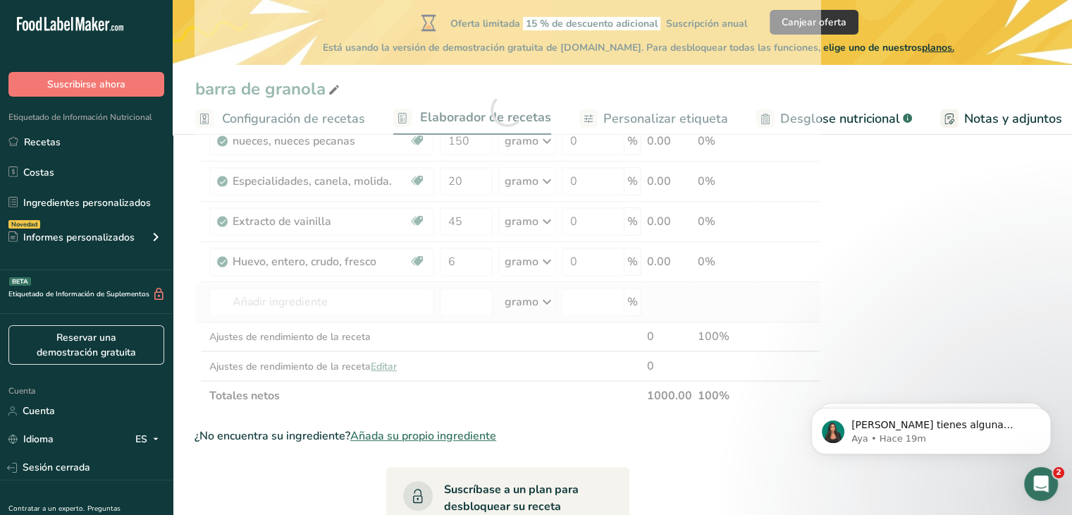
click at [468, 333] on div "Ingrediente * Cantidad * Unidad * Desperdicio * .a-a{fill:#347362;}.b-a{fill:#f…" at bounding box center [508, 110] width 626 height 601
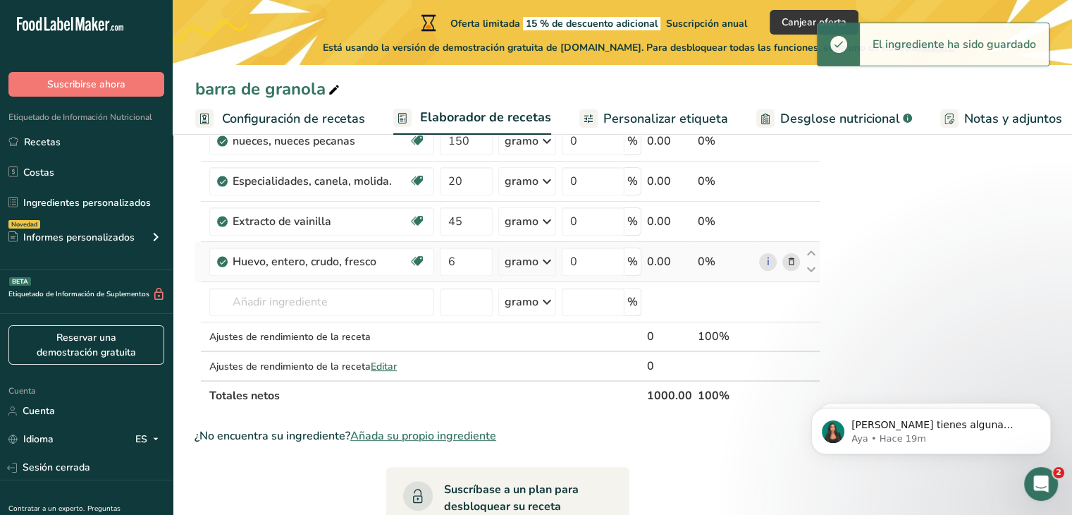
click at [541, 274] on icon at bounding box center [547, 261] width 17 height 25
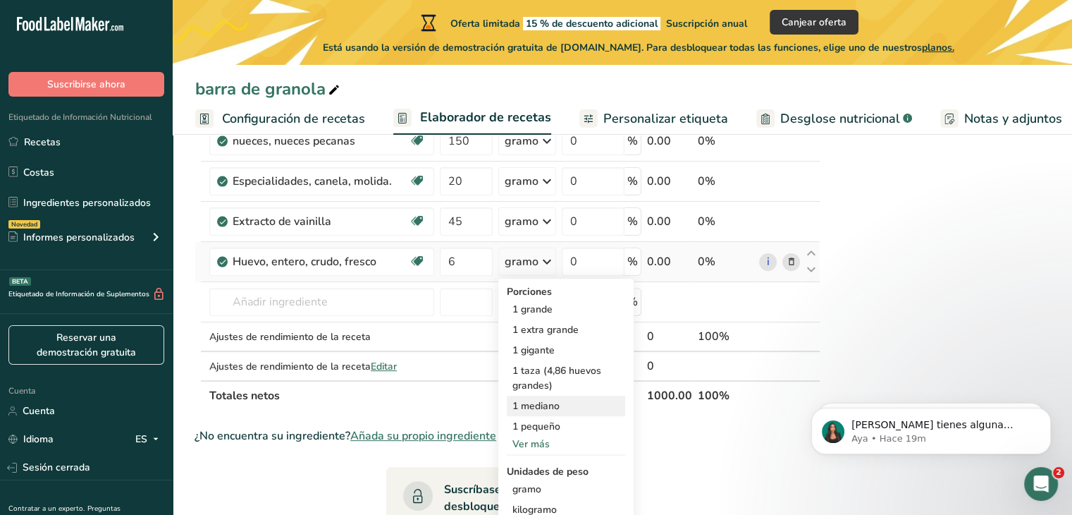
click at [547, 412] on font "1 mediano" at bounding box center [536, 405] width 47 height 13
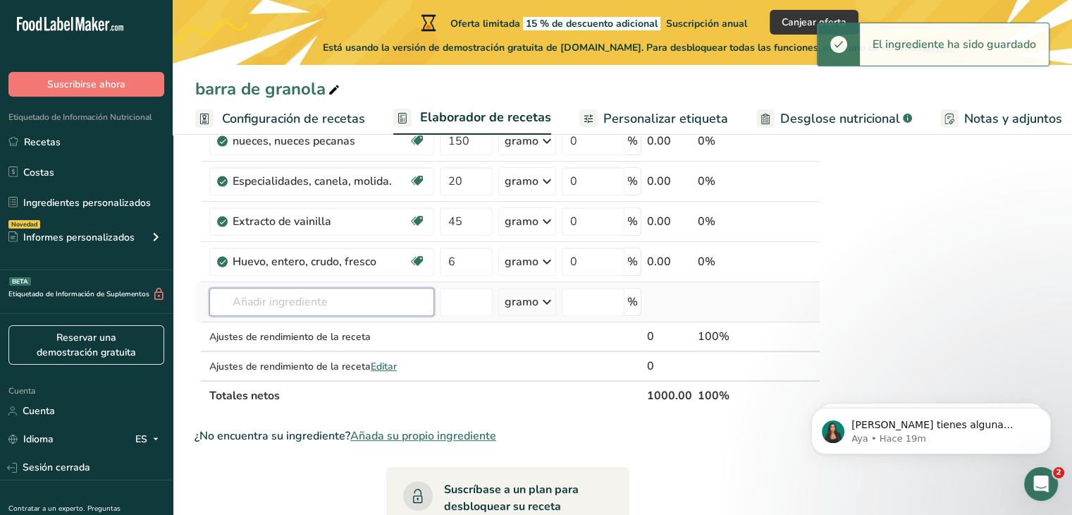
click at [376, 316] on input "text" at bounding box center [321, 302] width 225 height 28
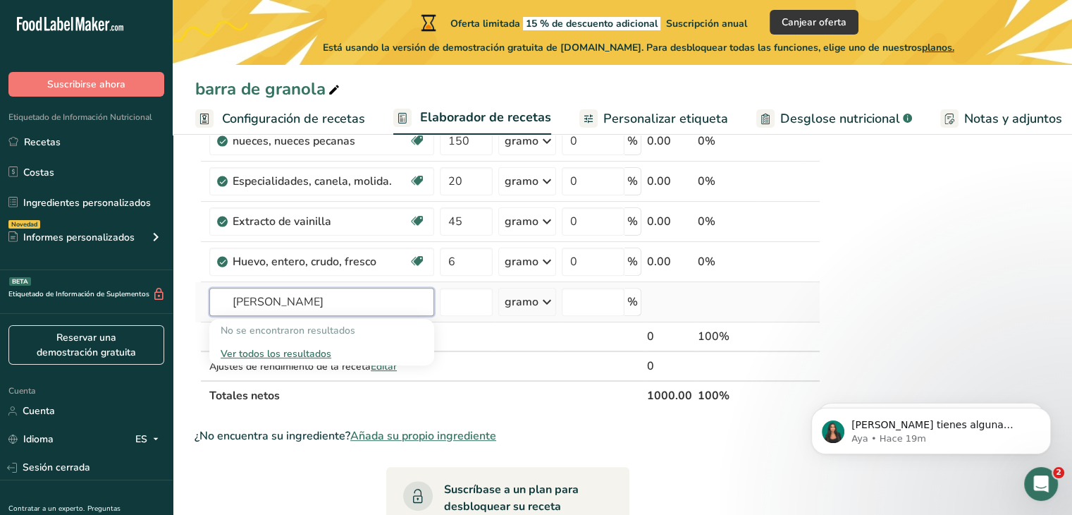
type input "[PERSON_NAME]"
click at [305, 360] on font "Ver todos los resultados" at bounding box center [276, 353] width 111 height 13
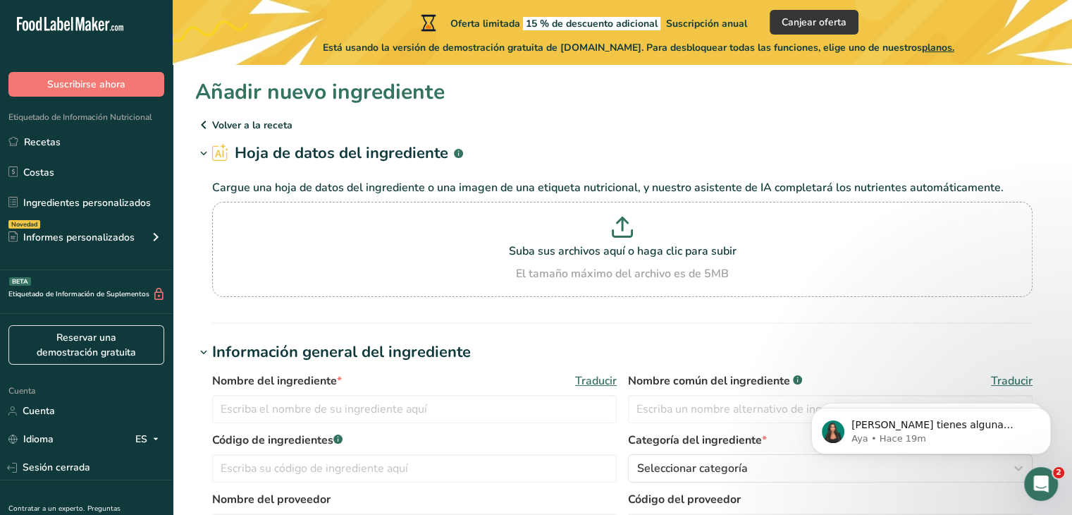
click at [199, 121] on icon at bounding box center [203, 124] width 17 height 25
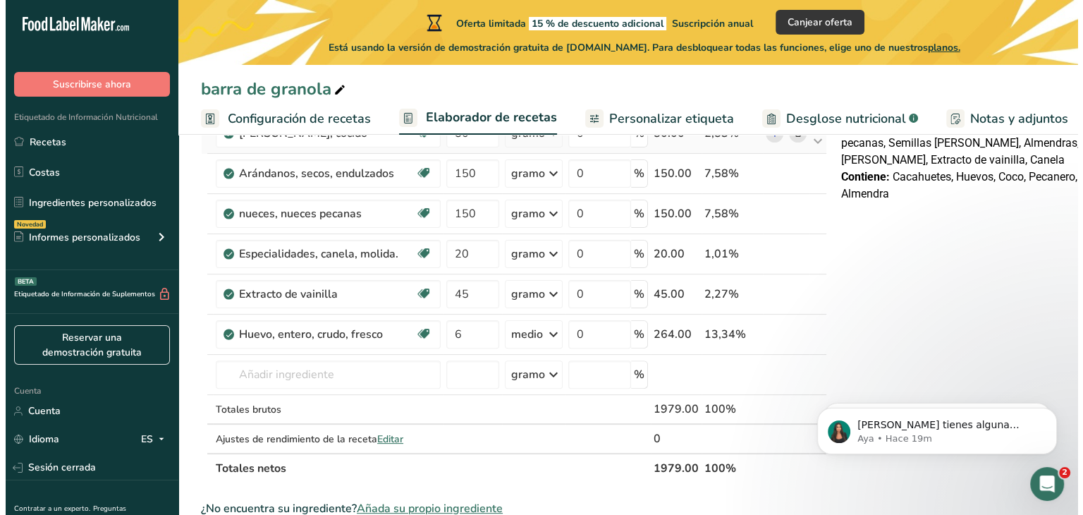
scroll to position [340, 0]
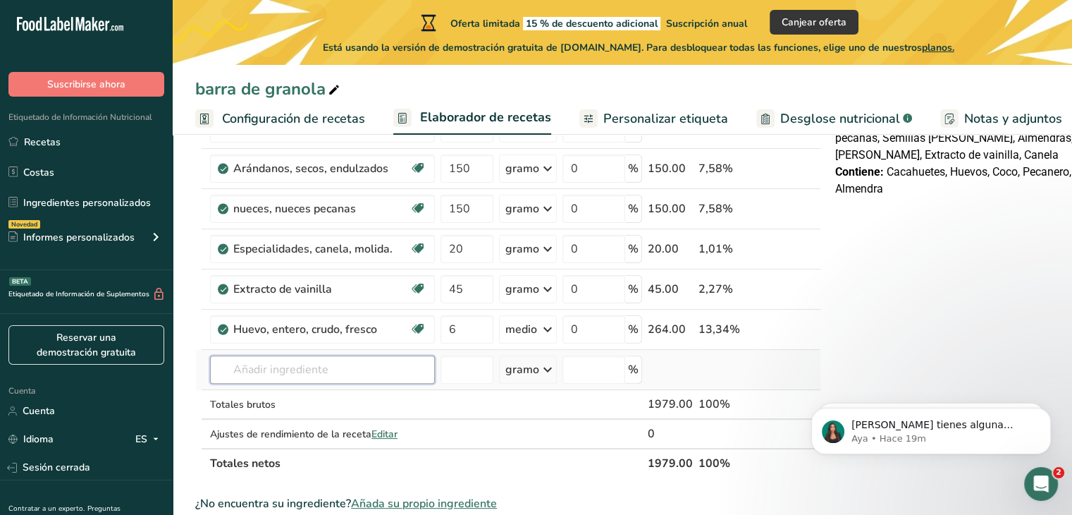
click at [358, 369] on input "text" at bounding box center [322, 369] width 225 height 28
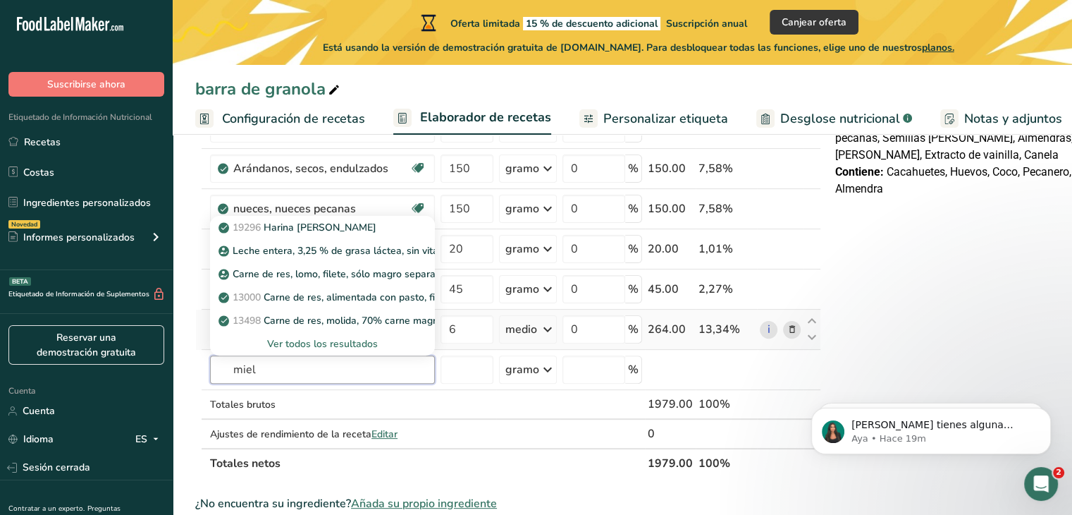
type input "miel"
click at [364, 350] on font "Ver todos los resultados" at bounding box center [322, 343] width 111 height 13
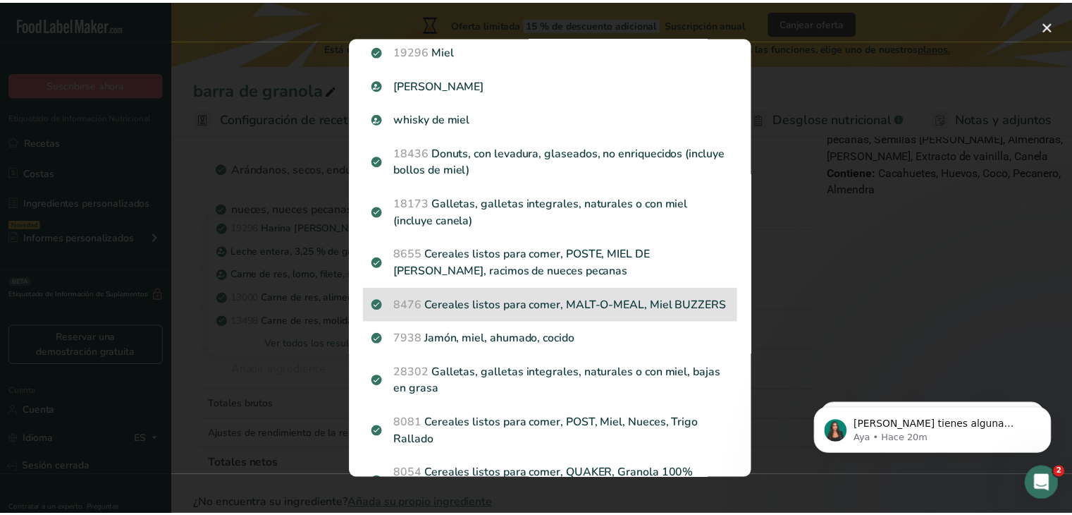
scroll to position [0, 0]
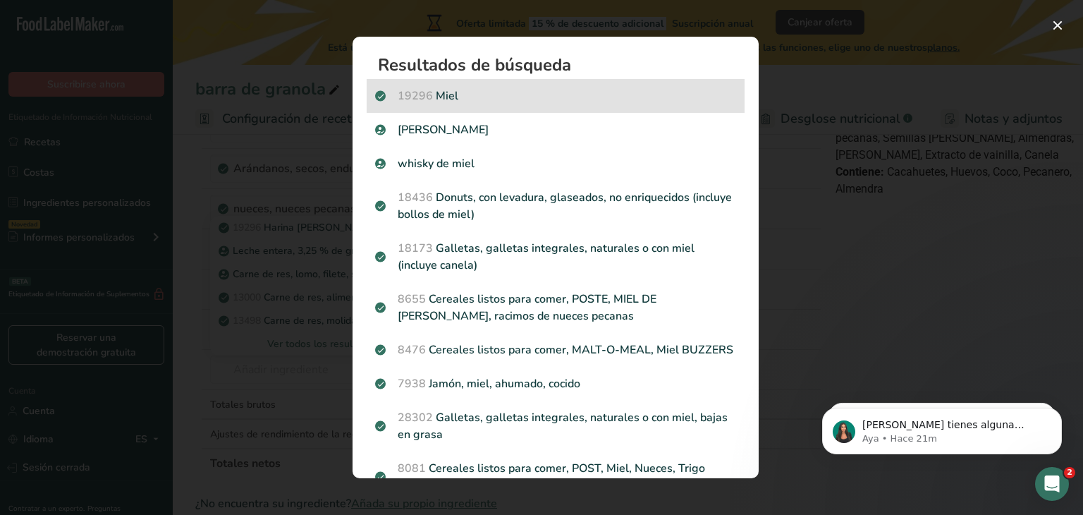
click at [529, 105] on div "19296 Miel" at bounding box center [556, 96] width 378 height 34
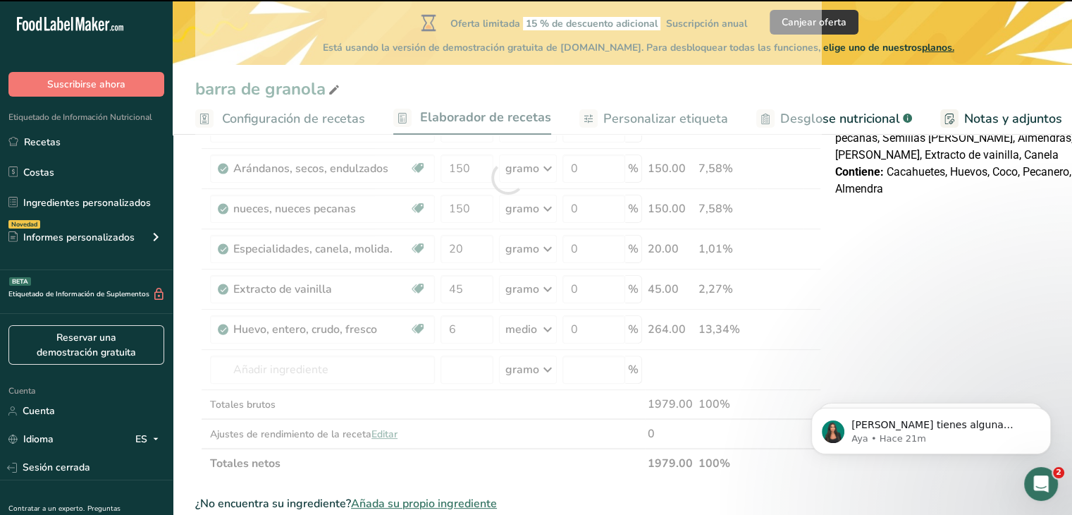
type input "0"
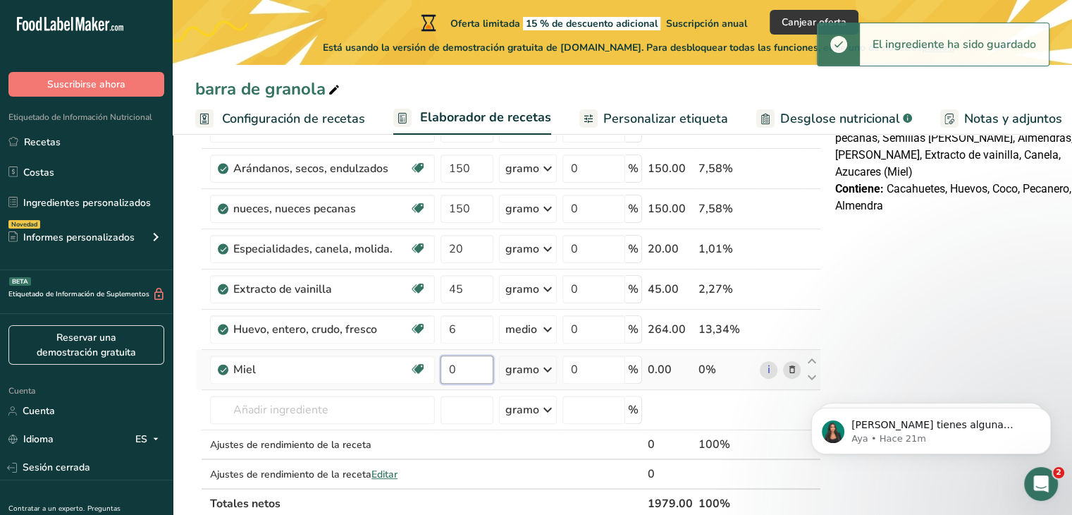
click at [470, 384] on input "0" at bounding box center [467, 369] width 53 height 28
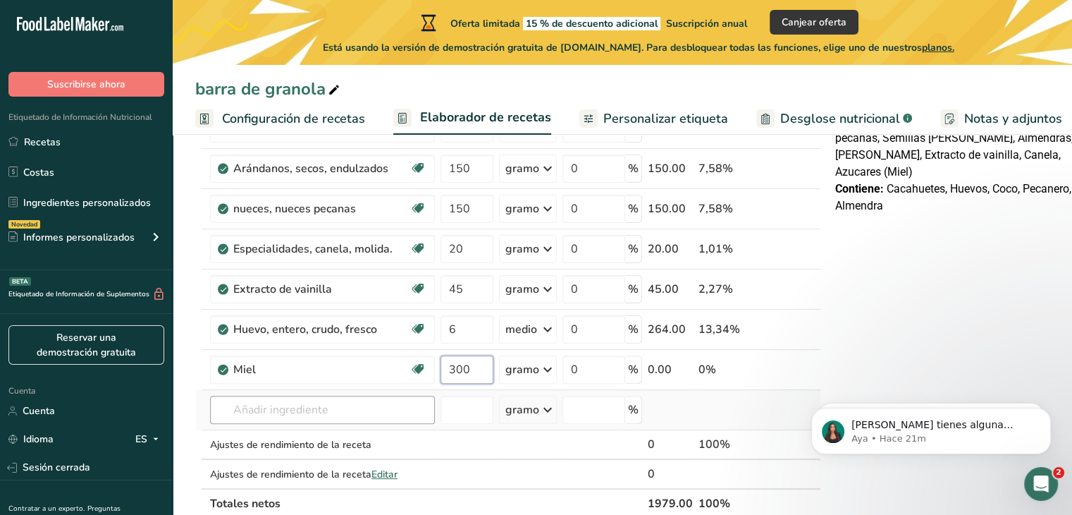
type input "300"
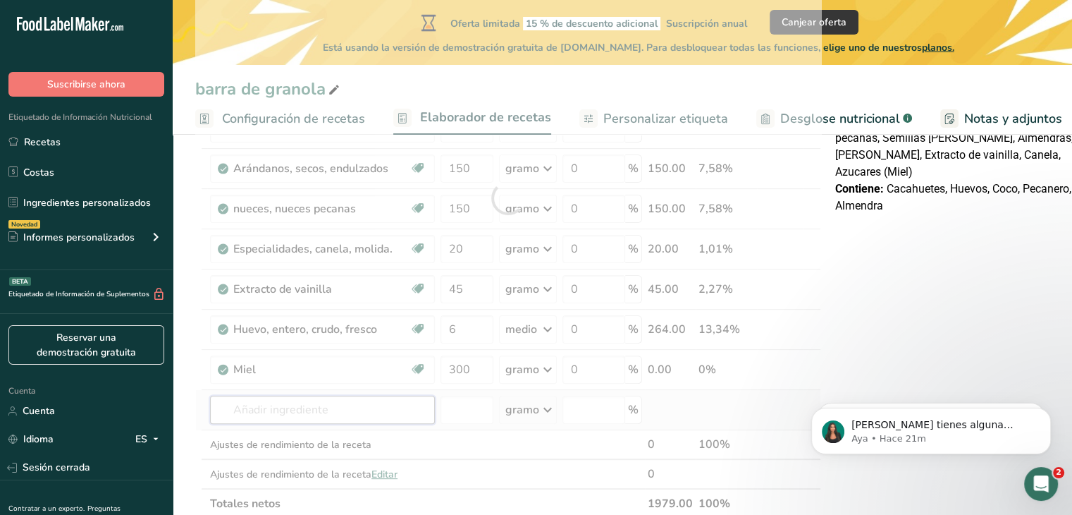
click at [296, 422] on div "Ingrediente * Cantidad * Unidad * Desperdicio * .a-a{fill:#347362;}.b-a{fill:#f…" at bounding box center [508, 197] width 626 height 641
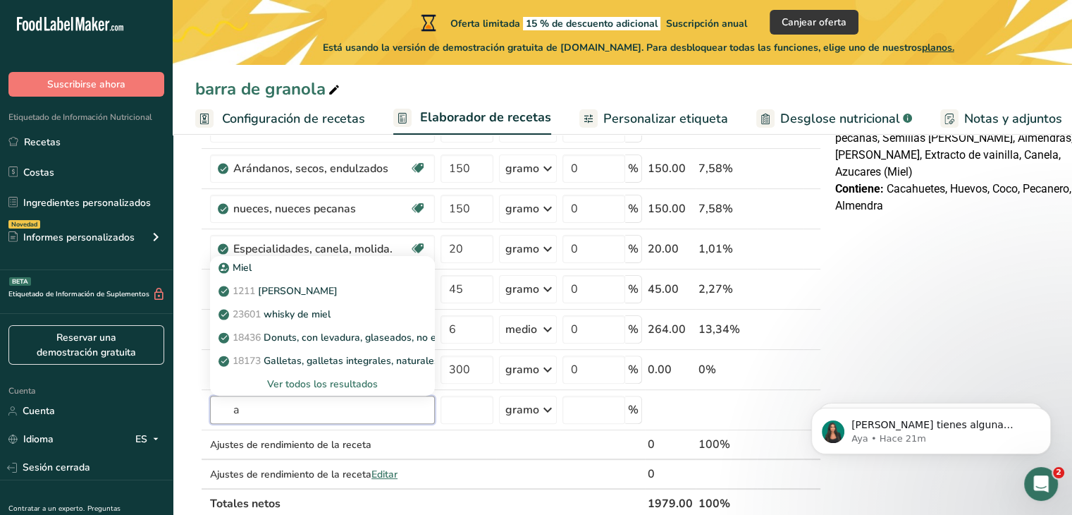
type input "a"
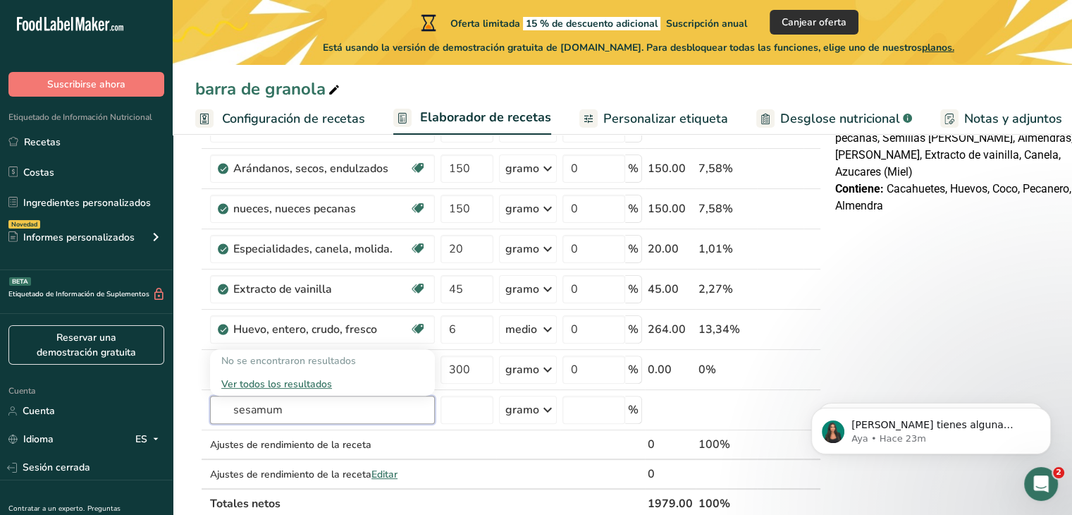
type input "sesamum"
type input "ajonjoli"
click at [329, 391] on font "Ver todos los resultados" at bounding box center [276, 383] width 111 height 13
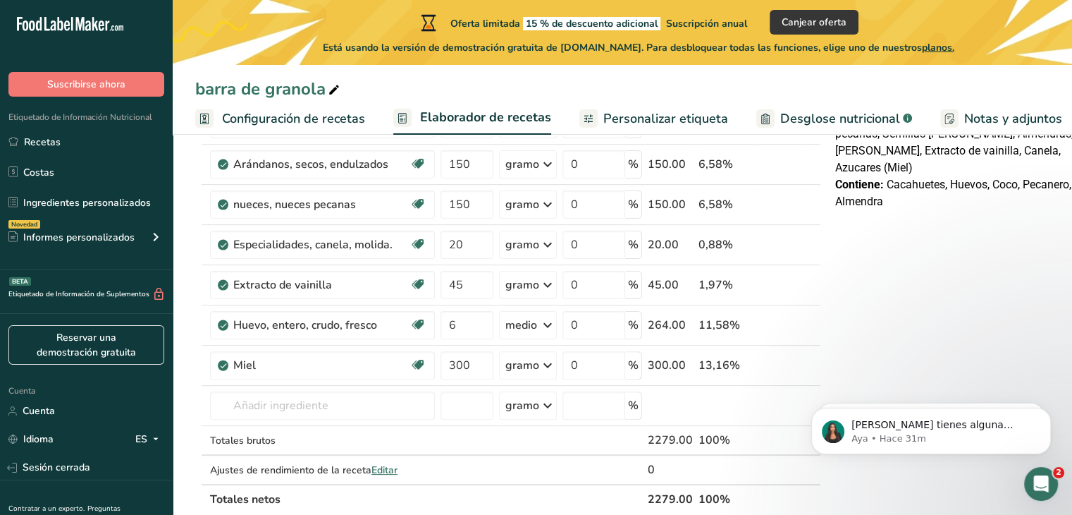
scroll to position [408, 0]
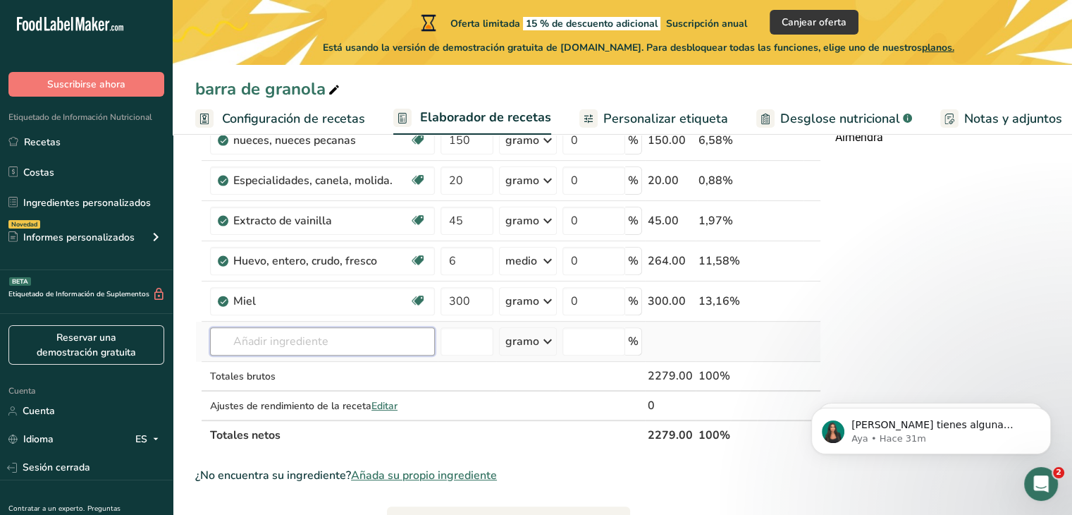
click at [267, 348] on input "text" at bounding box center [322, 341] width 225 height 28
type input "sesamum"
click at [281, 400] on font "Ver todos los resultados" at bounding box center [276, 392] width 111 height 13
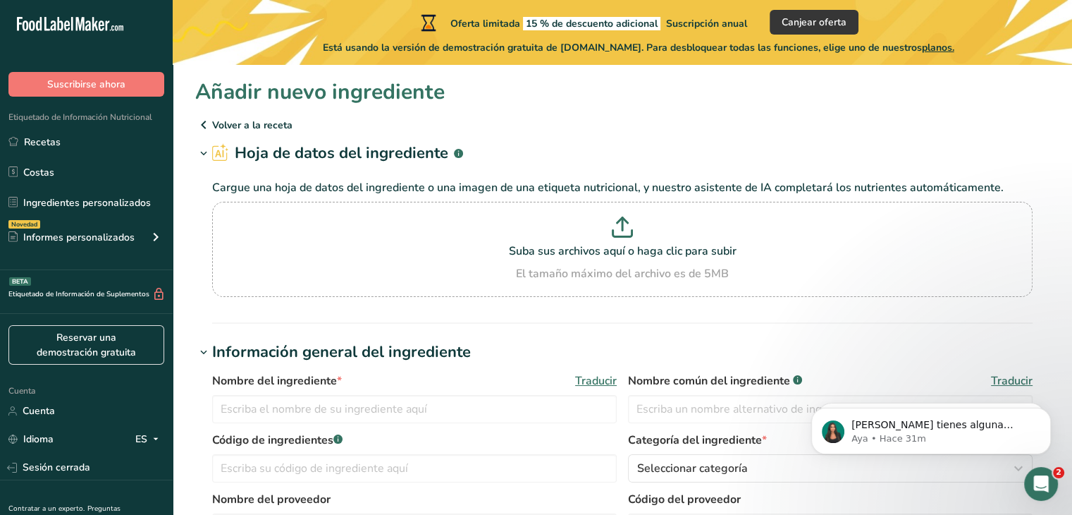
click at [206, 128] on icon at bounding box center [203, 124] width 17 height 25
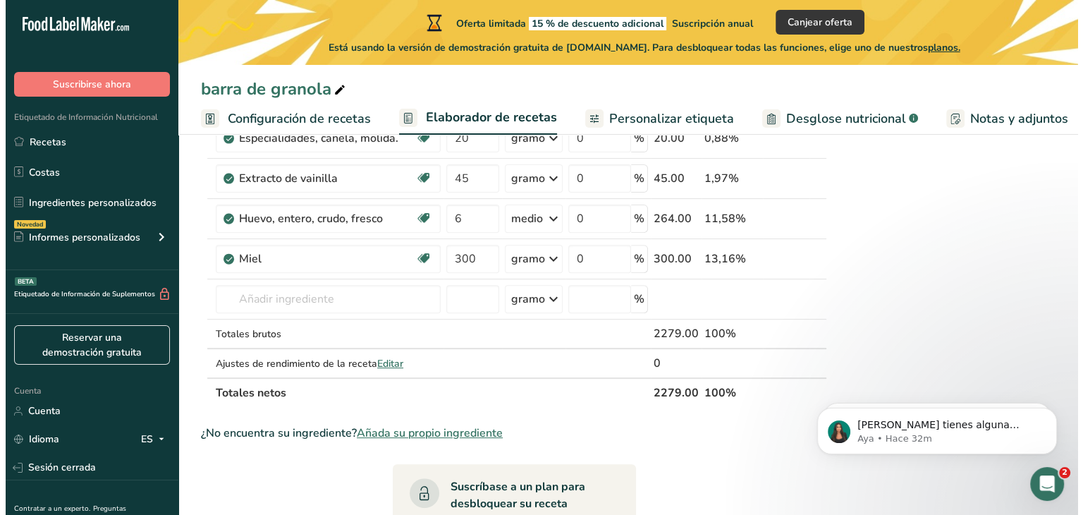
scroll to position [451, 0]
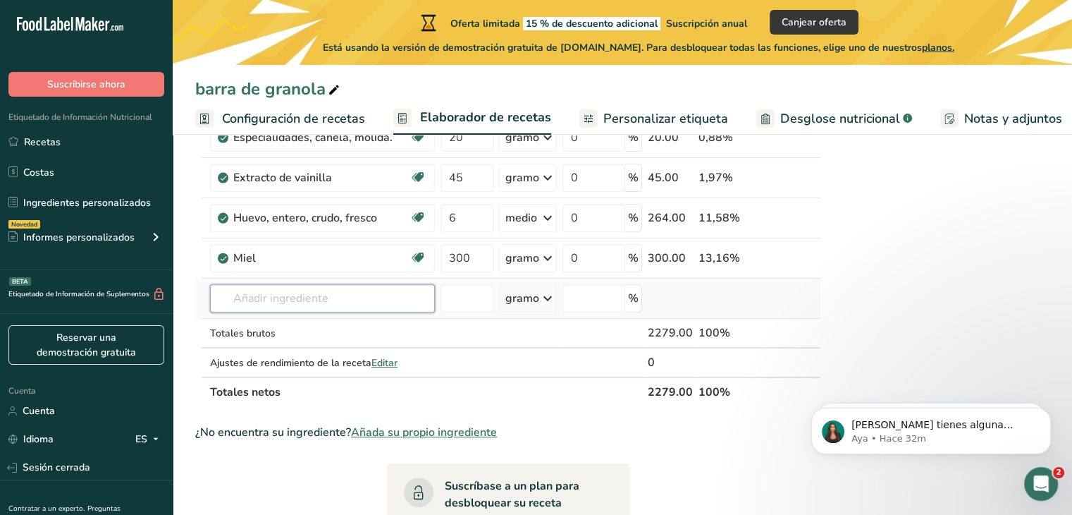
click at [290, 309] on input "text" at bounding box center [322, 298] width 225 height 28
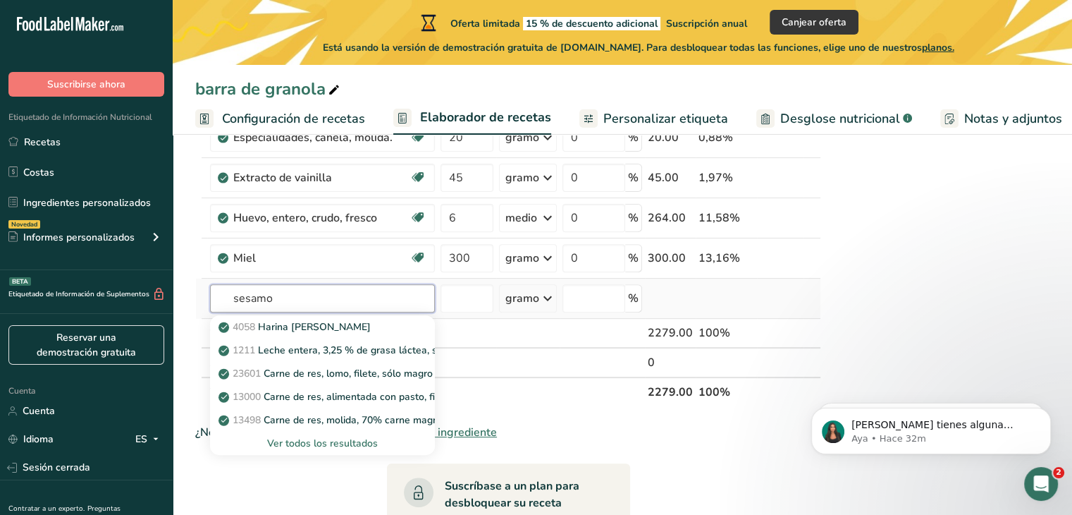
type input "sesamo"
click at [309, 455] on div "Ver todos los resultados" at bounding box center [322, 442] width 225 height 23
click at [297, 450] on font "Ver todos los resultados" at bounding box center [322, 442] width 111 height 13
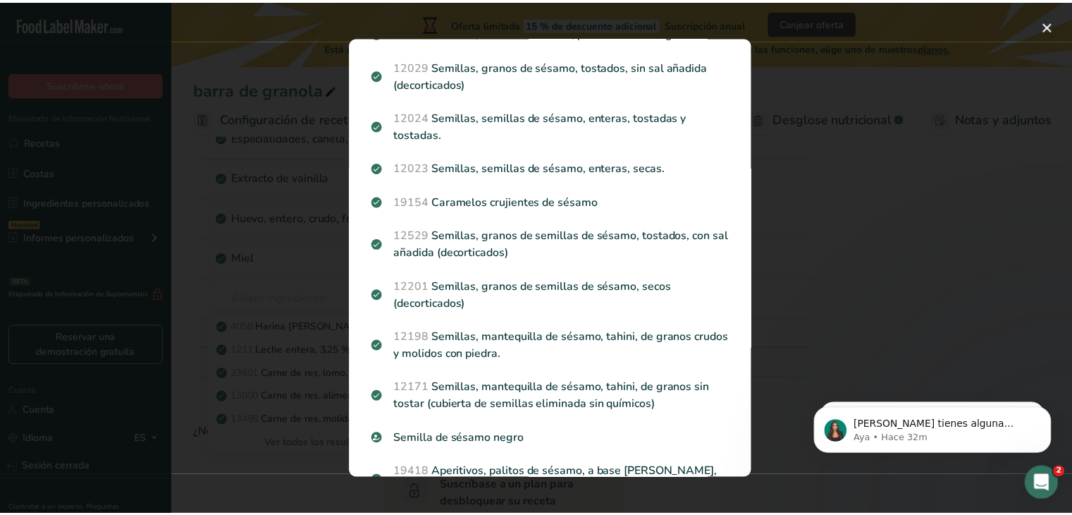
scroll to position [773, 0]
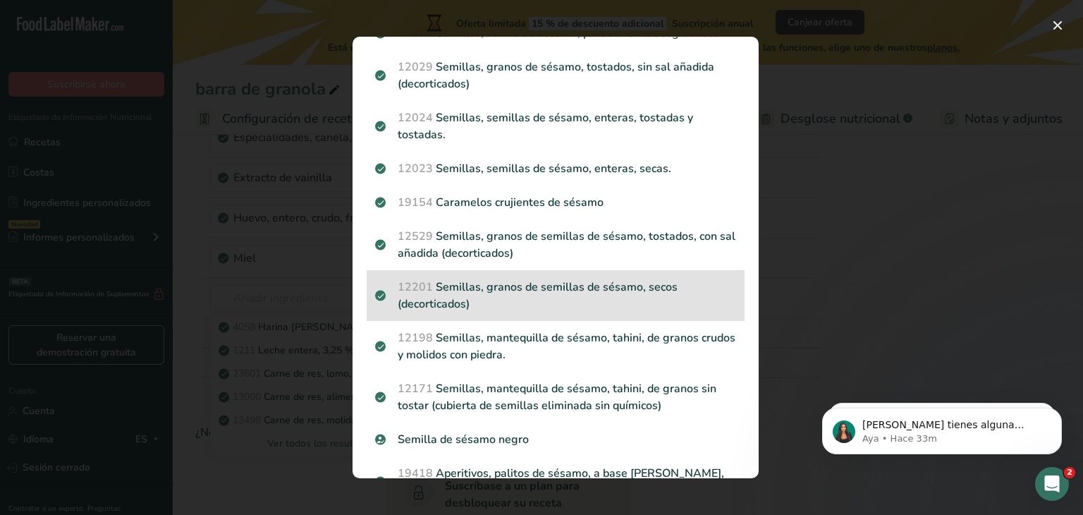
click at [558, 278] on p "12201 Semillas, granos de semillas de sésamo, secos (decorticados)" at bounding box center [555, 295] width 361 height 34
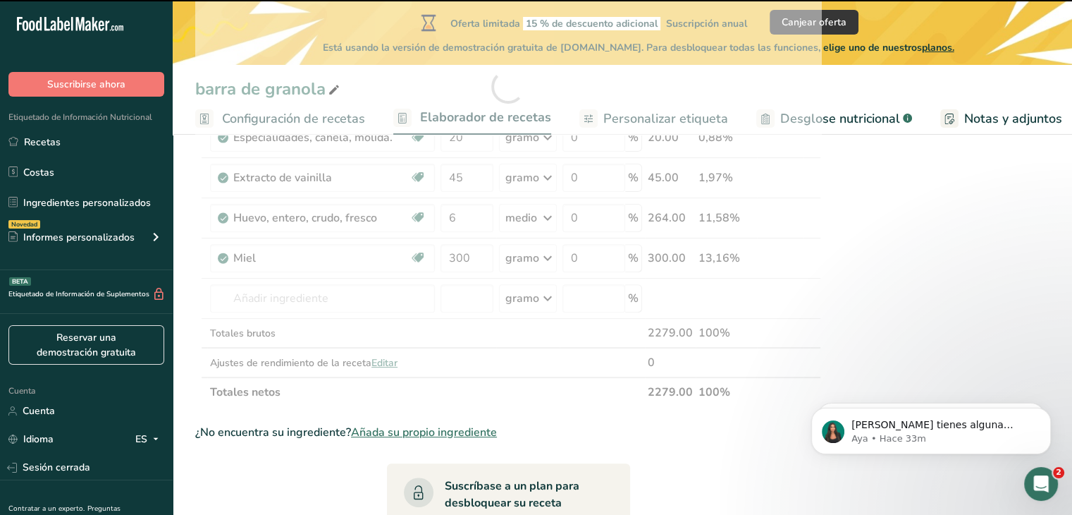
type input "0"
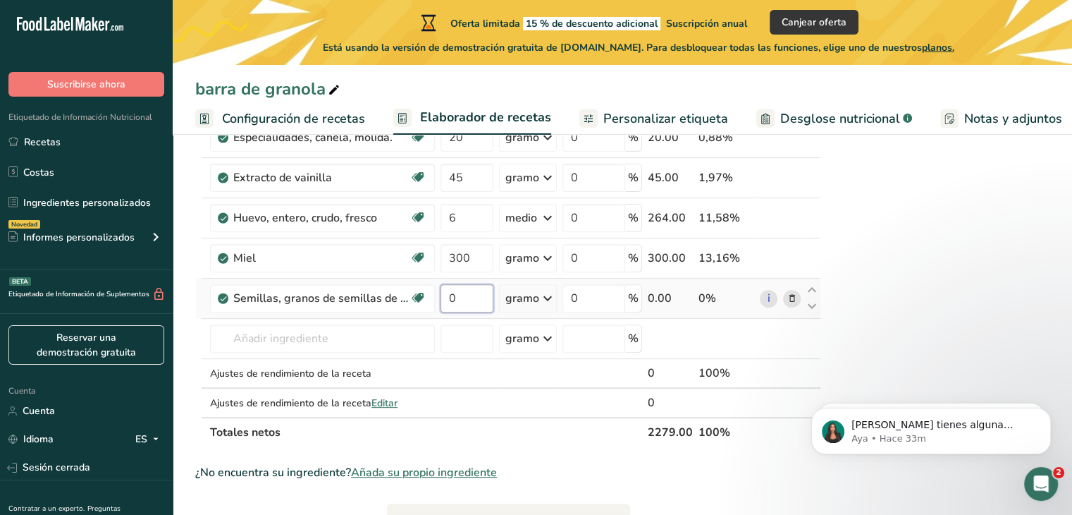
click at [477, 312] on input "0" at bounding box center [467, 298] width 53 height 28
type input "100"
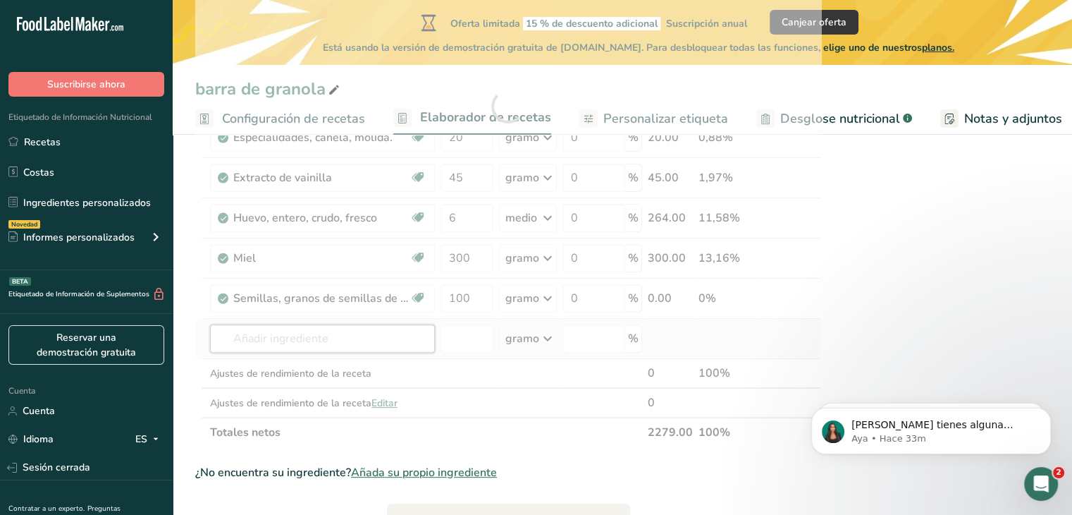
click at [316, 355] on div "Ingrediente * Cantidad * Unidad * Desperdicio * .a-a{fill:#347362;}.b-a{fill:#f…" at bounding box center [508, 106] width 626 height 681
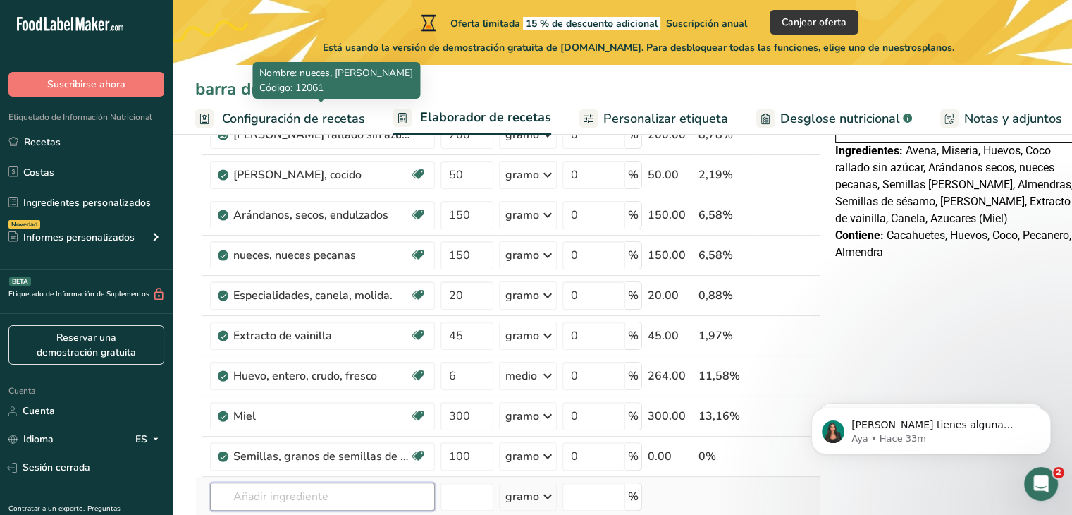
scroll to position [298, 0]
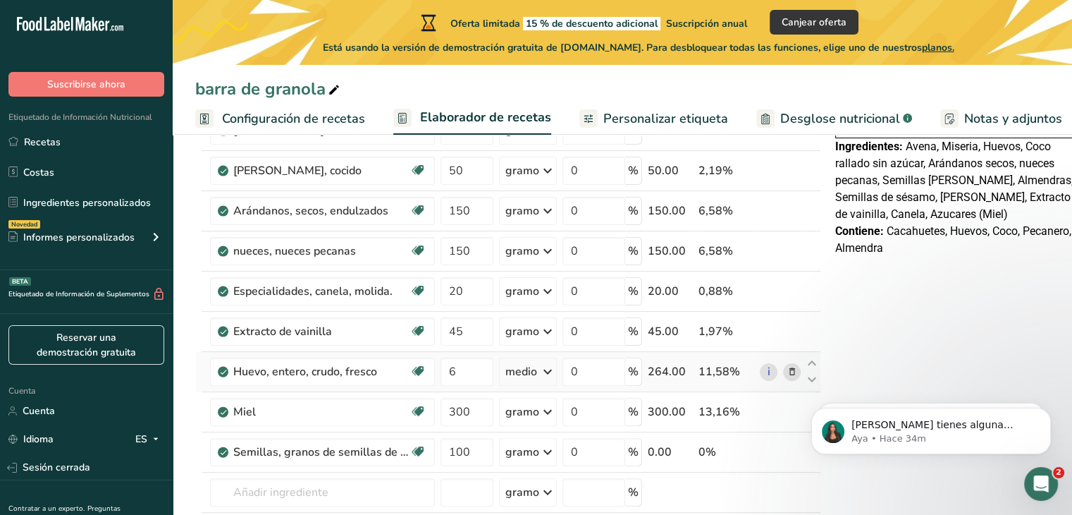
click at [539, 384] on icon at bounding box center [547, 371] width 17 height 25
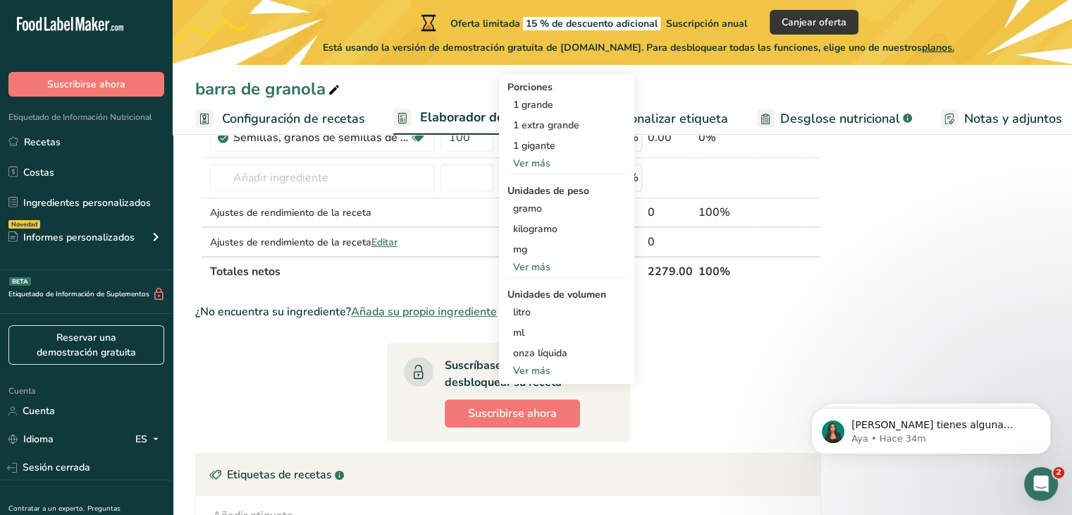
scroll to position [613, 0]
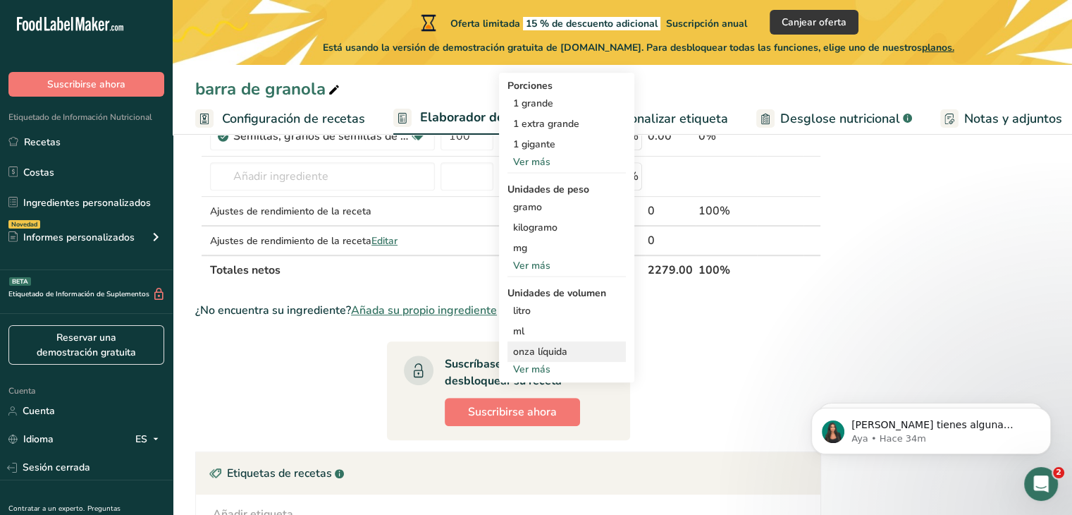
drag, startPoint x: 532, startPoint y: 385, endPoint x: 510, endPoint y: 369, distance: 26.8
click at [513, 358] on font "onza líquida" at bounding box center [540, 351] width 54 height 13
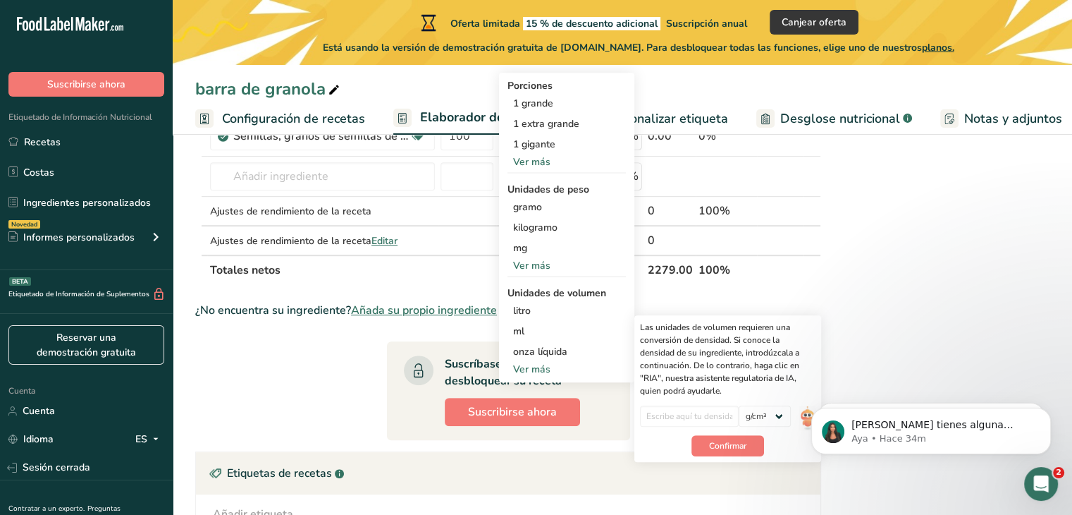
click at [513, 376] on font "Ver más" at bounding box center [531, 368] width 37 height 13
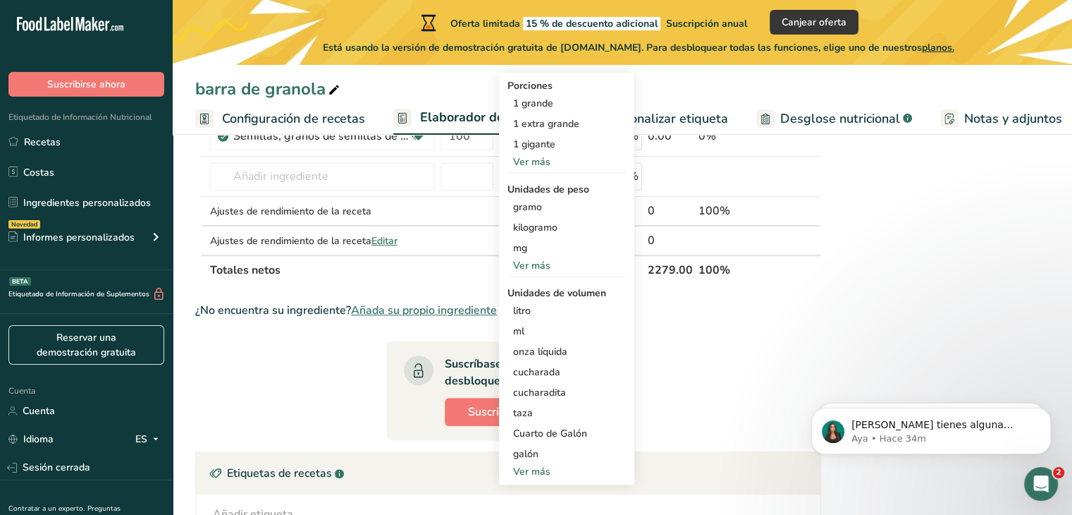
click at [514, 272] on font "Ver más" at bounding box center [531, 265] width 37 height 13
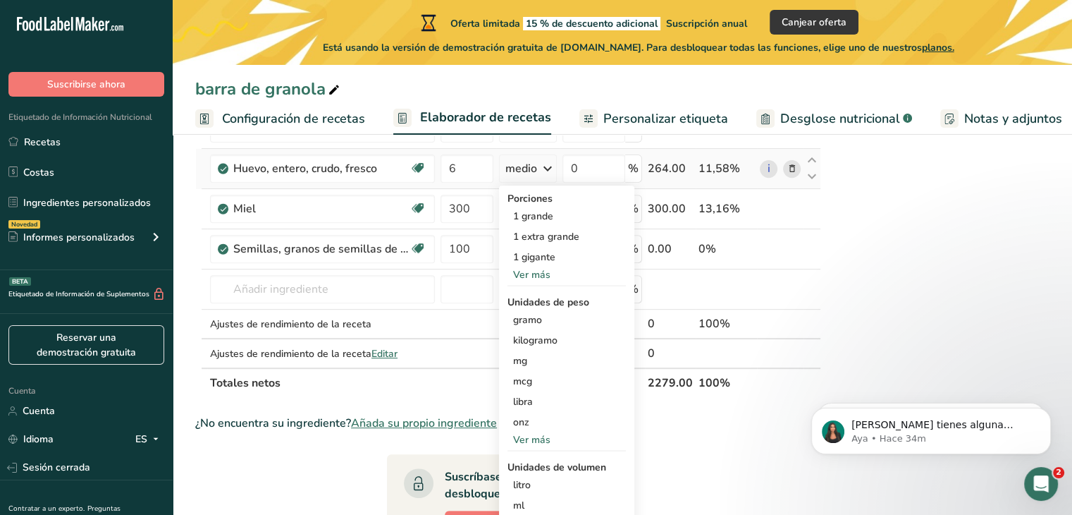
scroll to position [499, 0]
click at [517, 283] on font "Ver más" at bounding box center [531, 275] width 37 height 13
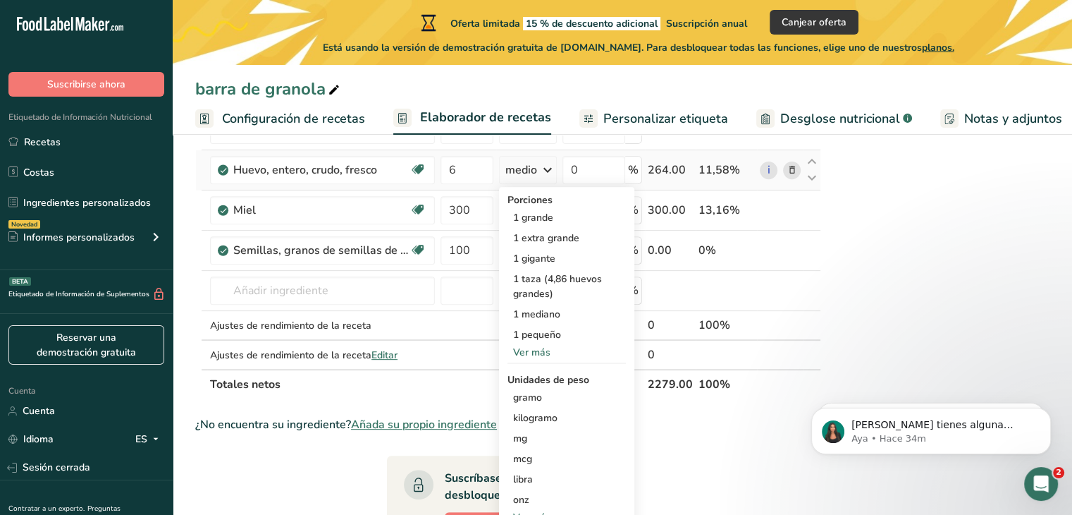
click at [522, 359] on font "Ver más" at bounding box center [531, 351] width 37 height 13
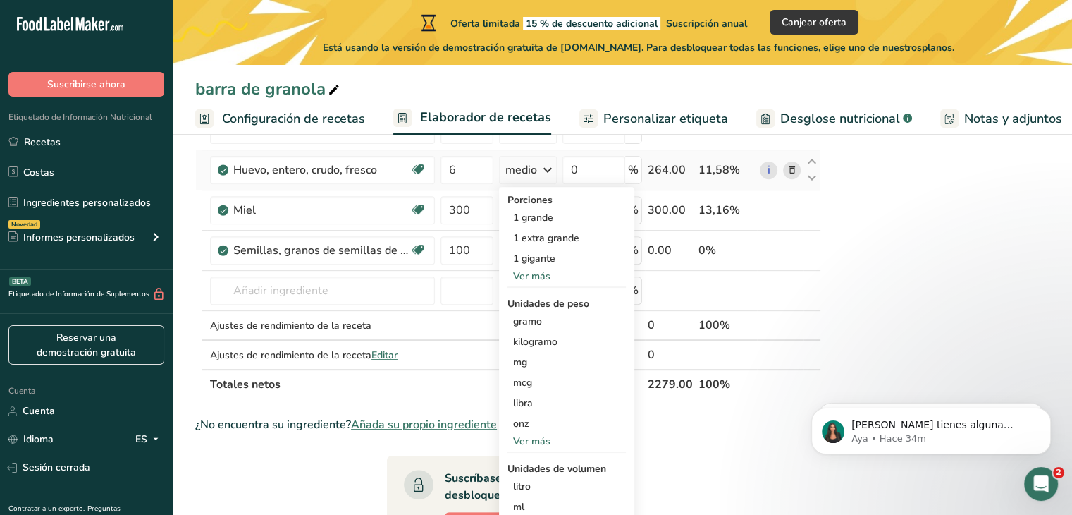
click at [521, 283] on font "Ver más" at bounding box center [531, 275] width 37 height 13
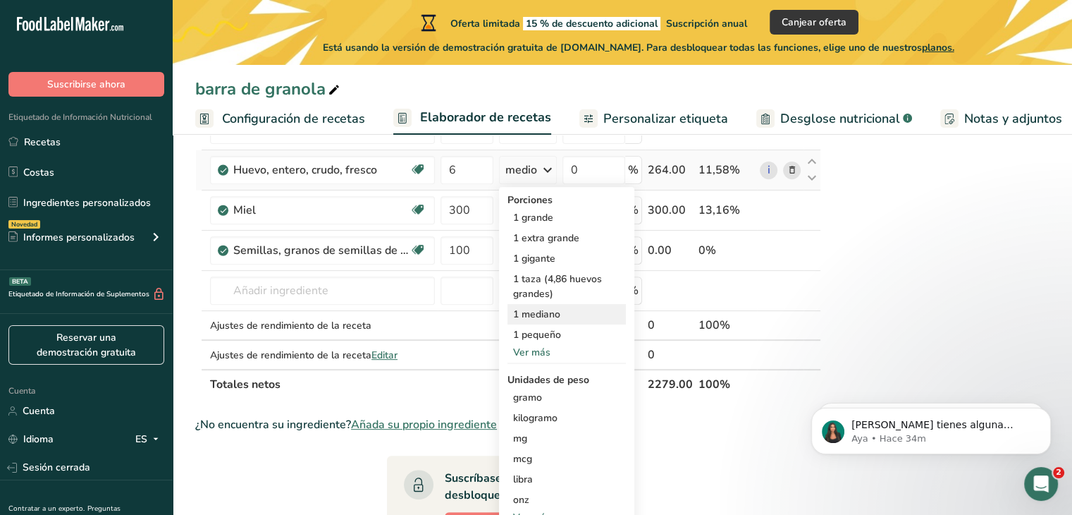
click at [532, 321] on font "1 mediano" at bounding box center [536, 313] width 47 height 13
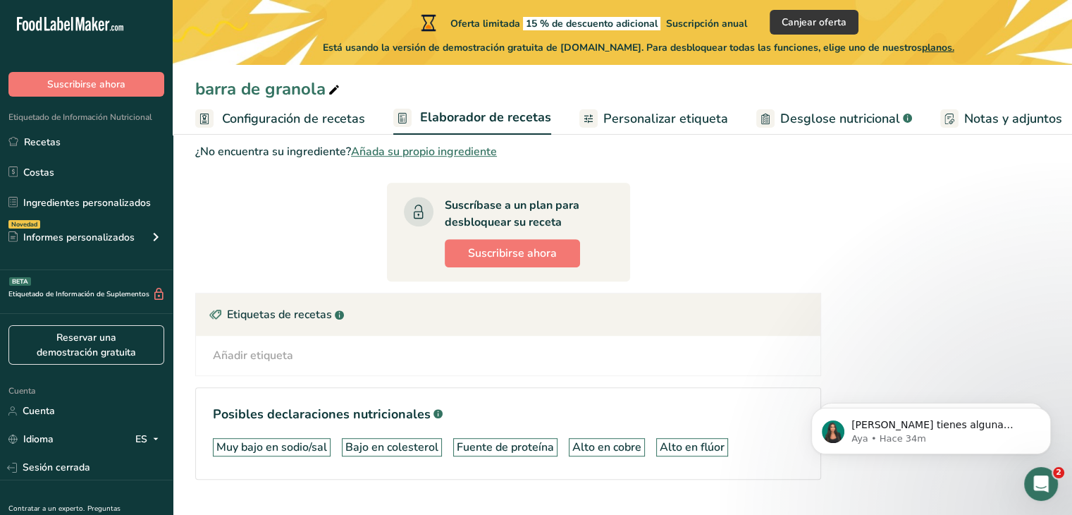
scroll to position [828, 0]
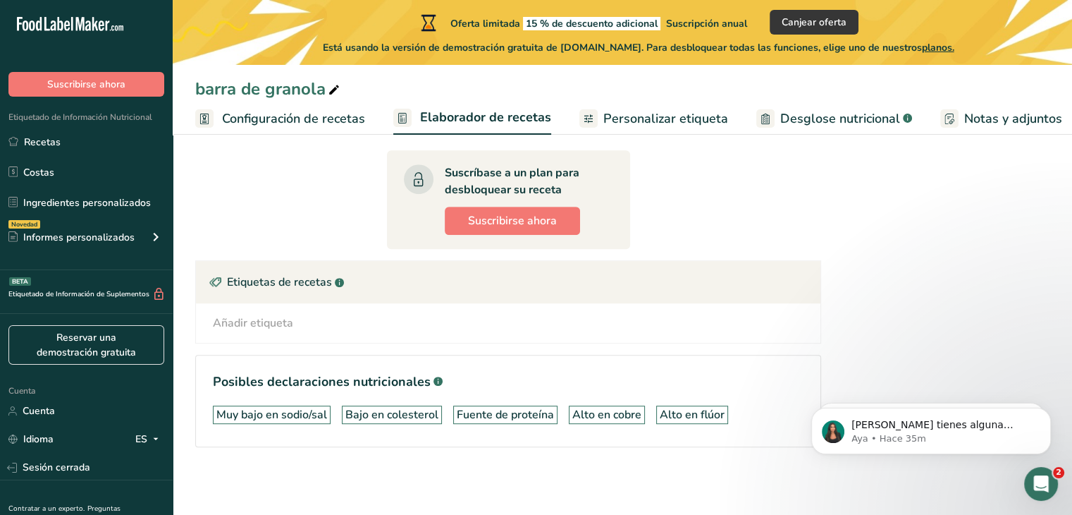
click at [458, 314] on div "Añadir etiqueta Etiquetas estándar Etiquetas personalizadas Fuente de antioxida…" at bounding box center [508, 322] width 602 height 17
click at [277, 331] on div "Añadir etiqueta Etiquetas estándar Etiquetas personalizadas Fuente de antioxida…" at bounding box center [508, 322] width 625 height 39
click at [259, 315] on font "Añadir etiqueta" at bounding box center [253, 323] width 80 height 16
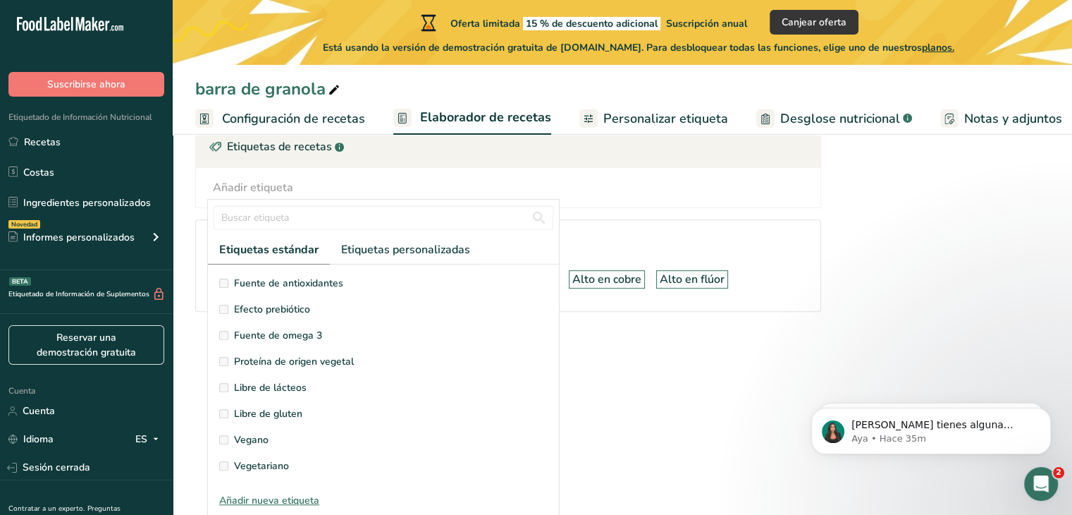
scroll to position [140, 0]
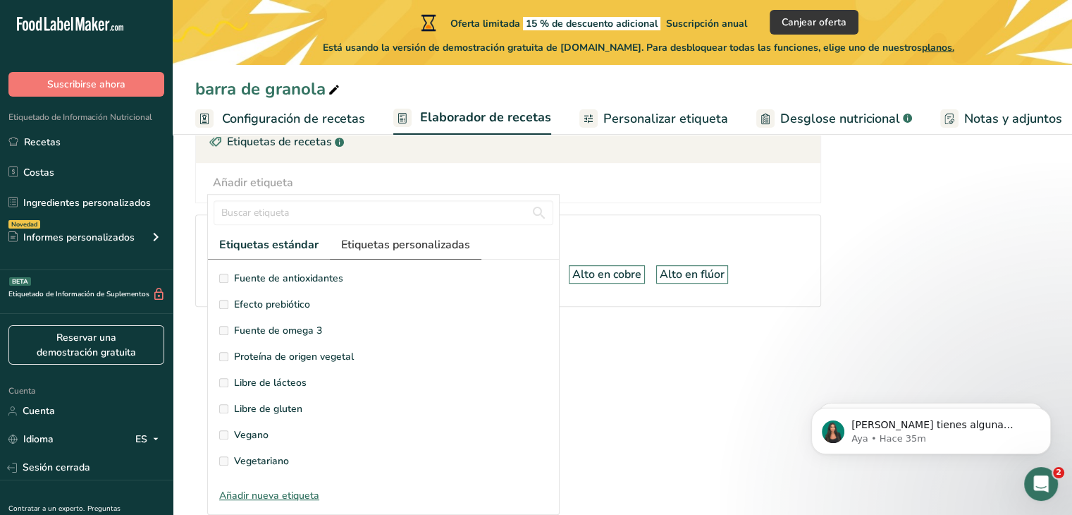
click at [407, 237] on font "Etiquetas personalizadas" at bounding box center [405, 245] width 129 height 16
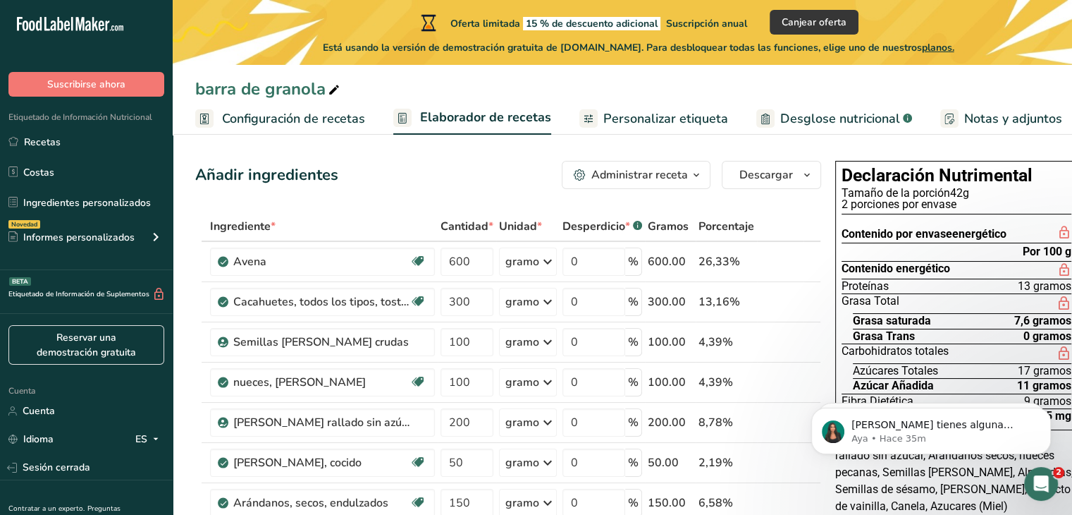
scroll to position [8, 0]
